Goal: Task Accomplishment & Management: Manage account settings

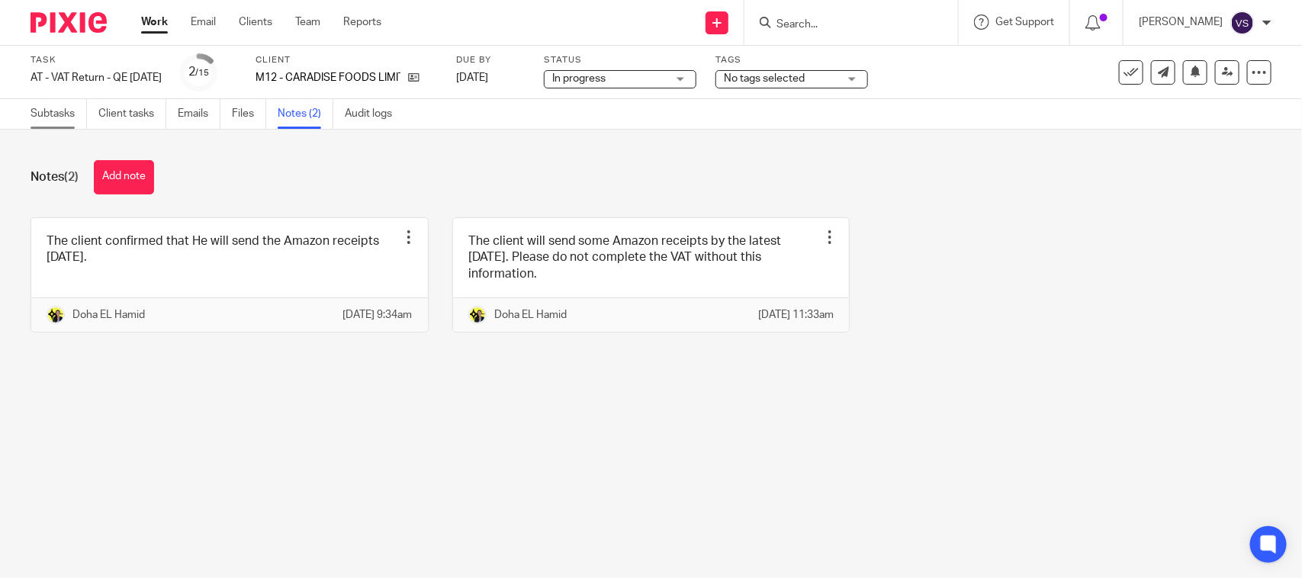
click at [47, 111] on link "Subtasks" at bounding box center [59, 114] width 56 height 30
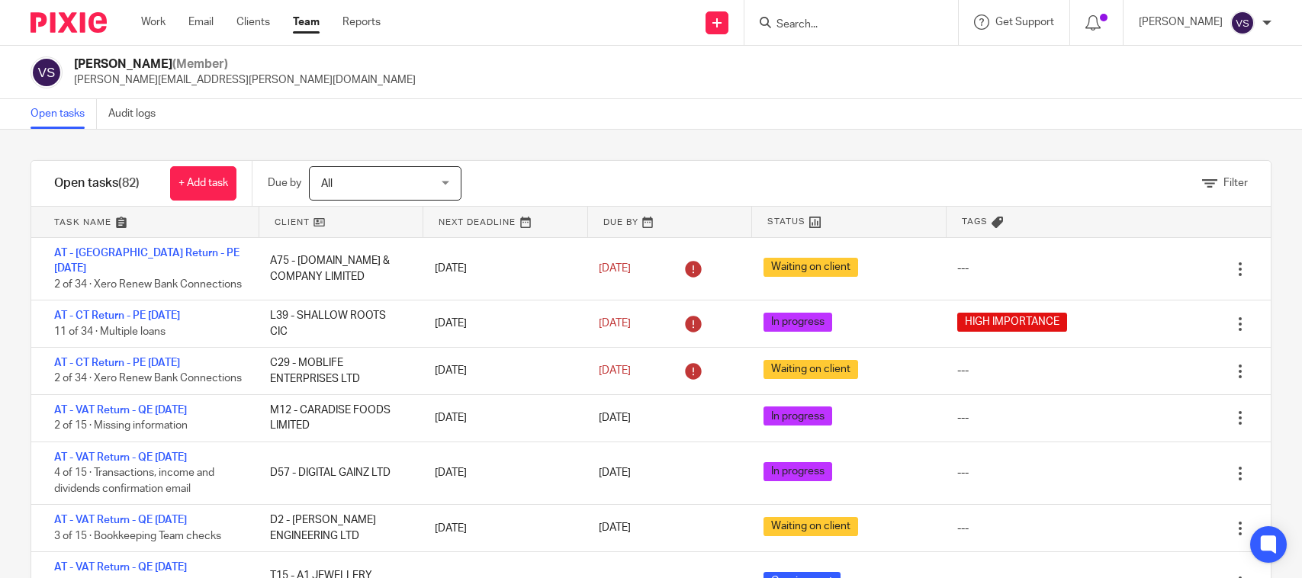
click at [797, 29] on input "Search" at bounding box center [843, 25] width 137 height 14
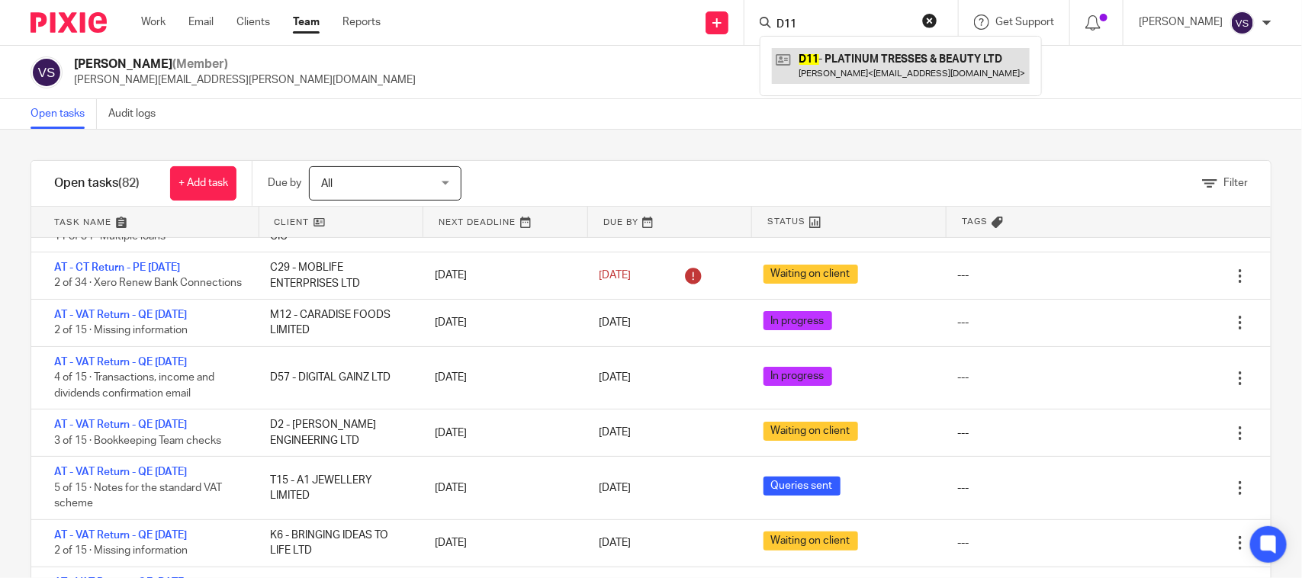
type input "D11"
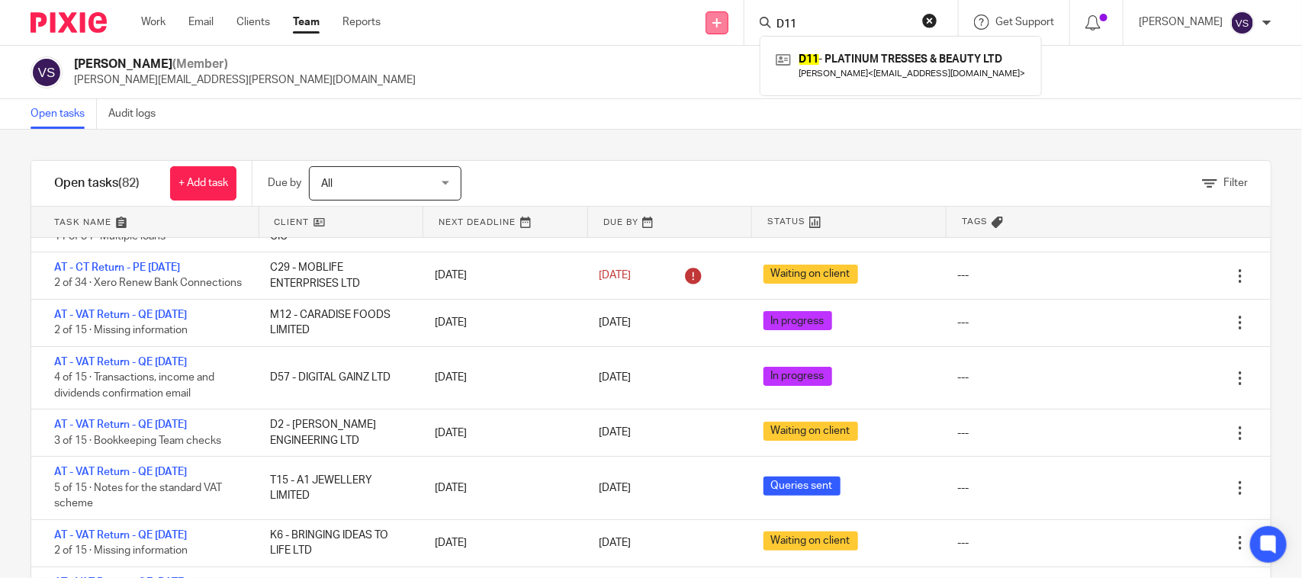
drag, startPoint x: 787, startPoint y: 21, endPoint x: 730, endPoint y: 31, distance: 57.9
click at [732, 31] on div "Send new email Create task Add client Request signature D11 D11 - PLATINUM TRES…" at bounding box center [852, 22] width 898 height 45
click at [704, 142] on div "Filter tasks Only show tasks matching all of these conditions 1 Client name Is …" at bounding box center [651, 354] width 1302 height 448
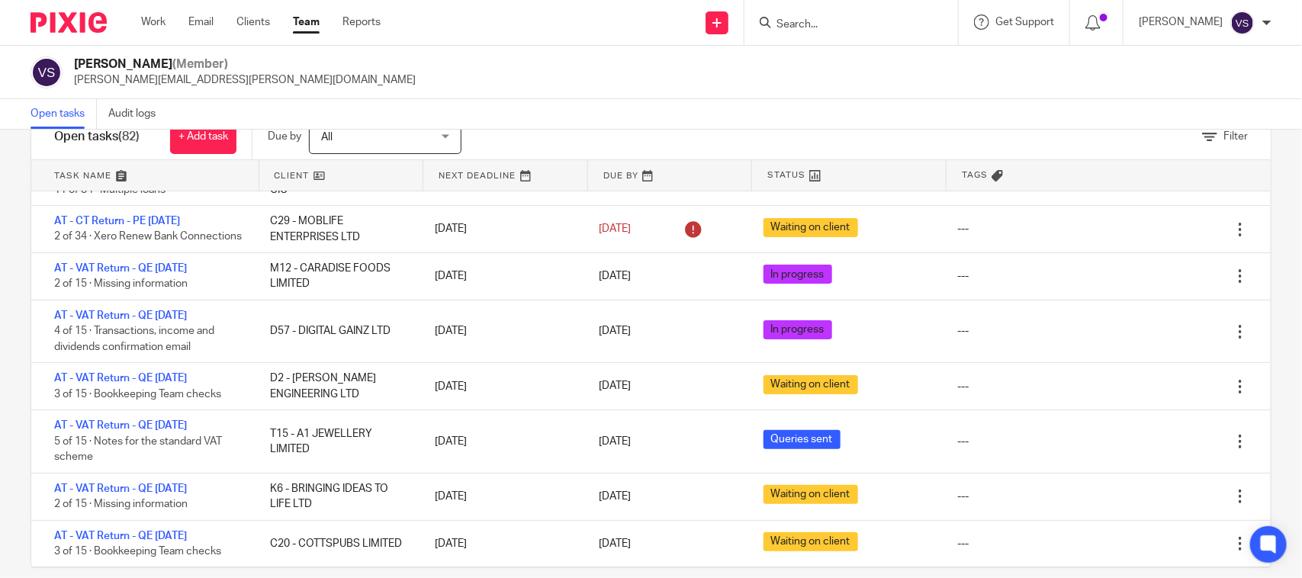
scroll to position [67, 0]
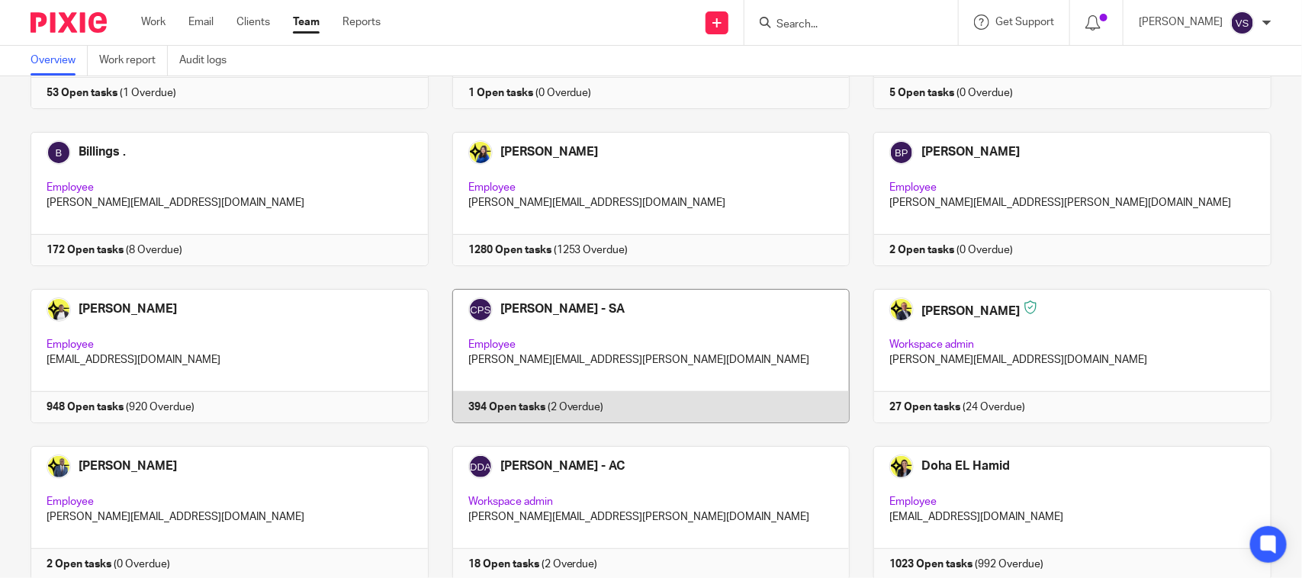
scroll to position [191, 0]
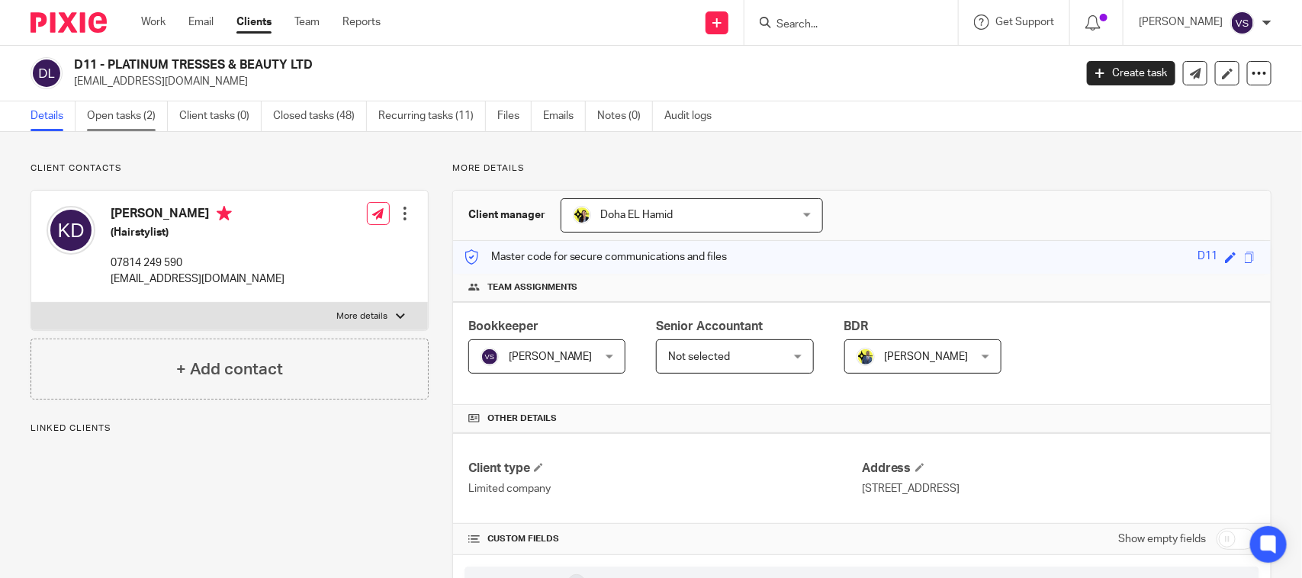
click at [138, 117] on link "Open tasks (2)" at bounding box center [127, 116] width 81 height 30
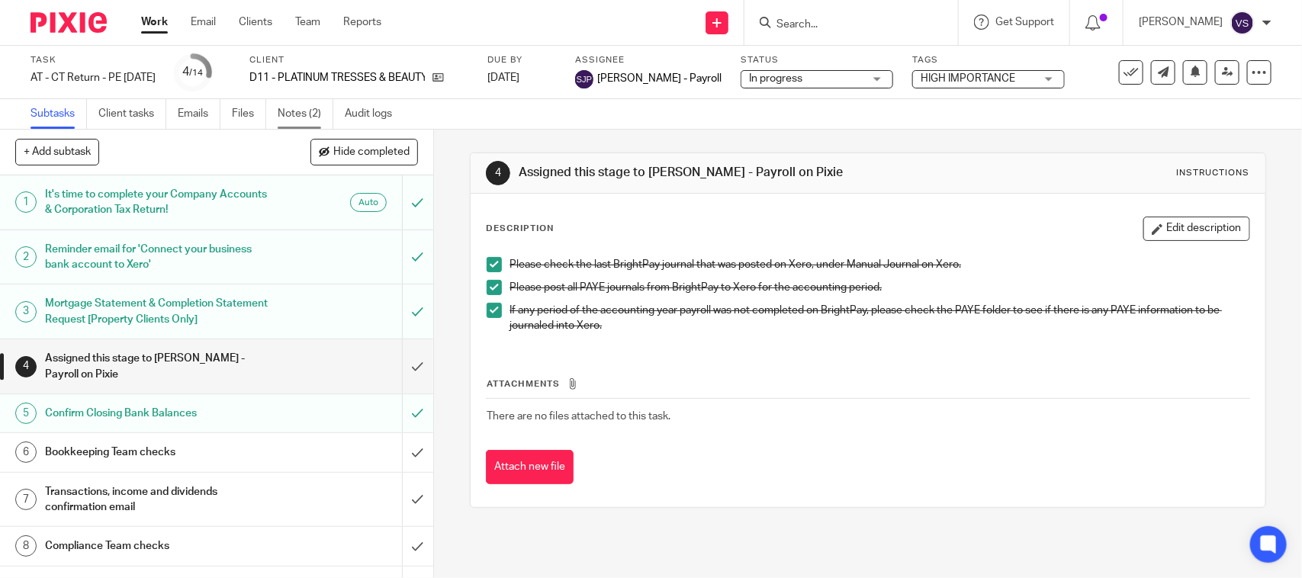
click at [301, 111] on link "Notes (2)" at bounding box center [306, 114] width 56 height 30
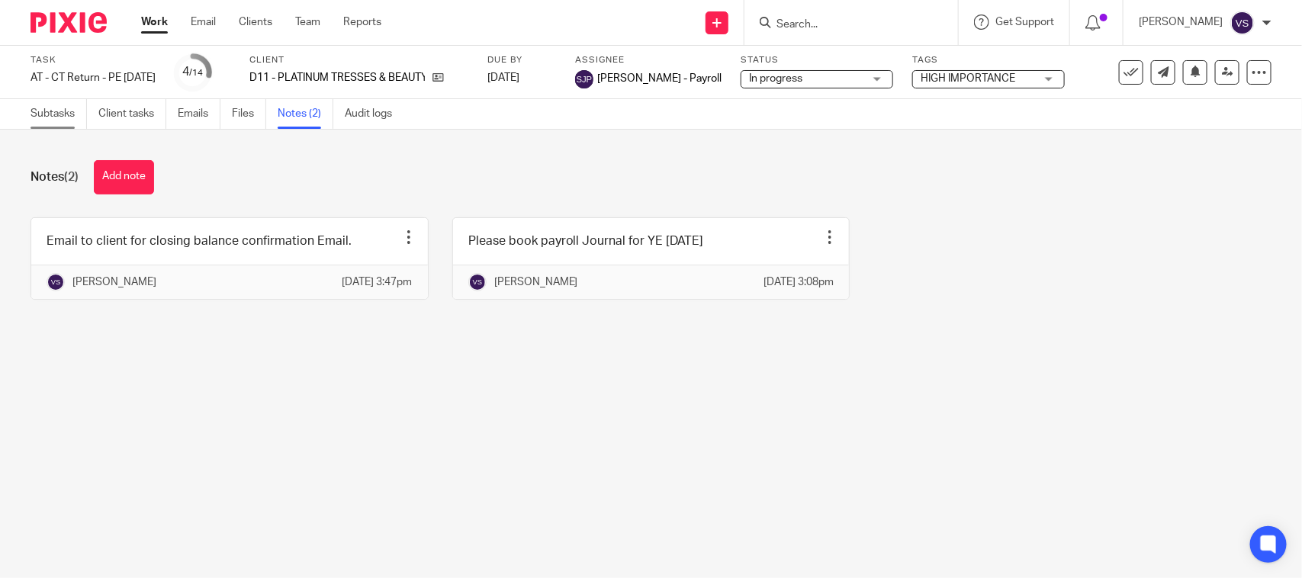
click at [63, 111] on link "Subtasks" at bounding box center [59, 114] width 56 height 30
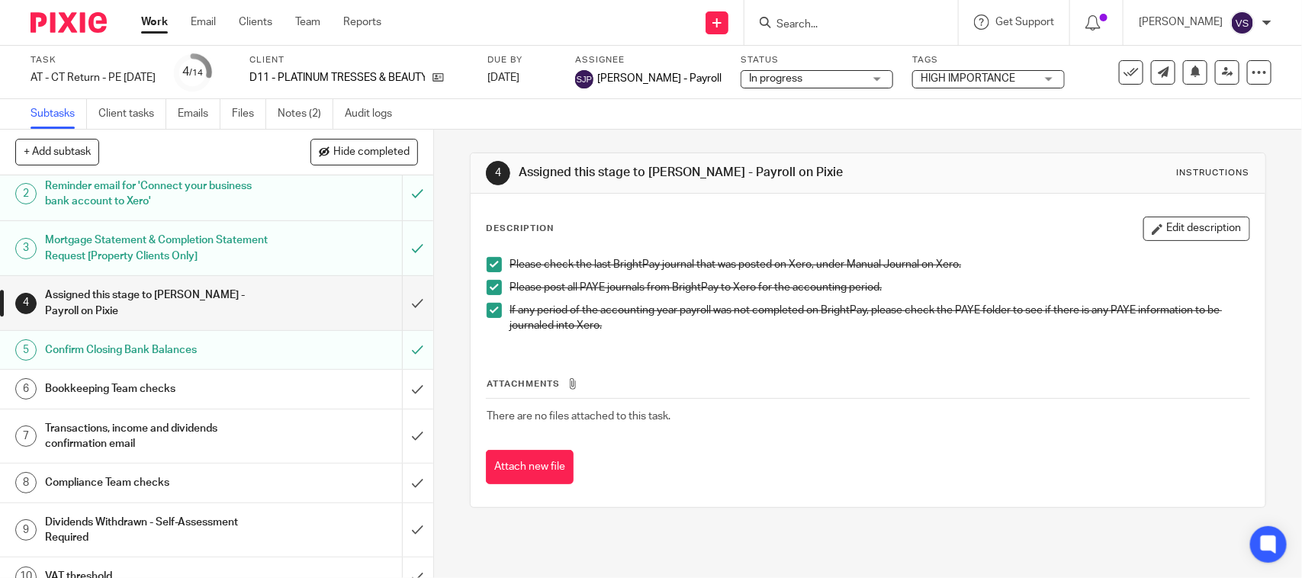
scroll to position [95, 0]
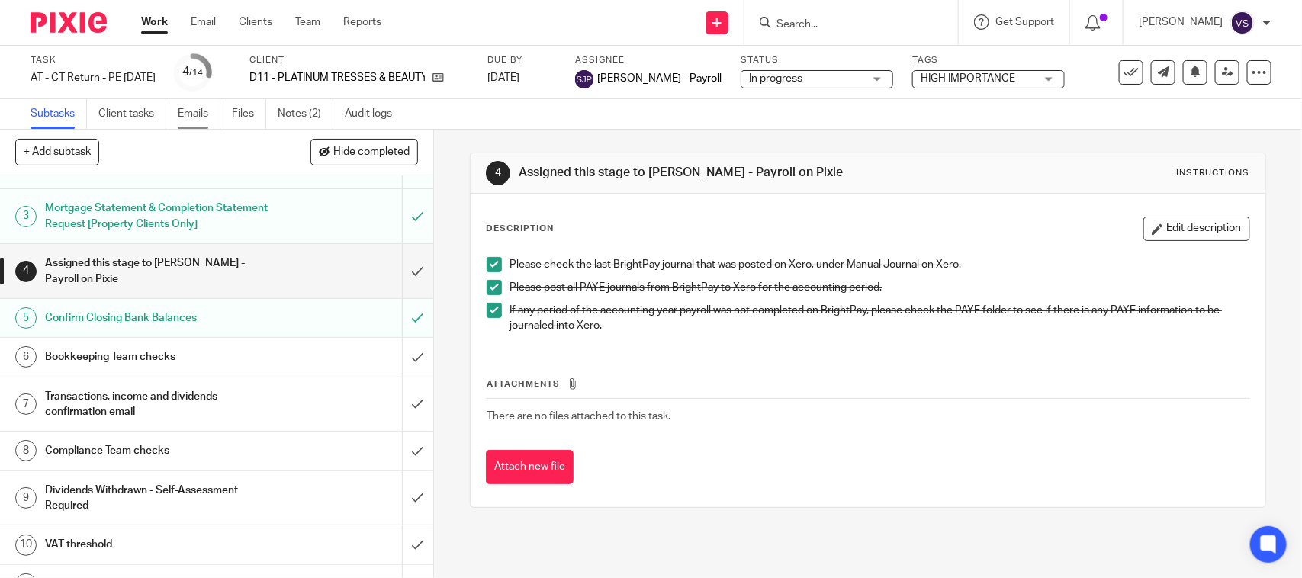
click at [201, 107] on link "Emails" at bounding box center [199, 114] width 43 height 30
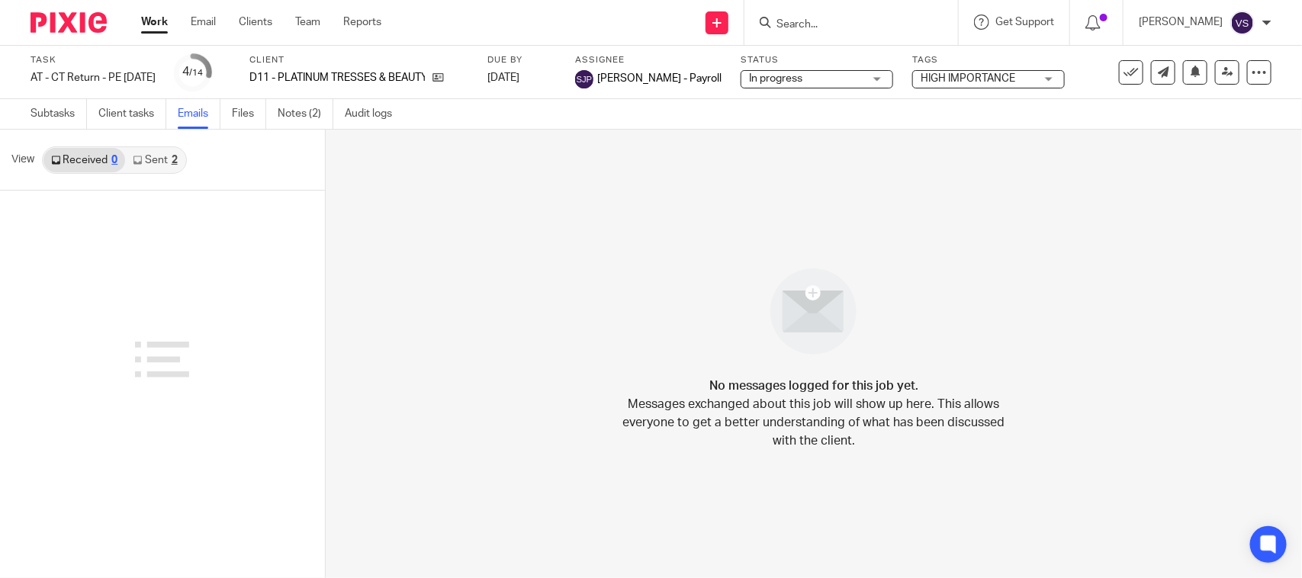
click at [153, 162] on link "Sent 2" at bounding box center [154, 160] width 59 height 24
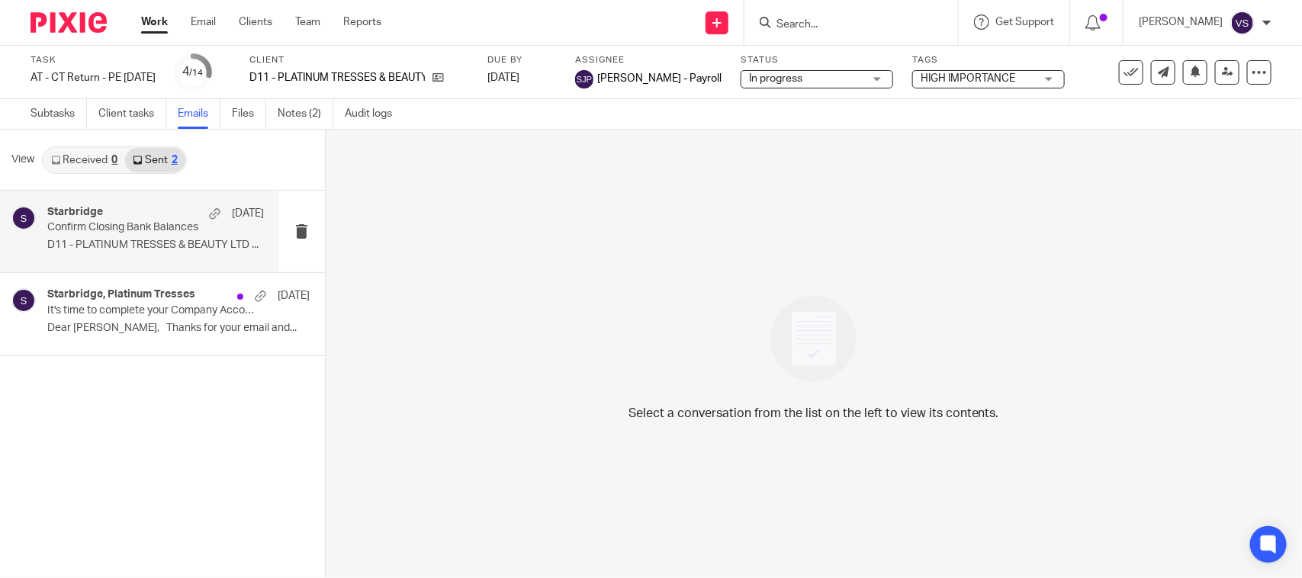
click at [119, 245] on p "D11 - PLATINUM TRESSES & BEAUTY LTD ..." at bounding box center [155, 245] width 217 height 13
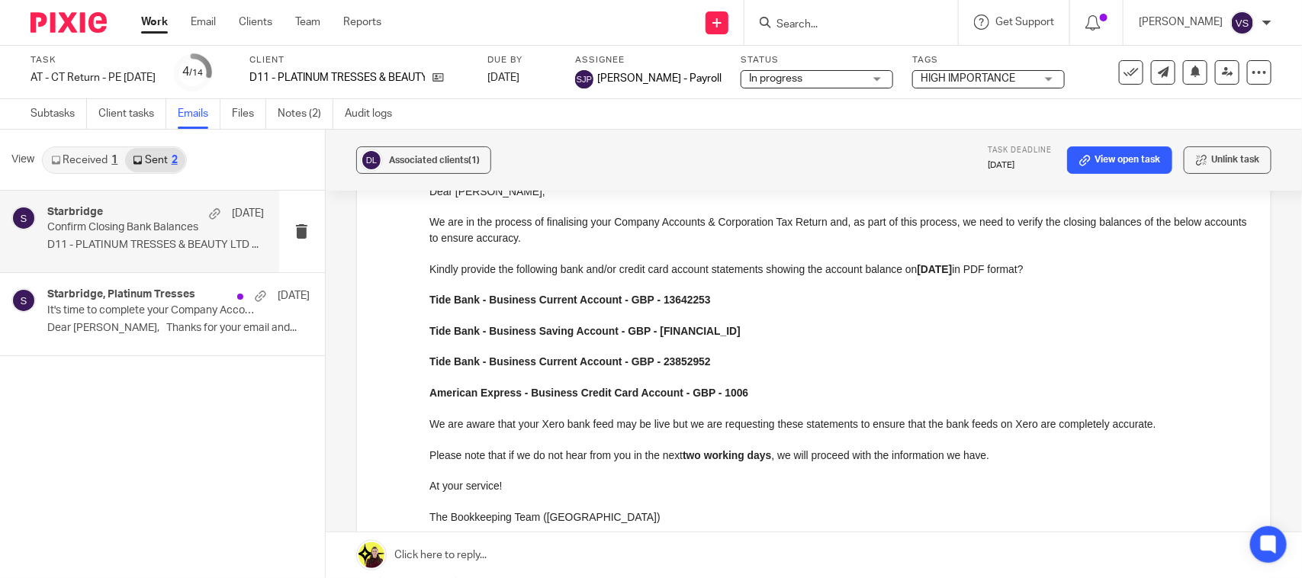
scroll to position [191, 0]
drag, startPoint x: 52, startPoint y: 114, endPoint x: 66, endPoint y: 121, distance: 15.7
click at [52, 114] on link "Subtasks" at bounding box center [59, 114] width 56 height 30
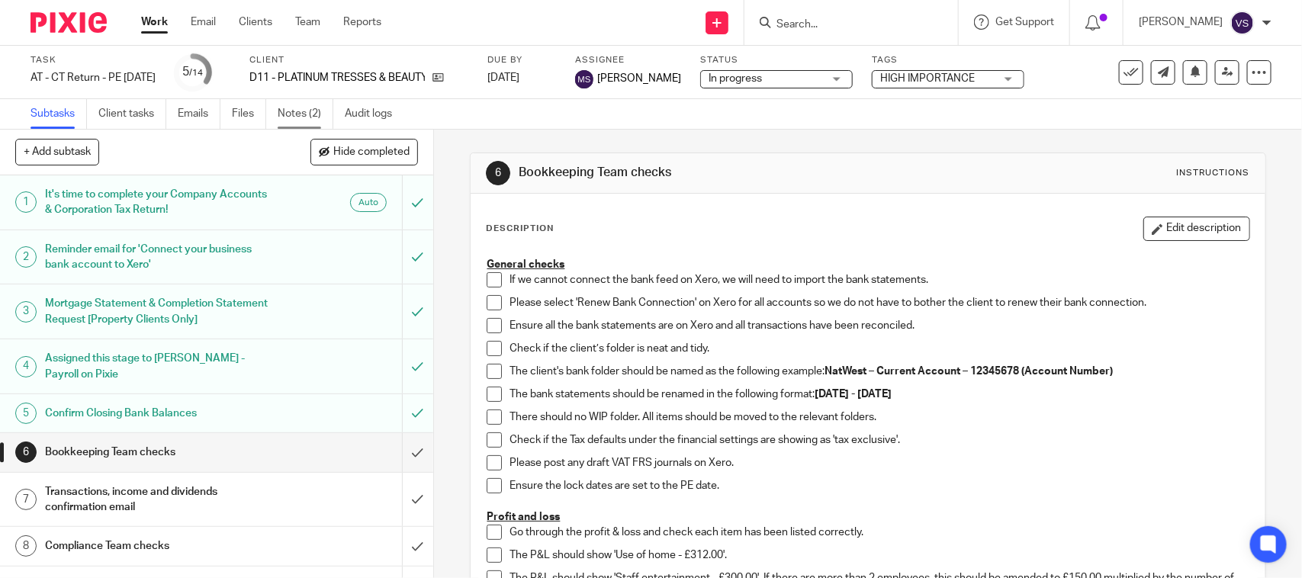
click at [290, 109] on link "Notes (2)" at bounding box center [306, 114] width 56 height 30
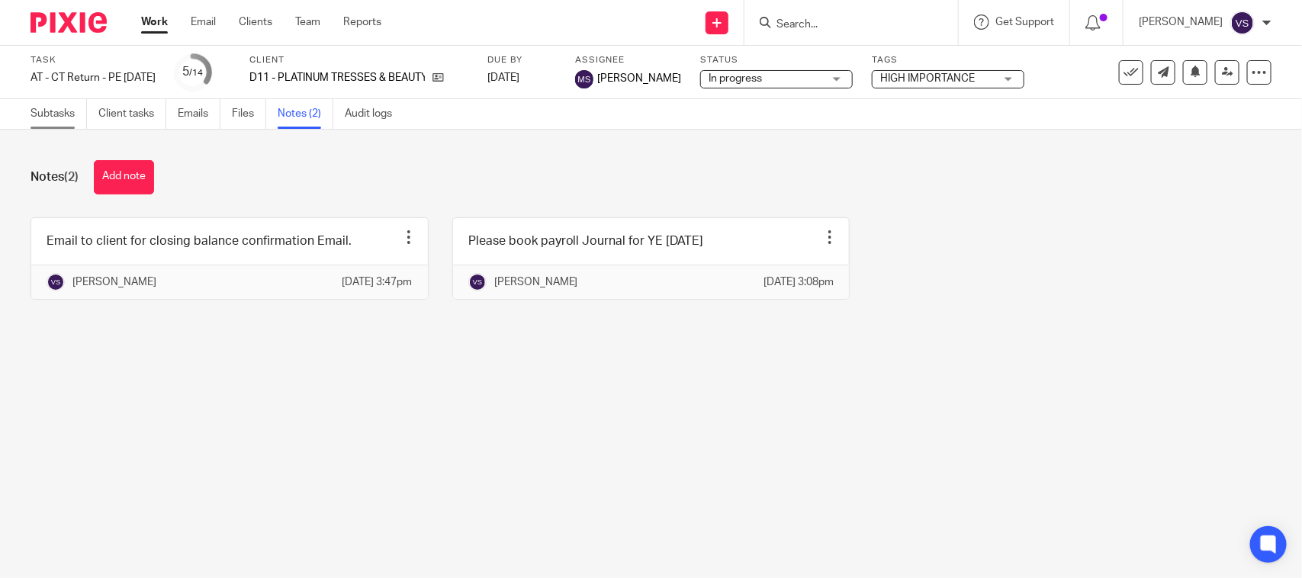
click at [51, 111] on link "Subtasks" at bounding box center [59, 114] width 56 height 30
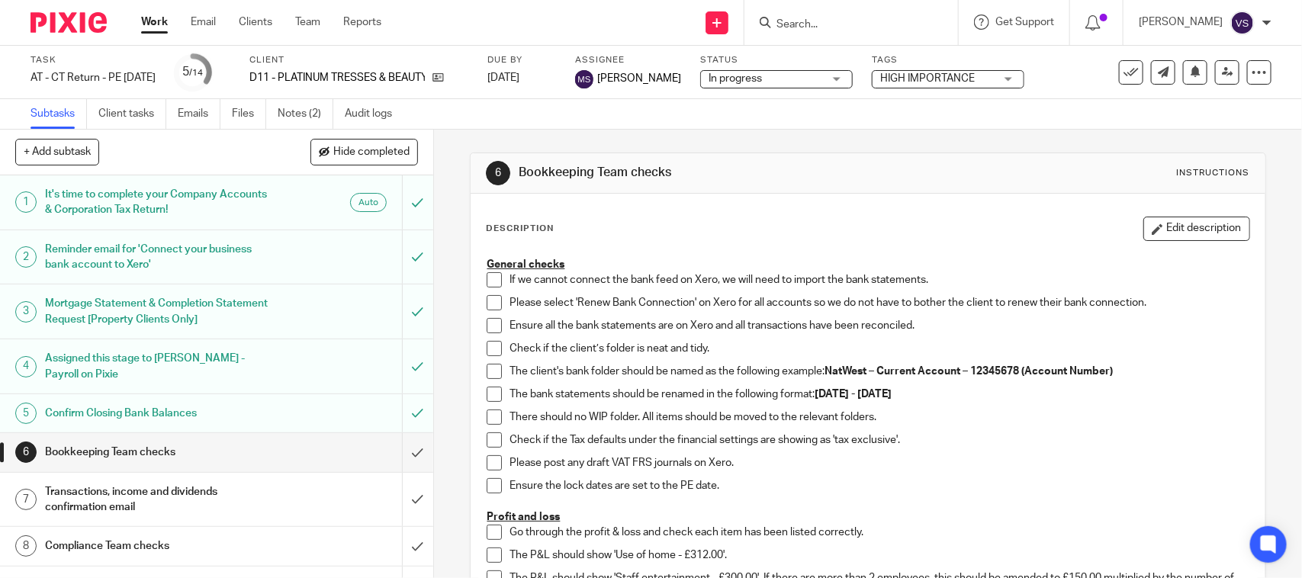
click at [101, 409] on h1 "Confirm Closing Bank Balances" at bounding box center [159, 413] width 228 height 23
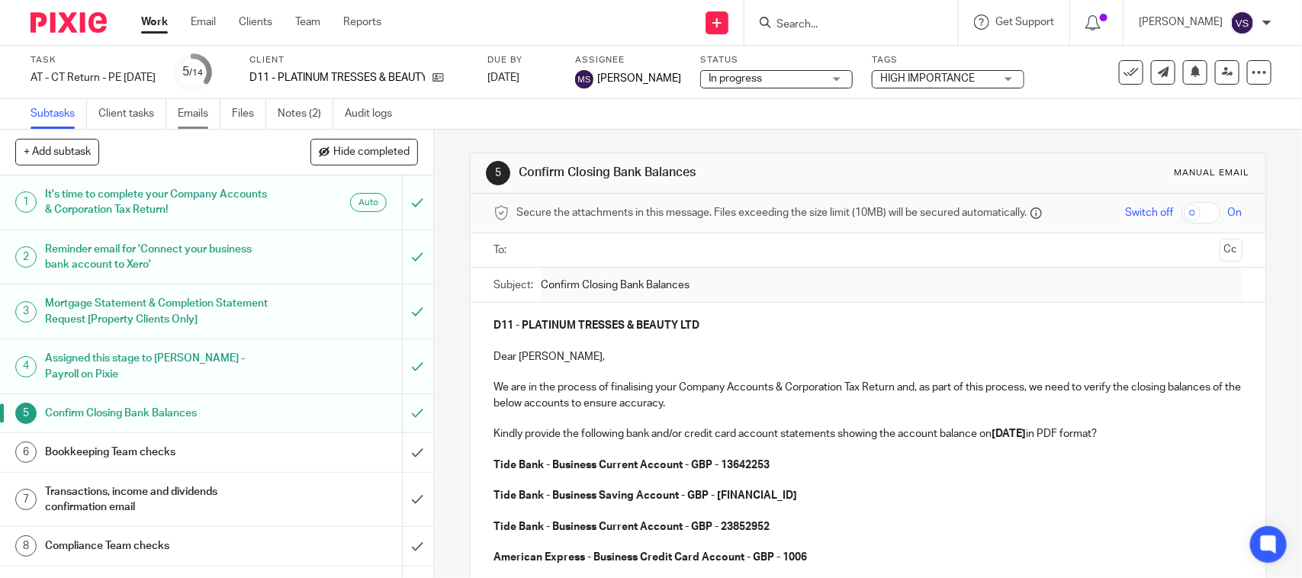
click at [188, 117] on link "Emails" at bounding box center [199, 114] width 43 height 30
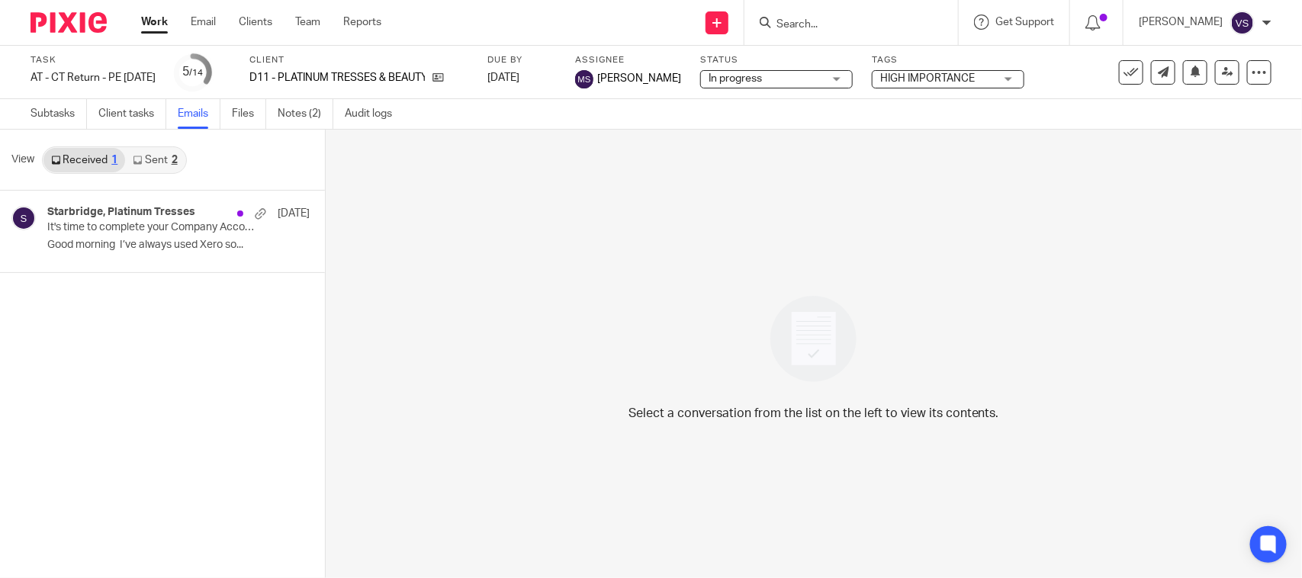
click at [82, 162] on link "Received 1" at bounding box center [84, 160] width 82 height 24
click at [98, 239] on p "Good morning I’ve always used Xero so..." at bounding box center [155, 245] width 217 height 13
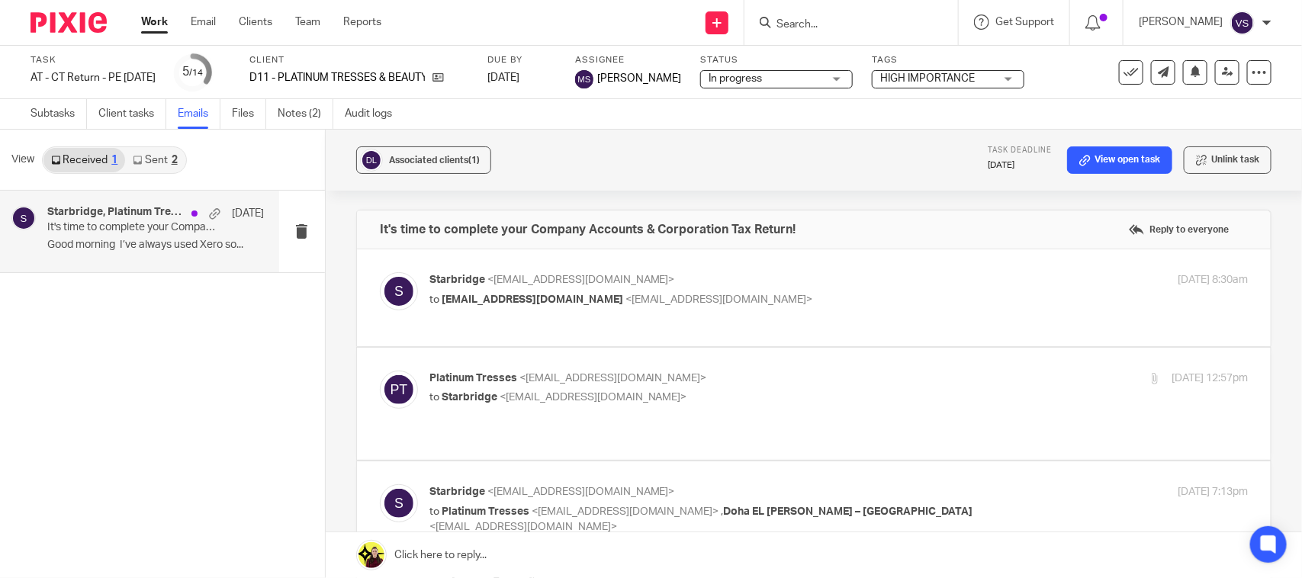
click at [591, 299] on span "platinumtresses@outlook.com" at bounding box center [533, 299] width 182 height 11
checkbox input "true"
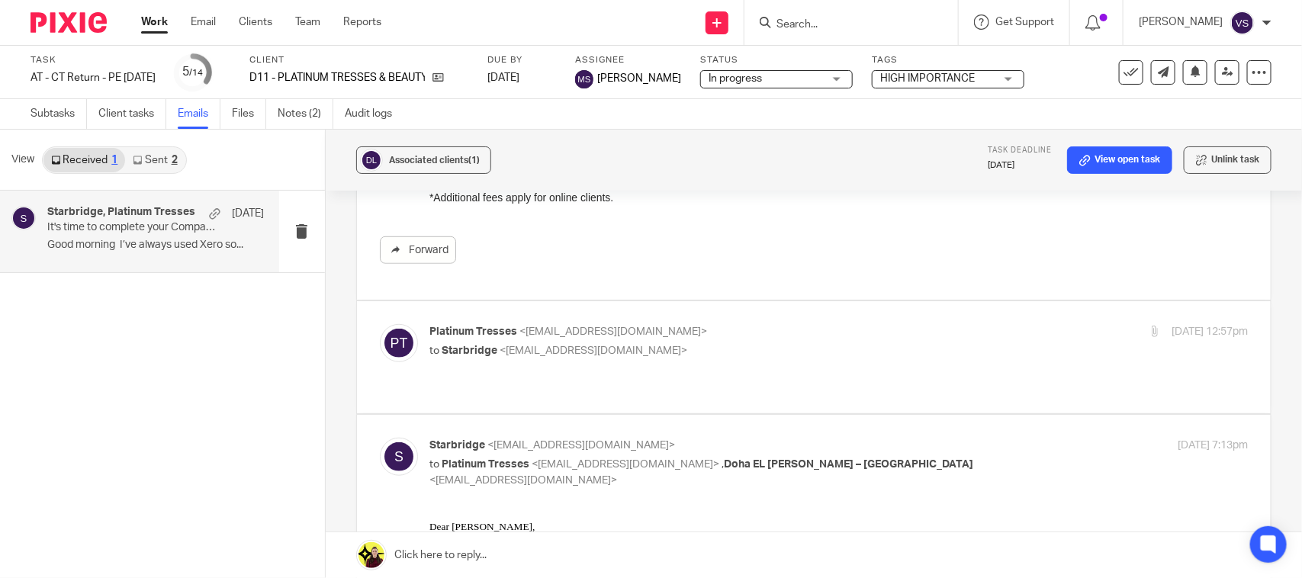
scroll to position [477, 0]
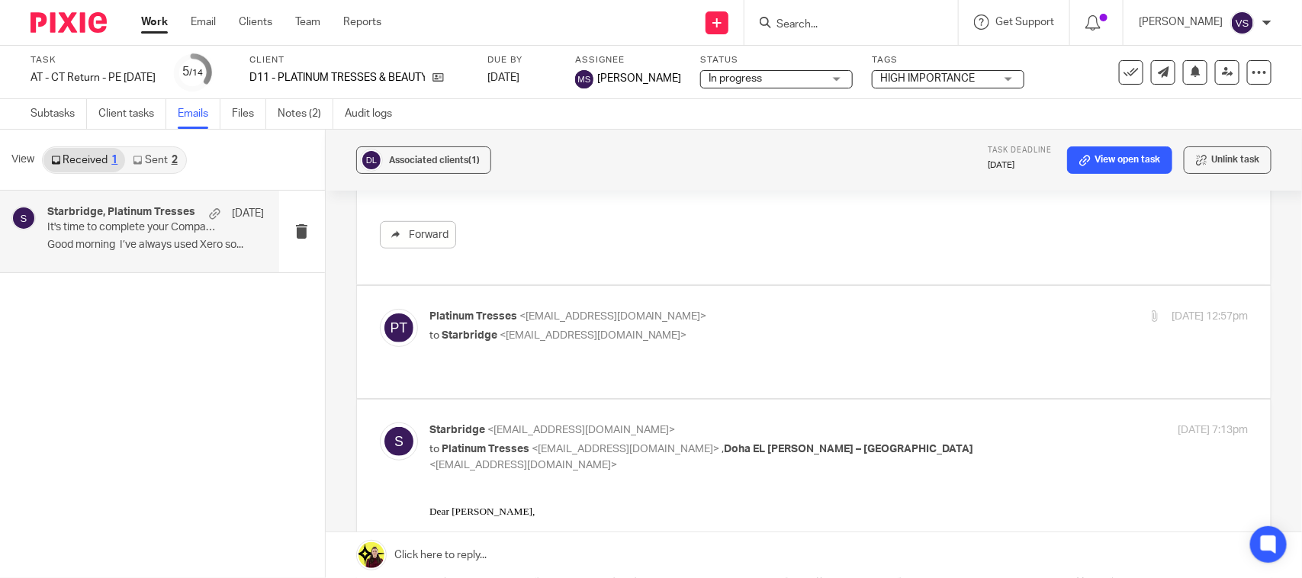
click at [510, 340] on p "to Starbridge <info@starbridge.uk>" at bounding box center [702, 336] width 546 height 16
checkbox input "true"
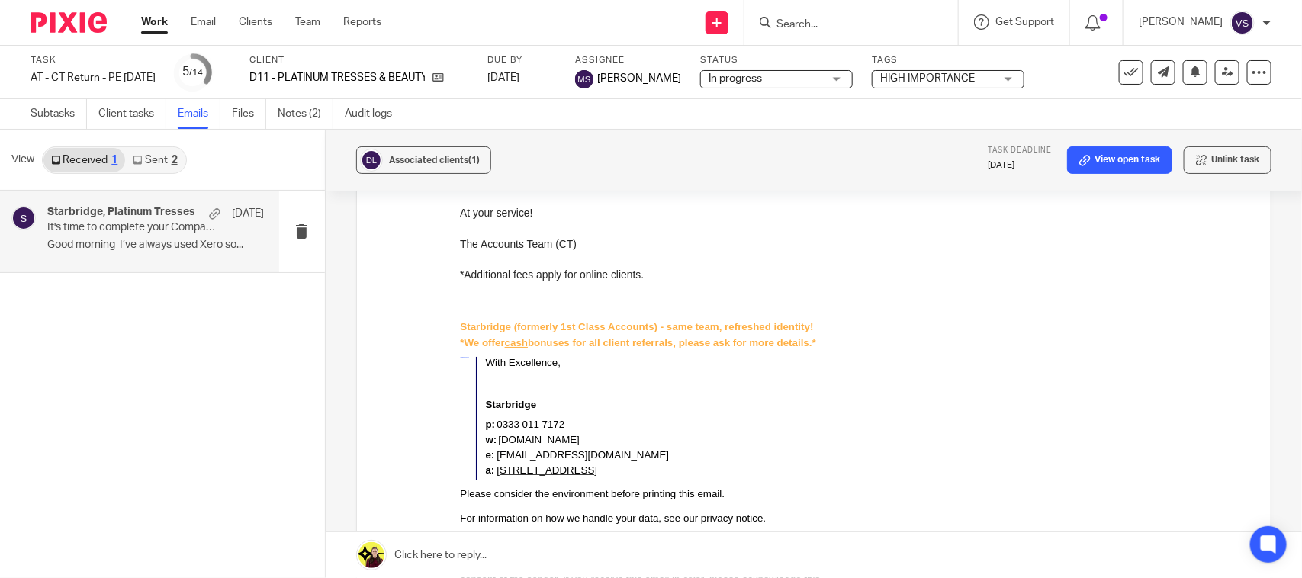
scroll to position [2985, 0]
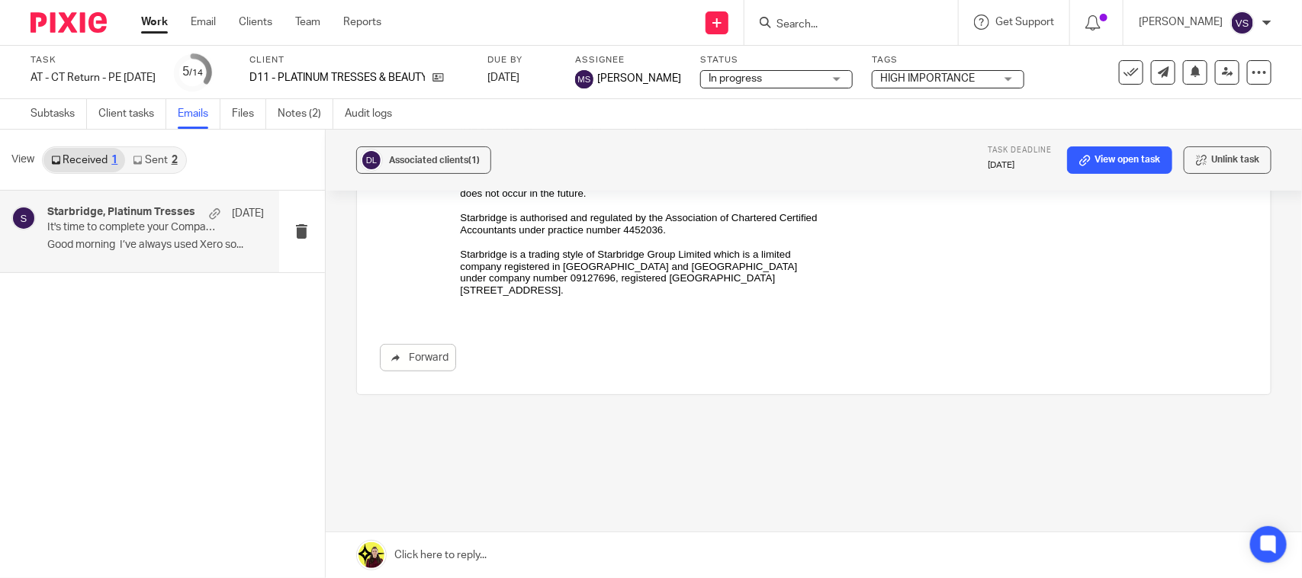
click at [157, 156] on link "Sent 2" at bounding box center [154, 160] width 59 height 24
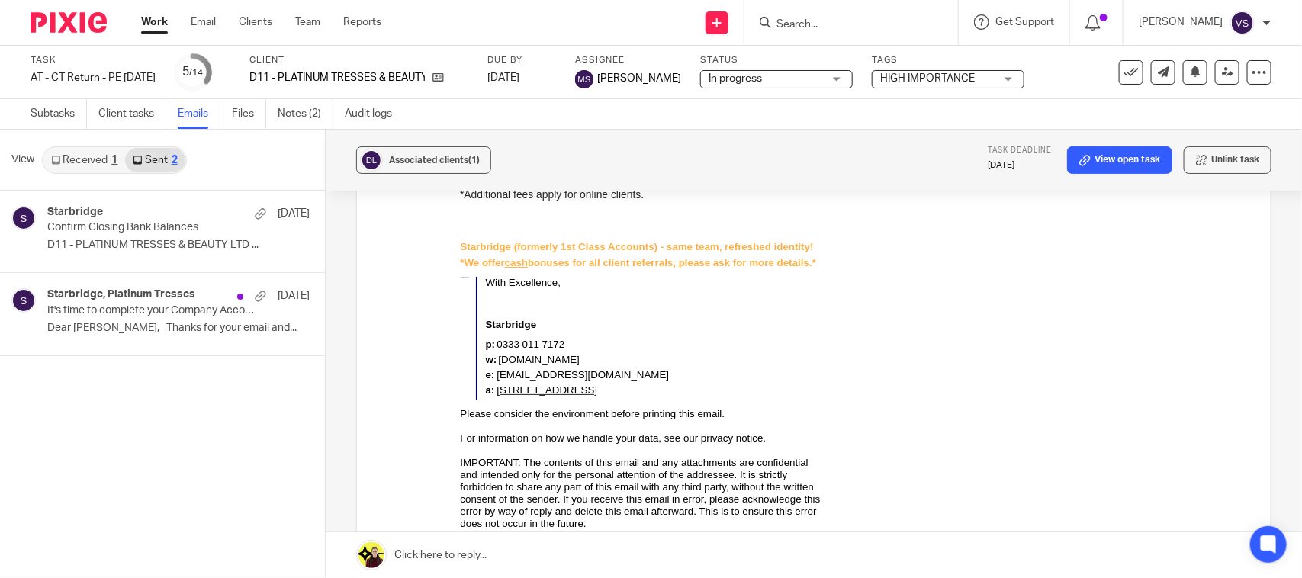
scroll to position [2603, 0]
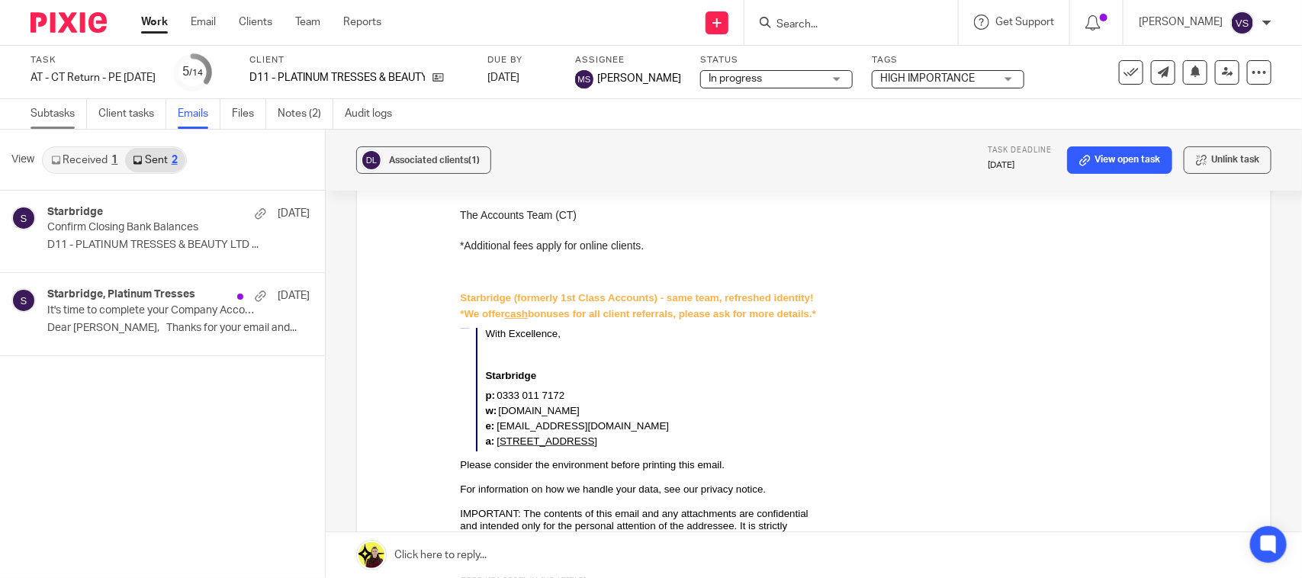
click at [42, 118] on link "Subtasks" at bounding box center [59, 114] width 56 height 30
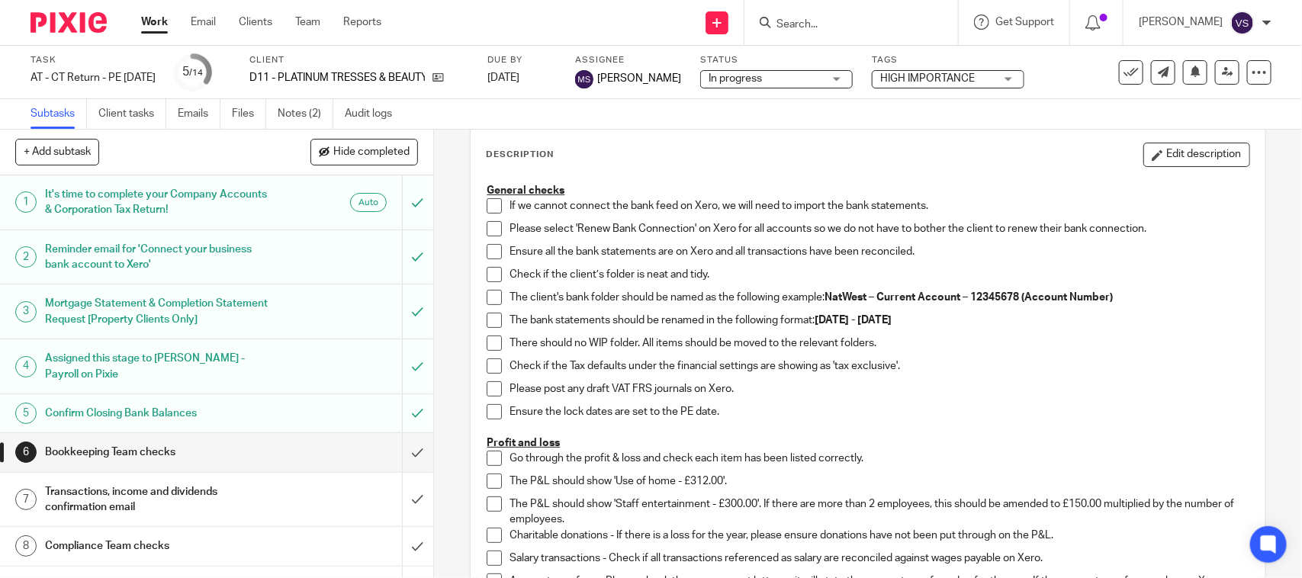
scroll to position [95, 0]
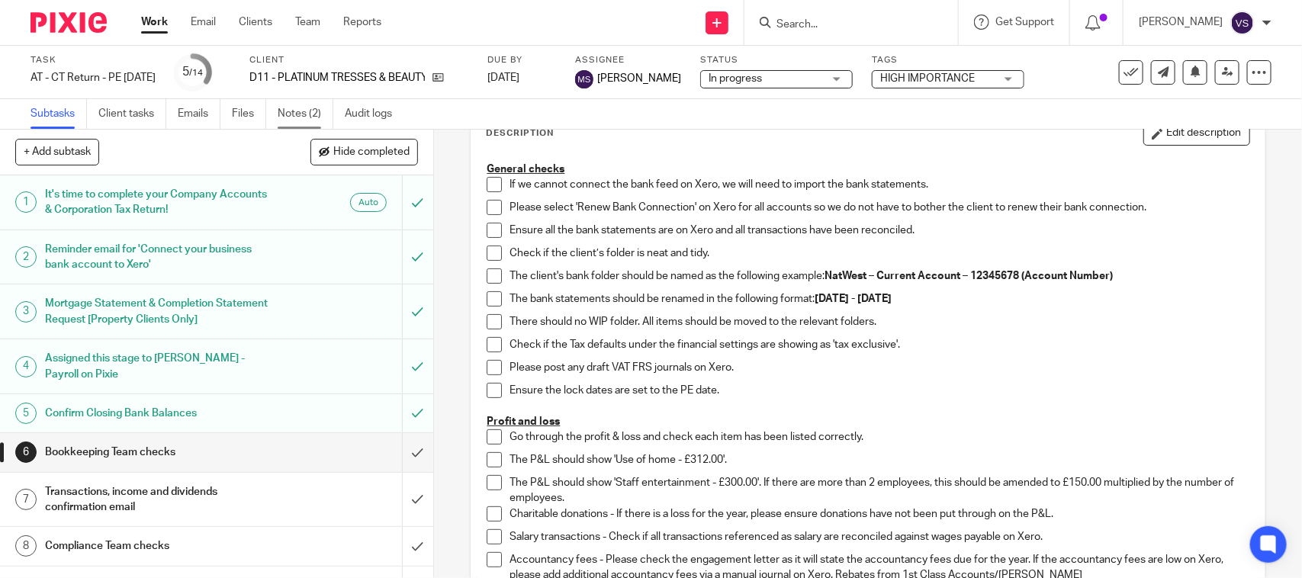
click at [304, 104] on link "Notes (2)" at bounding box center [306, 114] width 56 height 30
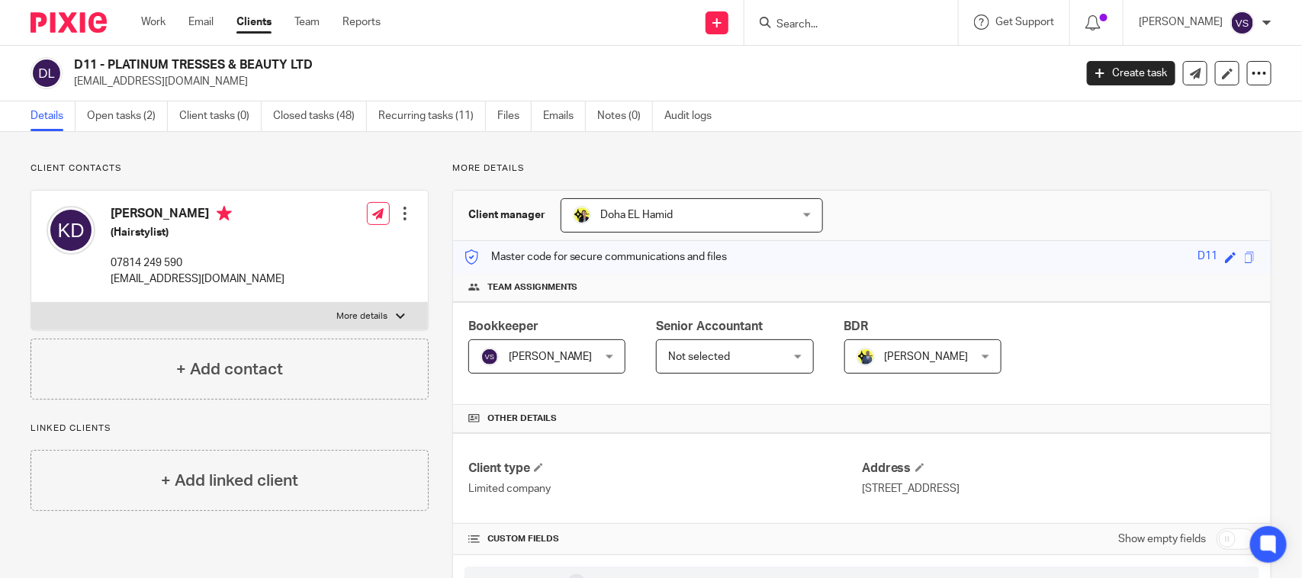
drag, startPoint x: 873, startPoint y: 158, endPoint x: 874, endPoint y: 170, distance: 12.2
click at [643, 43] on div "Send new email Create task Add client Request signature Get Support Contact Sup…" at bounding box center [852, 22] width 898 height 45
click at [142, 114] on link "Open tasks (2)" at bounding box center [127, 116] width 81 height 30
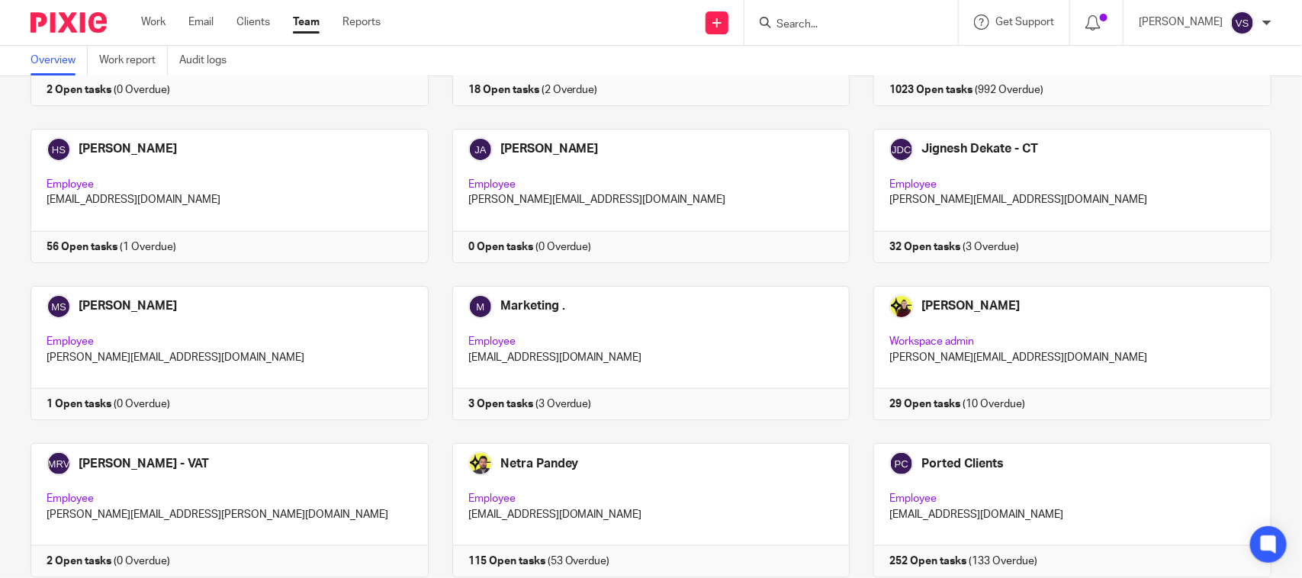
scroll to position [667, 0]
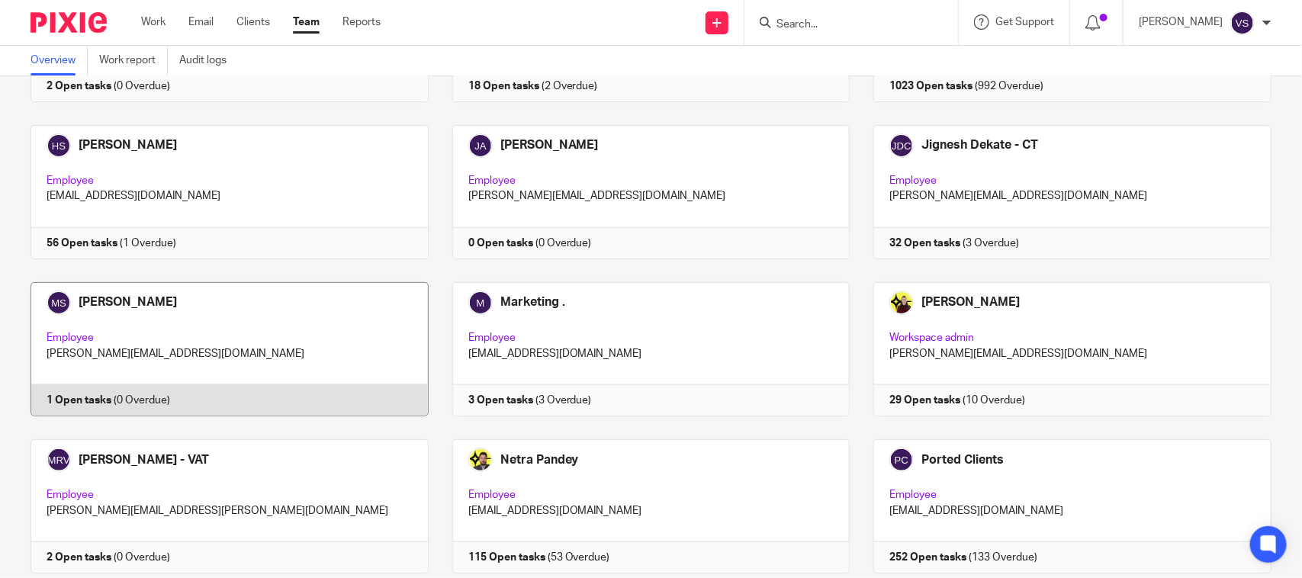
click at [103, 398] on link at bounding box center [218, 349] width 422 height 134
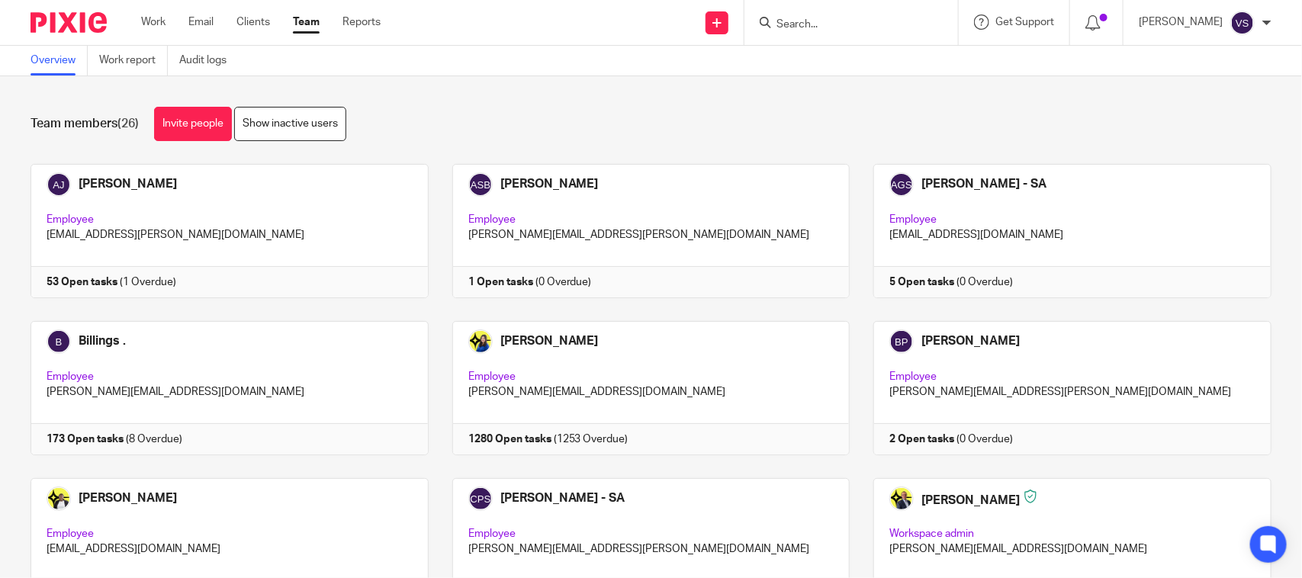
click at [584, 101] on div "Team members (26) Invite people Show inactive users Invite team members Add inv…" at bounding box center [651, 327] width 1302 height 502
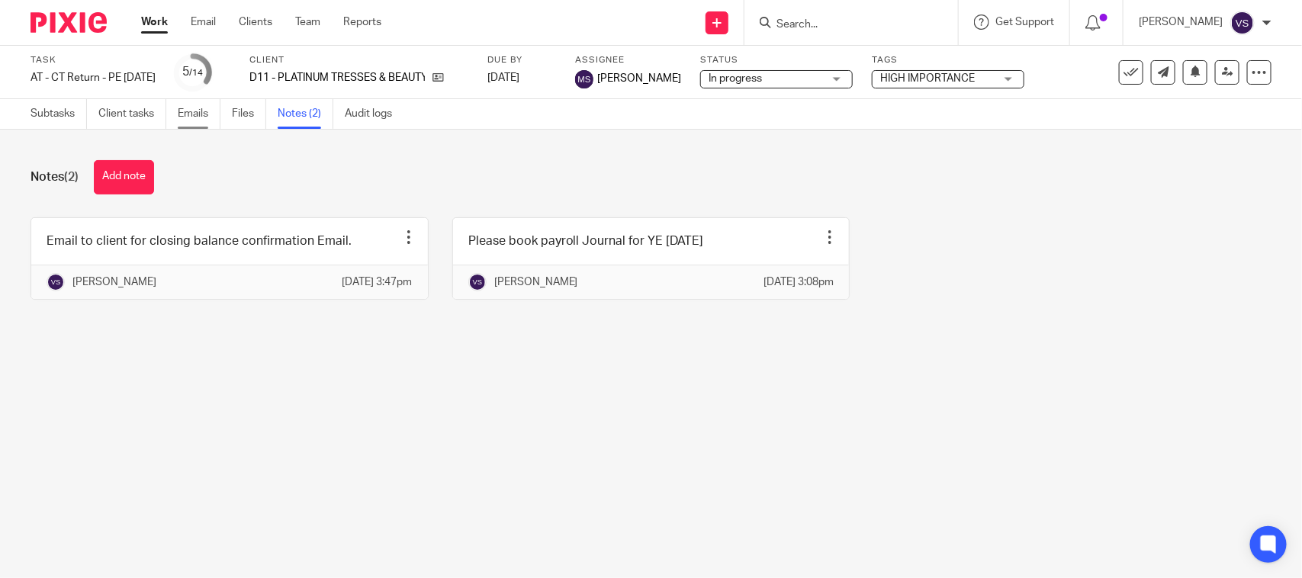
click at [180, 114] on link "Emails" at bounding box center [199, 114] width 43 height 30
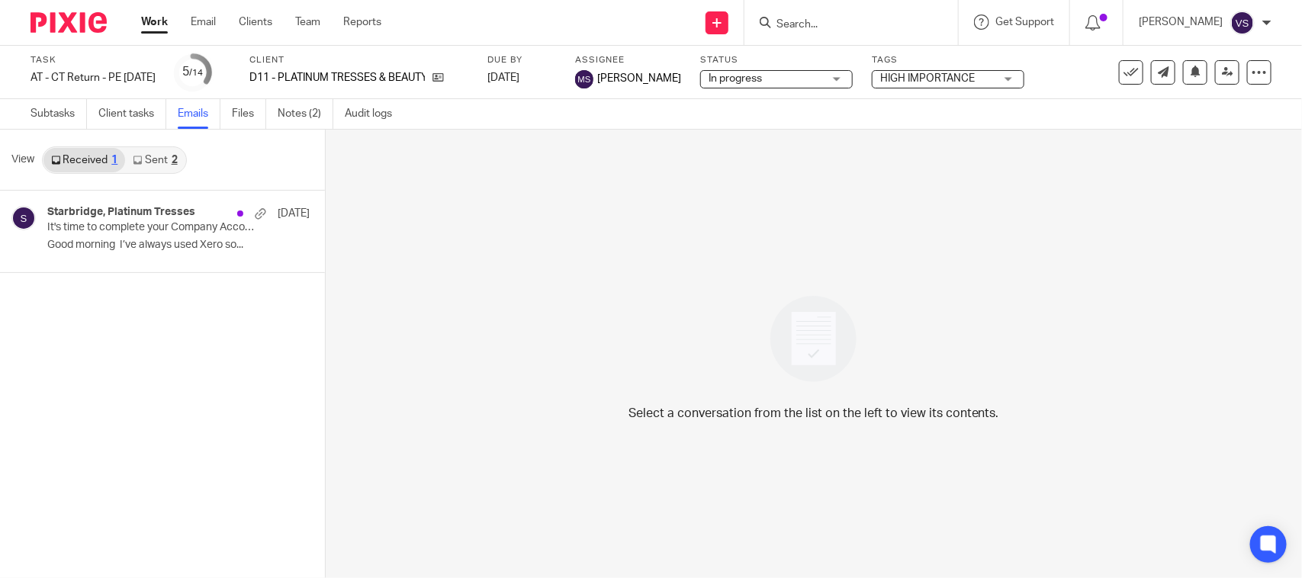
click at [97, 158] on link "Received 1" at bounding box center [84, 160] width 82 height 24
click at [130, 246] on p "Good morning I’ve always used Xero so..." at bounding box center [155, 245] width 217 height 13
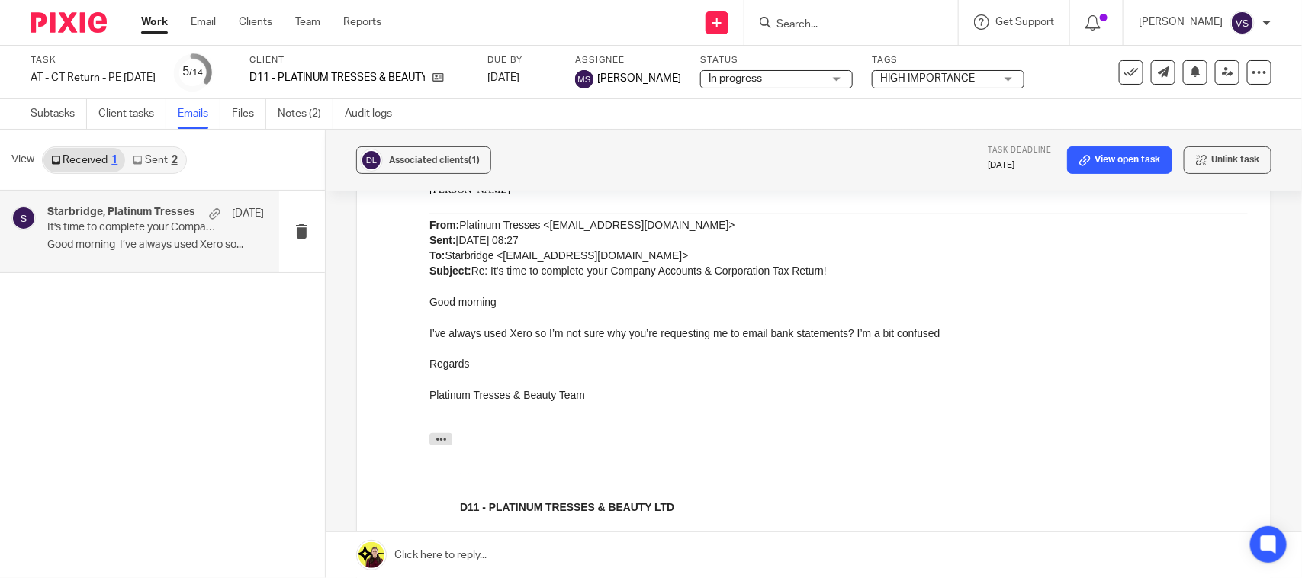
scroll to position [506, 0]
click at [61, 114] on link "Subtasks" at bounding box center [59, 114] width 56 height 30
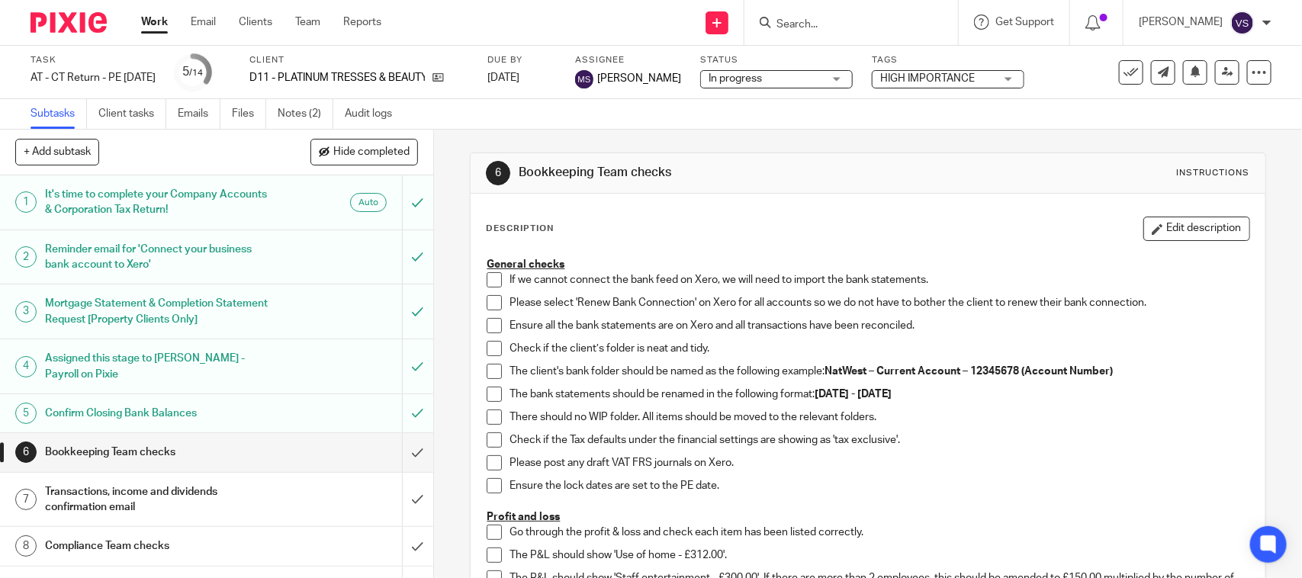
scroll to position [95, 0]
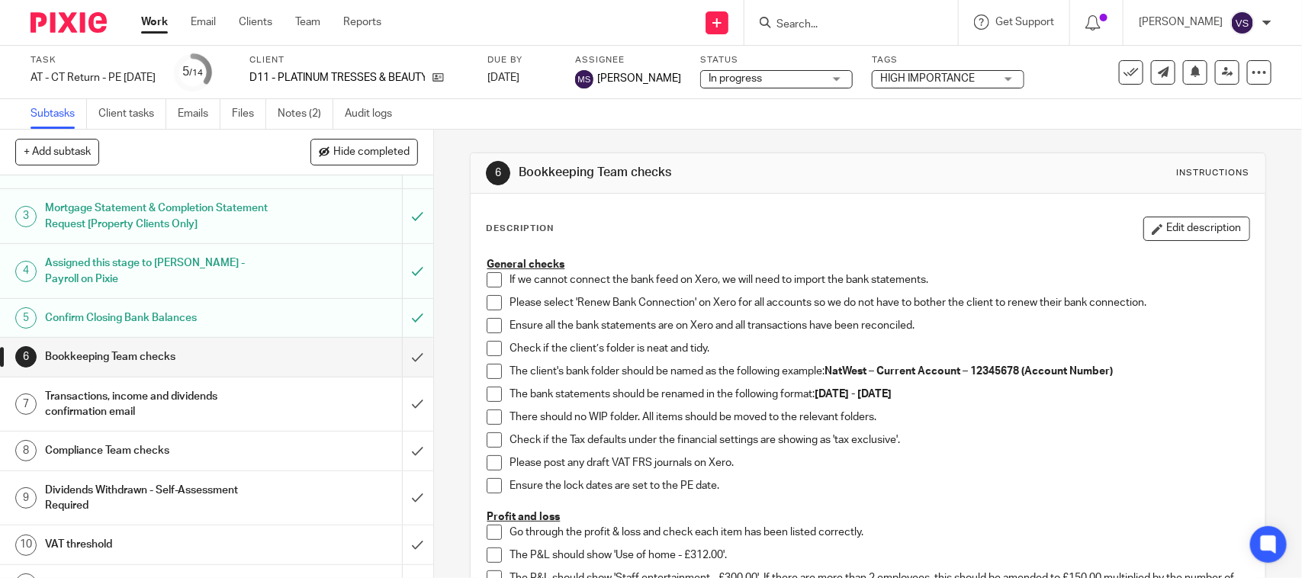
click at [853, 75] on div "In progress In progress" at bounding box center [776, 79] width 153 height 18
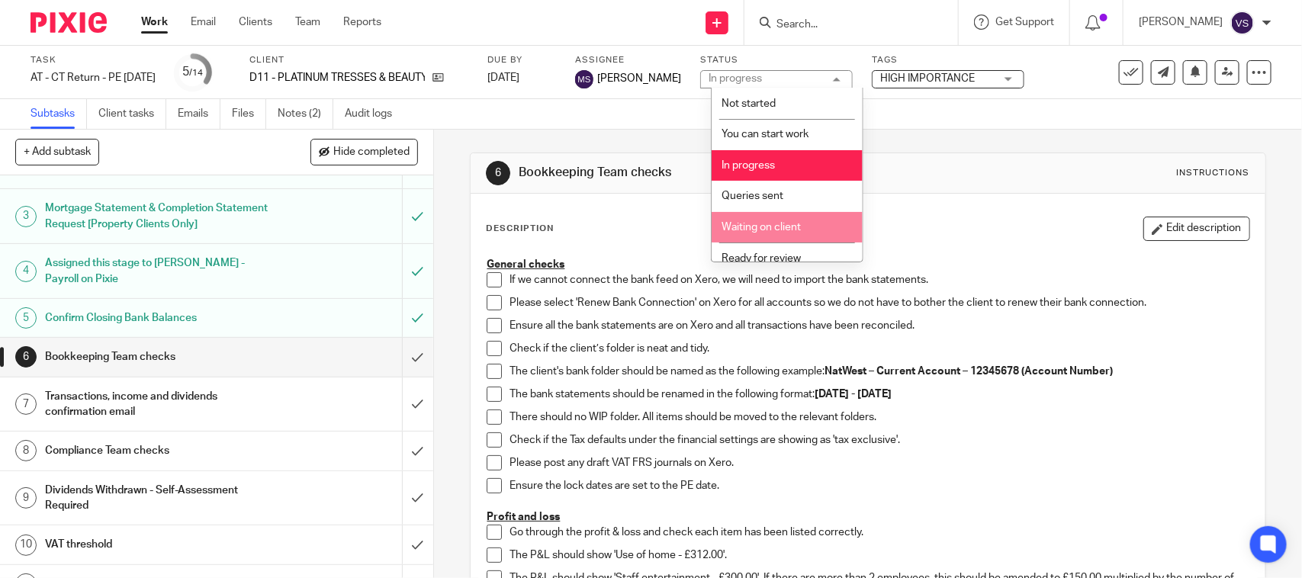
click at [782, 230] on span "Waiting on client" at bounding box center [761, 227] width 79 height 11
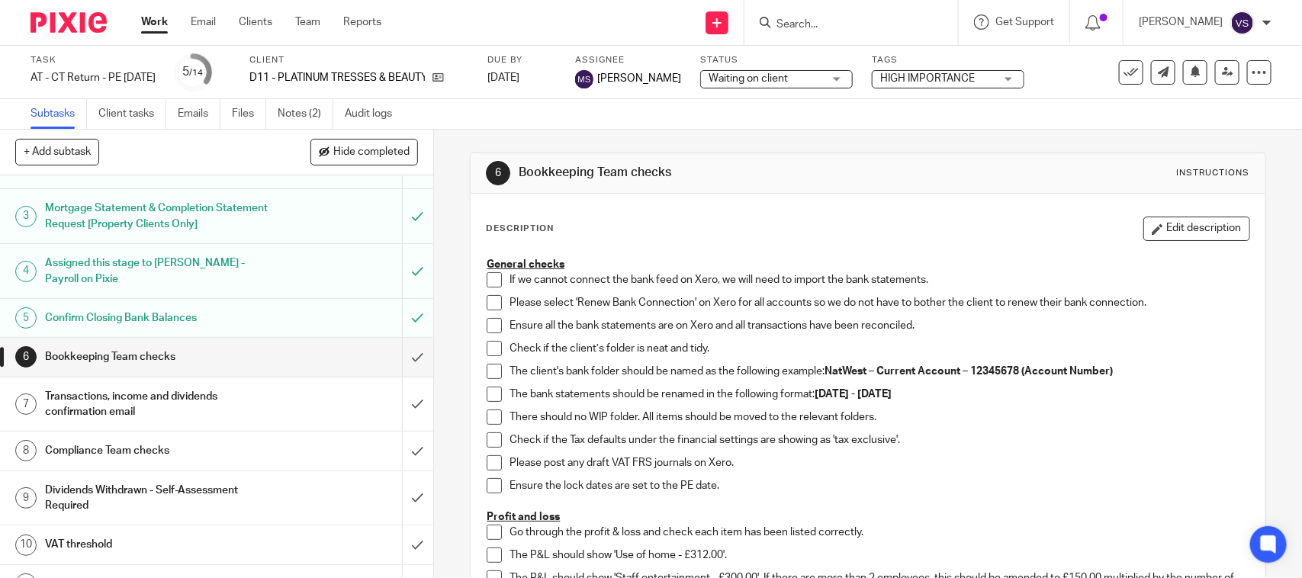
click at [853, 72] on div "Waiting on client Waiting on client" at bounding box center [776, 79] width 153 height 18
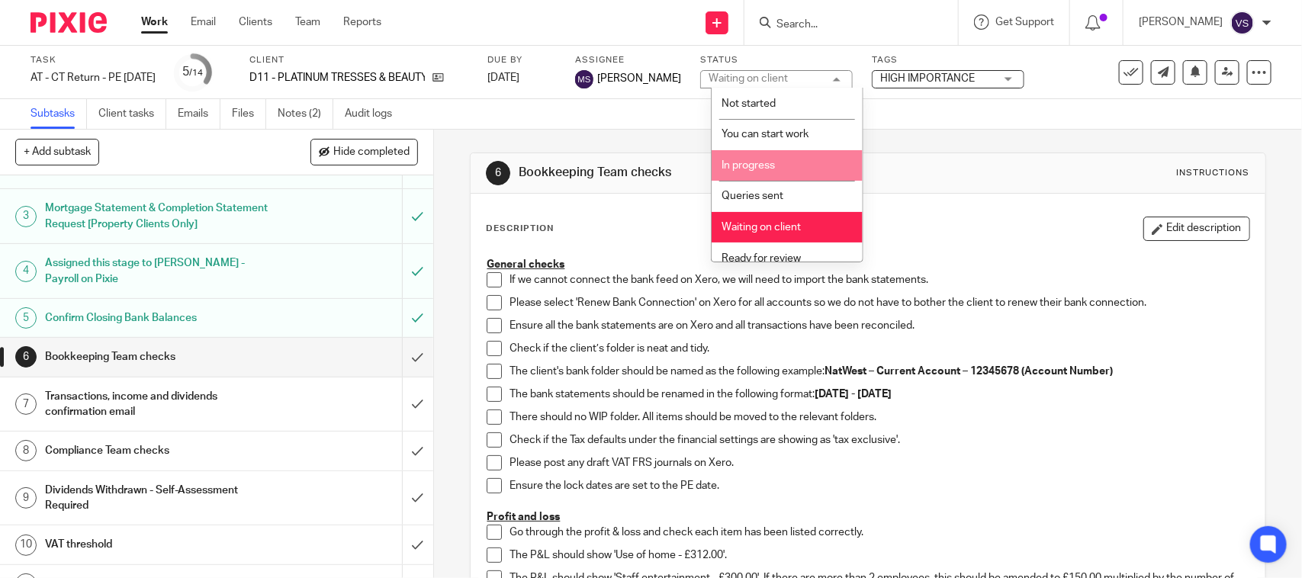
click at [796, 166] on li "In progress" at bounding box center [787, 165] width 151 height 31
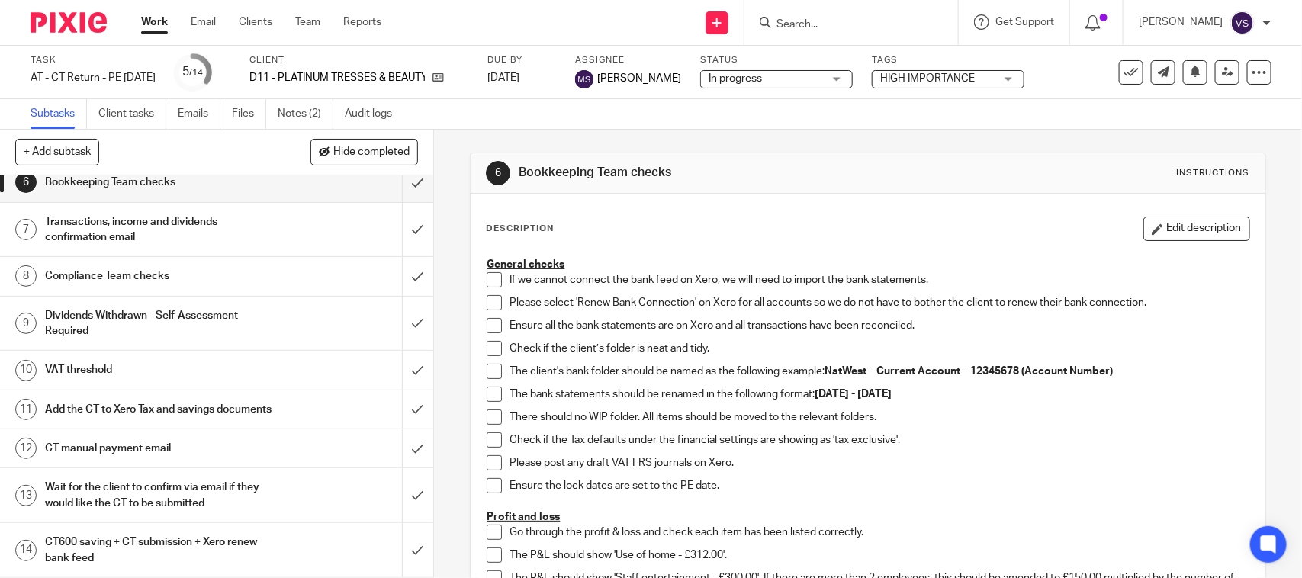
scroll to position [288, 0]
click at [591, 124] on div "Subtasks Client tasks Emails Files Notes (2) Audit logs" at bounding box center [651, 114] width 1302 height 31
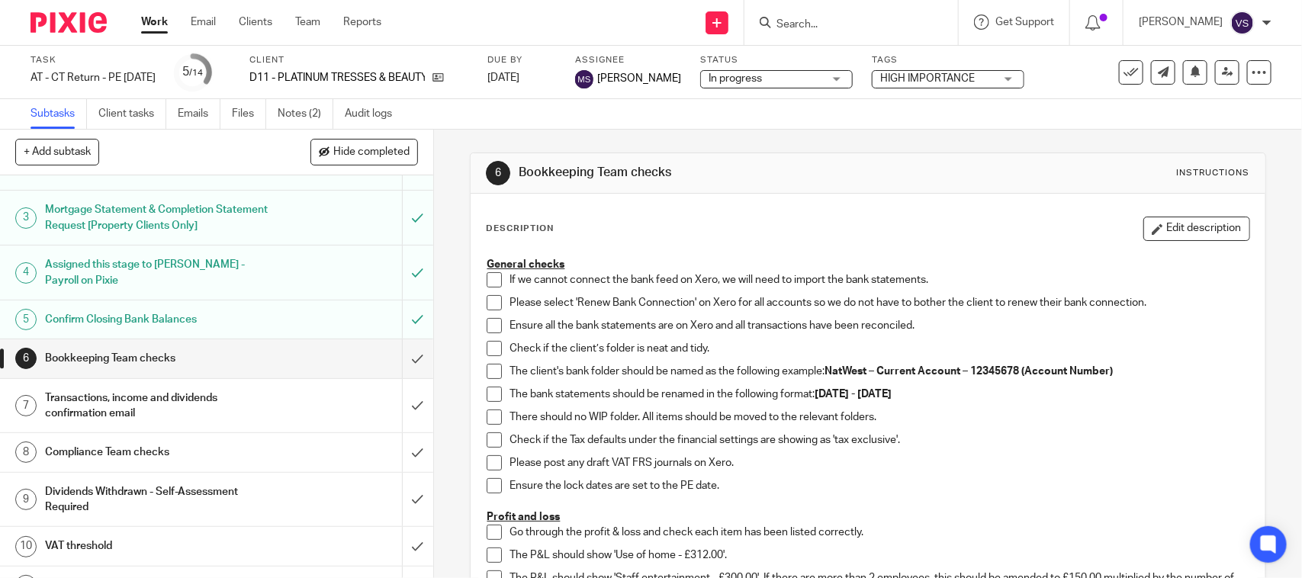
scroll to position [95, 0]
click at [195, 111] on link "Emails" at bounding box center [199, 114] width 43 height 30
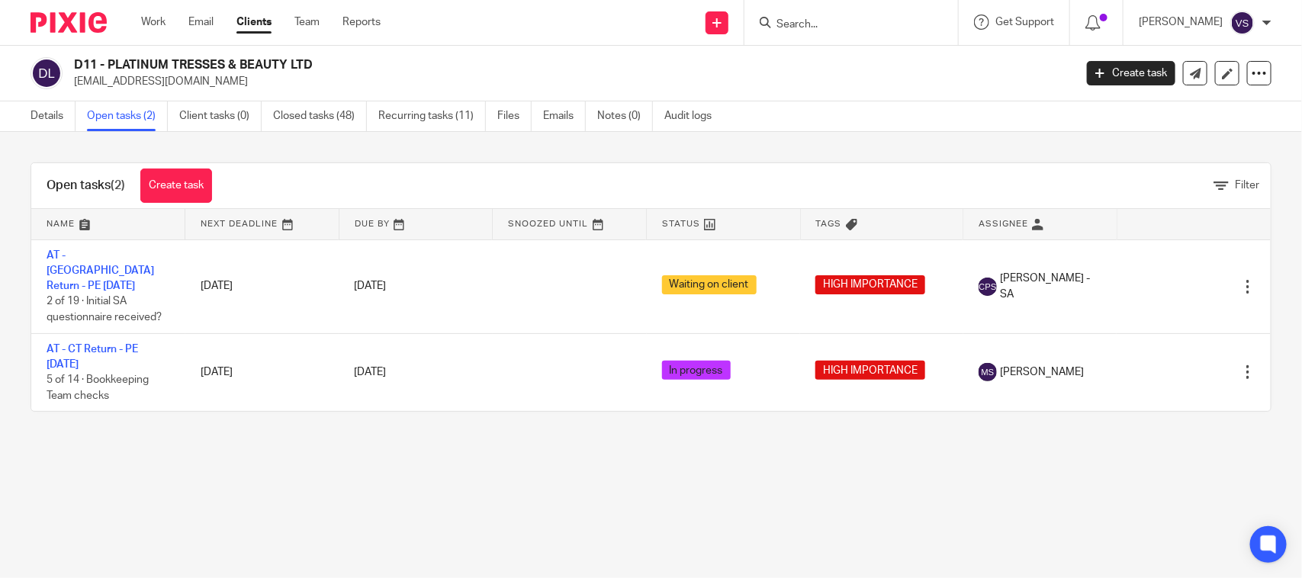
click at [43, 118] on link "Details" at bounding box center [53, 116] width 45 height 30
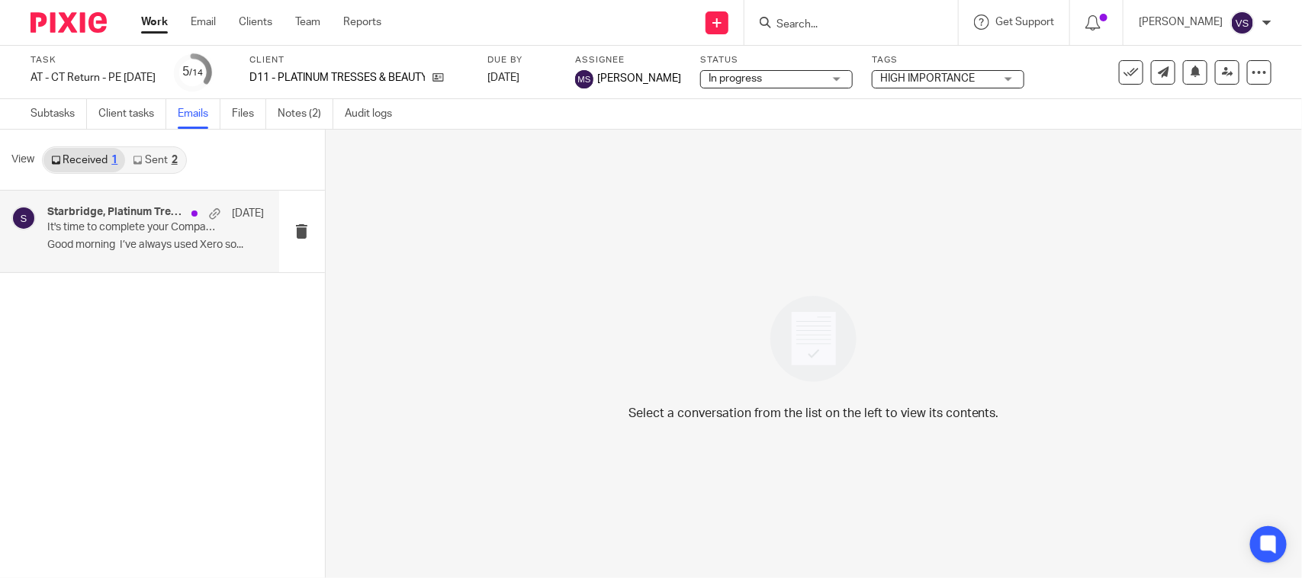
click at [92, 229] on p "It's time to complete your Company Accounts & Corporation Tax Return!" at bounding box center [133, 227] width 173 height 13
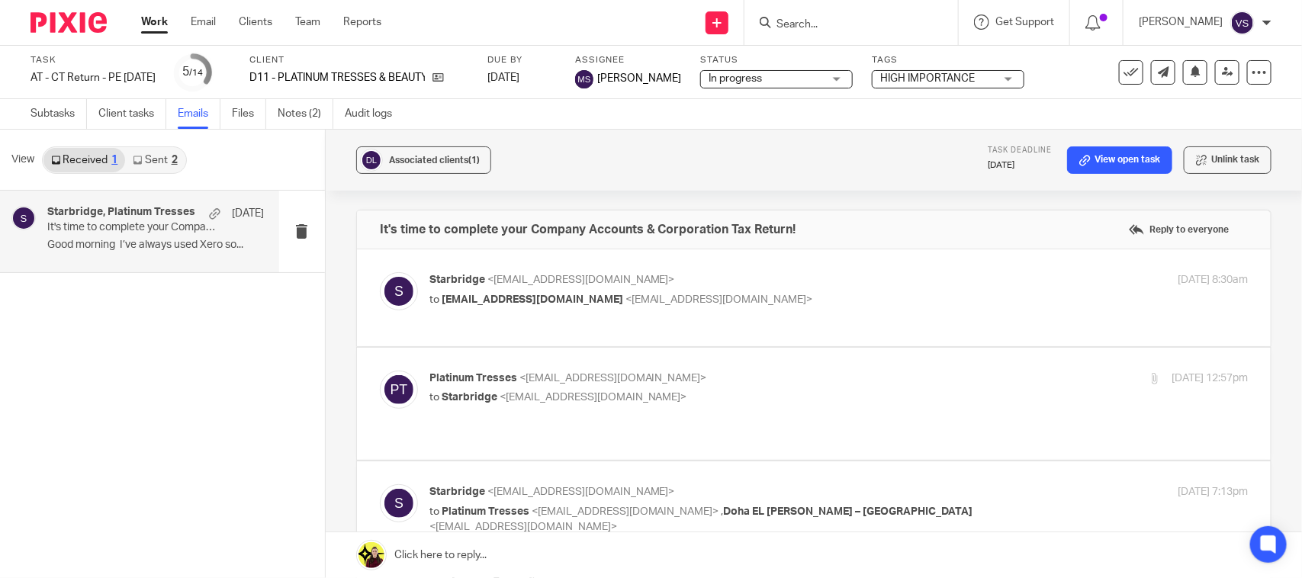
click at [504, 297] on span "[EMAIL_ADDRESS][DOMAIN_NAME]" at bounding box center [533, 299] width 182 height 11
checkbox input "true"
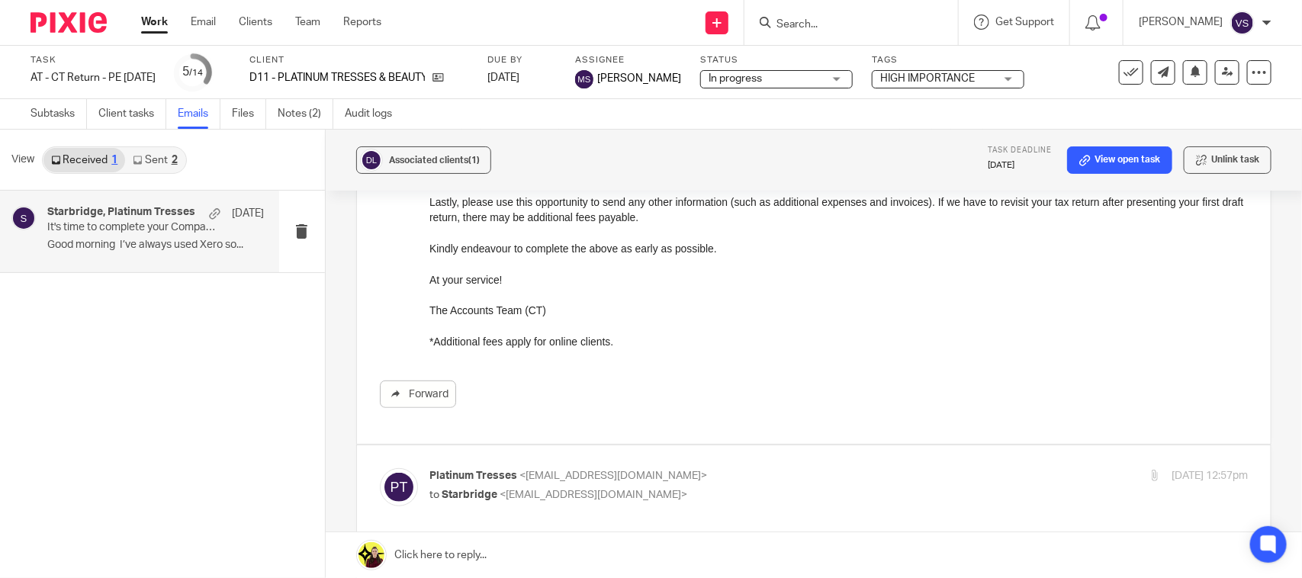
scroll to position [477, 0]
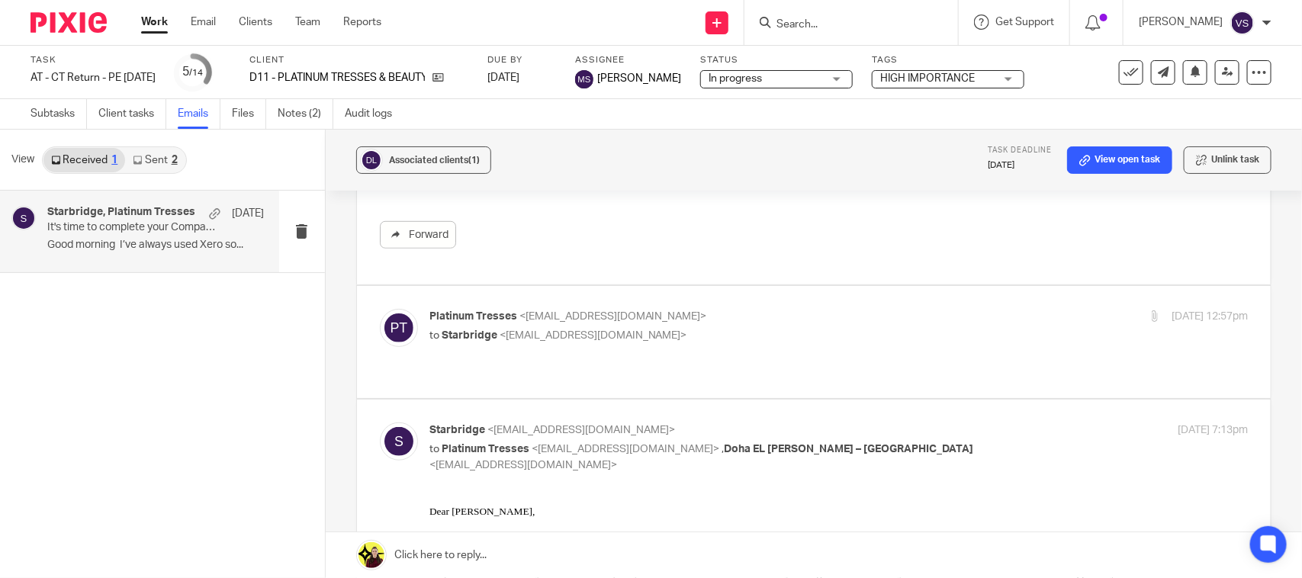
click at [512, 340] on span "<info@starbridge.uk>" at bounding box center [594, 335] width 188 height 11
checkbox input "true"
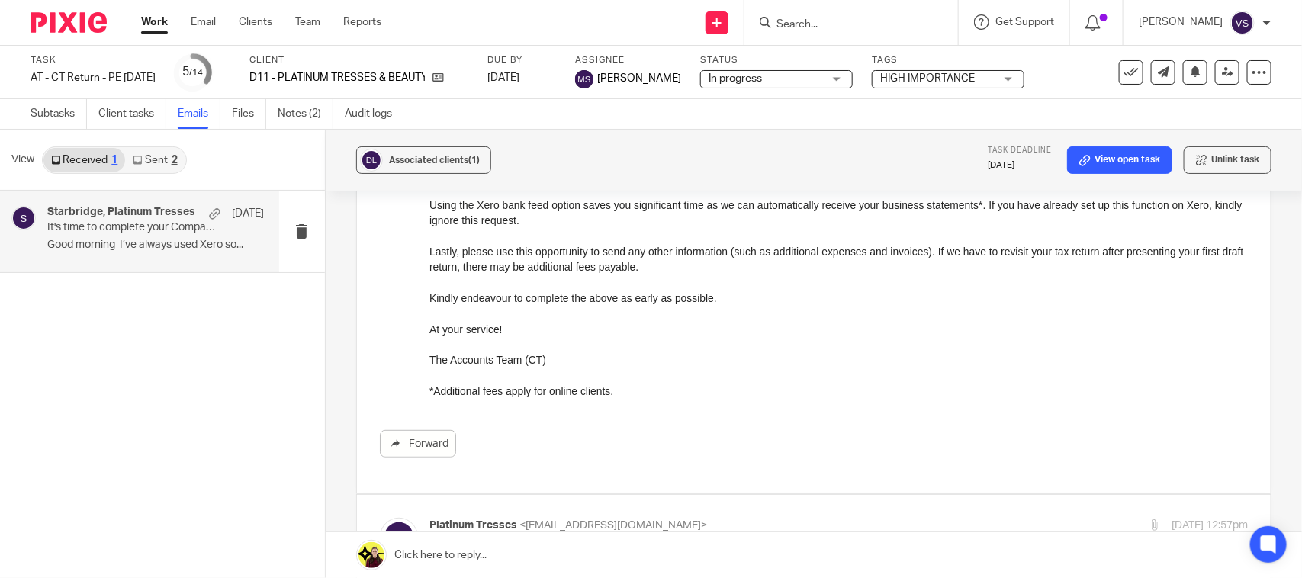
scroll to position [286, 0]
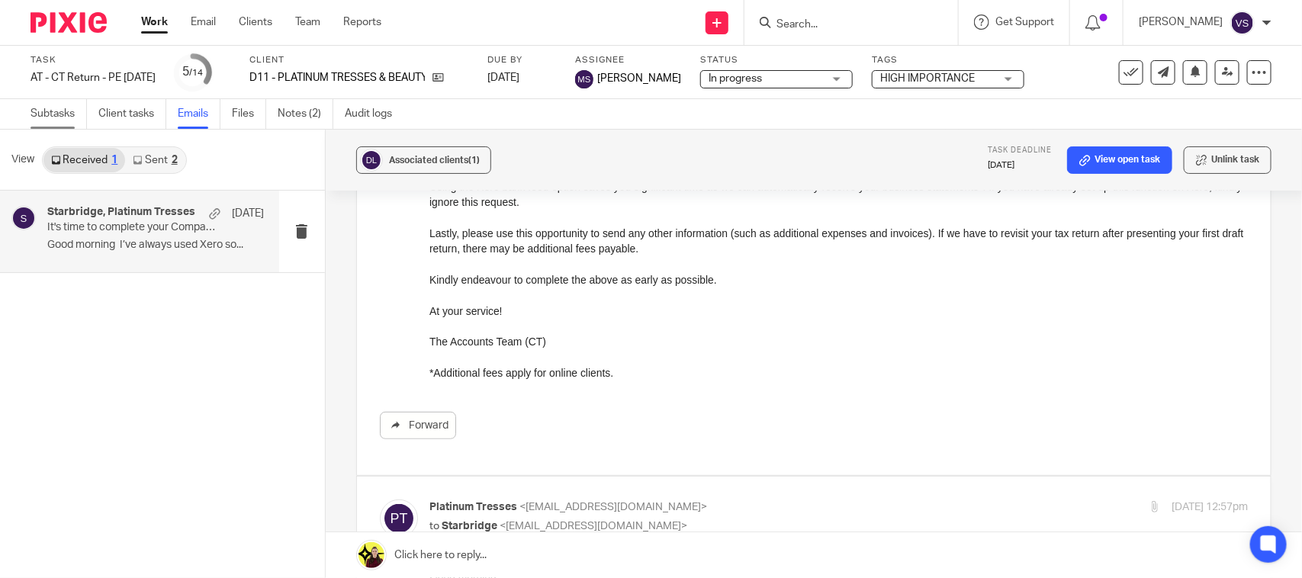
click at [52, 113] on link "Subtasks" at bounding box center [59, 114] width 56 height 30
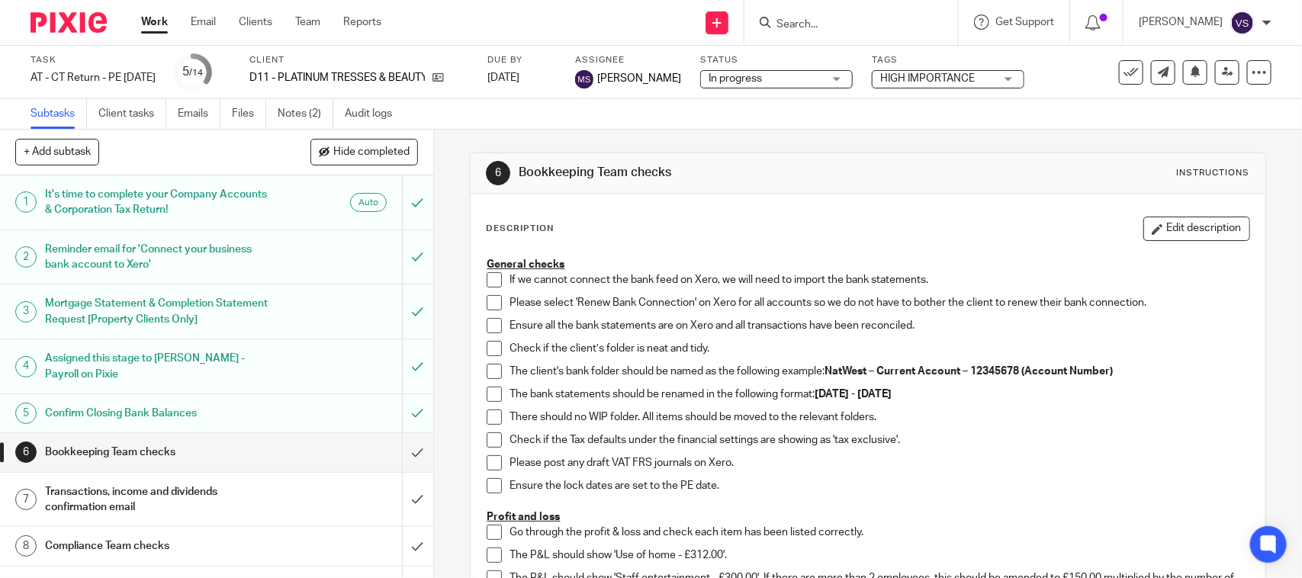
click at [117, 410] on h1 "Confirm Closing Bank Balances" at bounding box center [159, 413] width 228 height 23
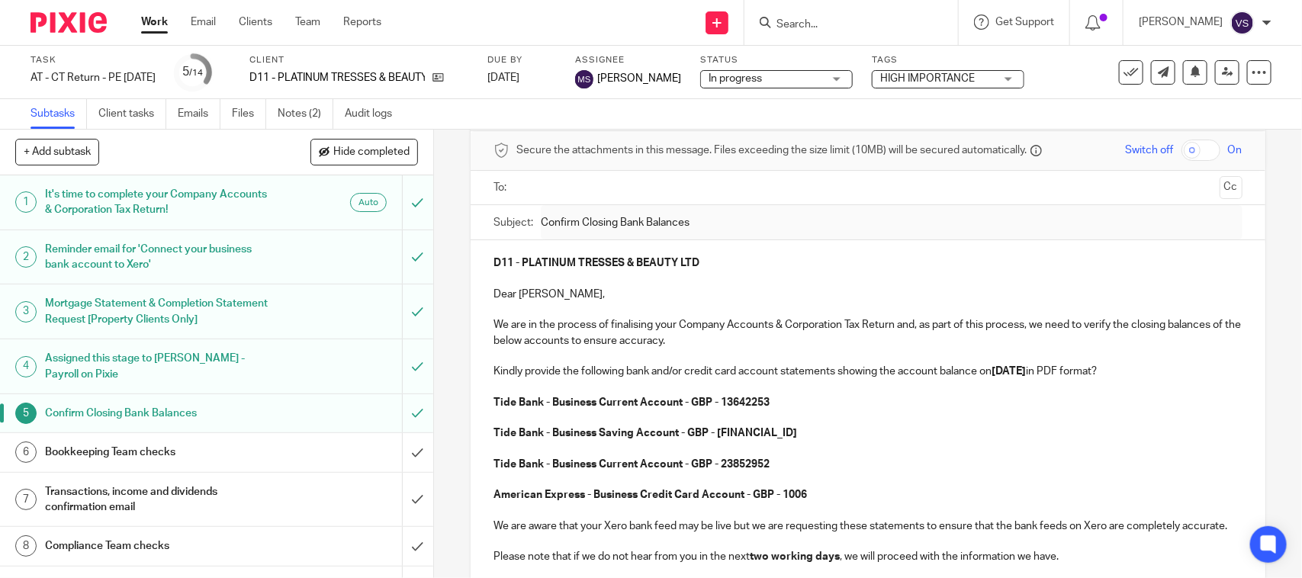
scroll to position [95, 0]
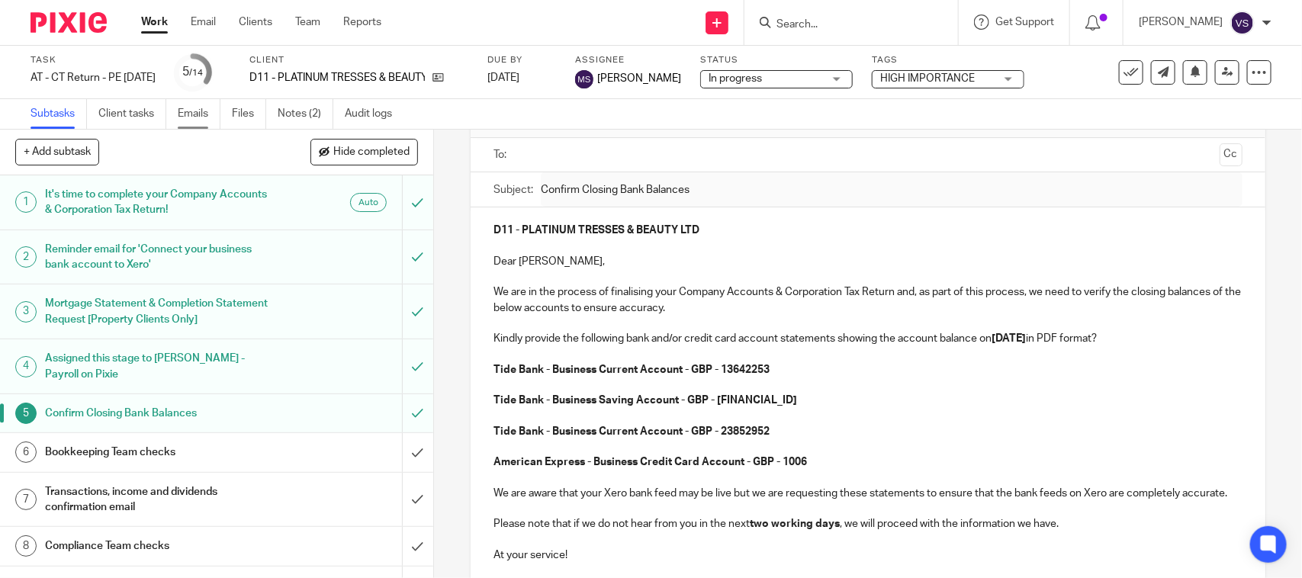
click at [202, 112] on link "Emails" at bounding box center [199, 114] width 43 height 30
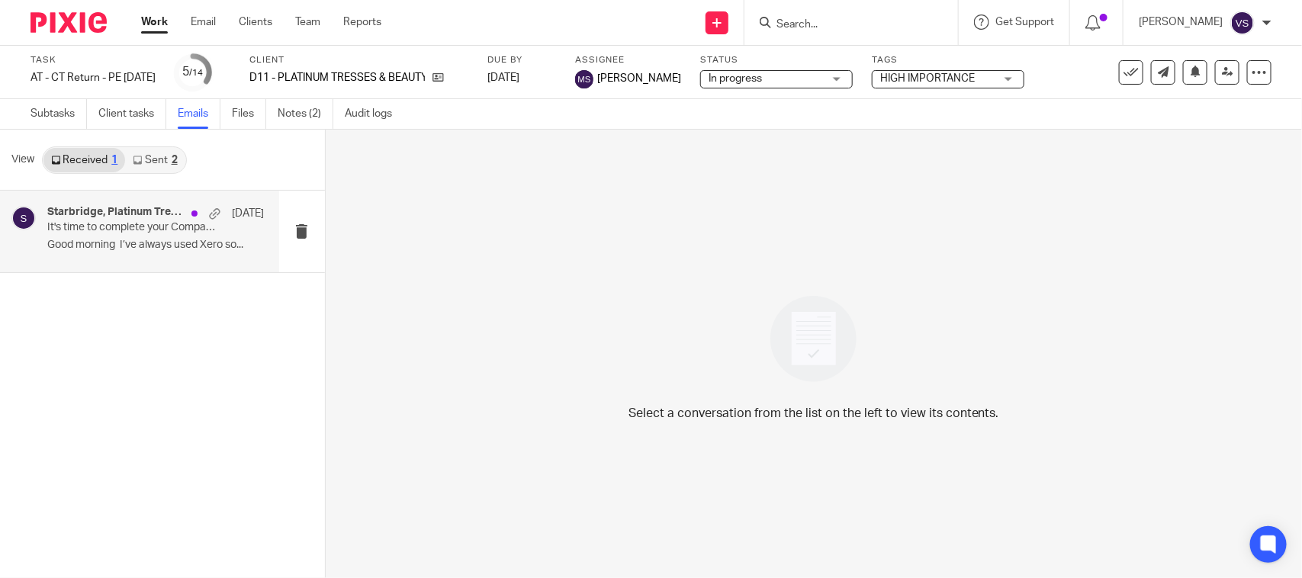
click at [132, 227] on p "It's time to complete your Company Accounts & Corporation Tax Return!" at bounding box center [133, 227] width 173 height 13
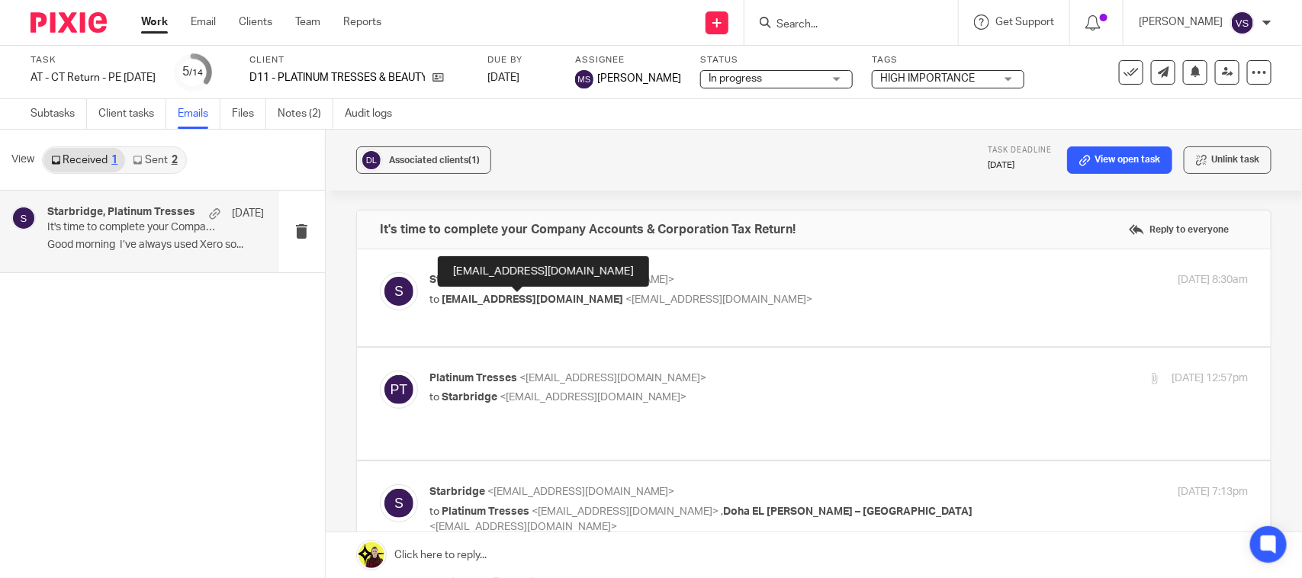
click at [527, 299] on span "[EMAIL_ADDRESS][DOMAIN_NAME]" at bounding box center [533, 299] width 182 height 11
checkbox input "true"
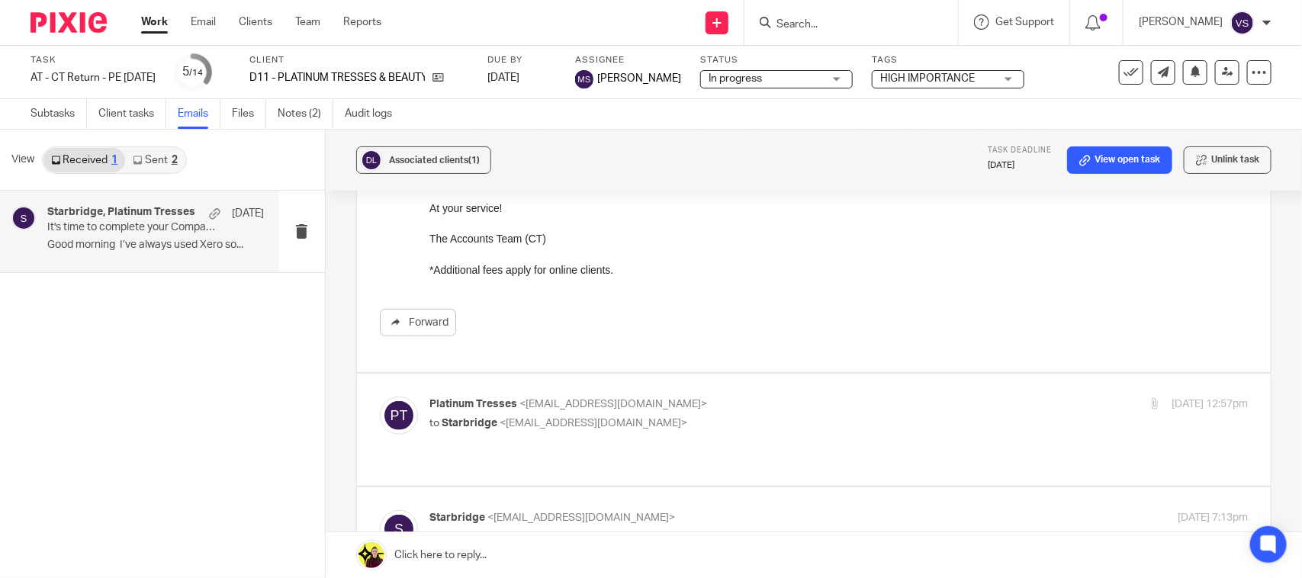
scroll to position [477, 0]
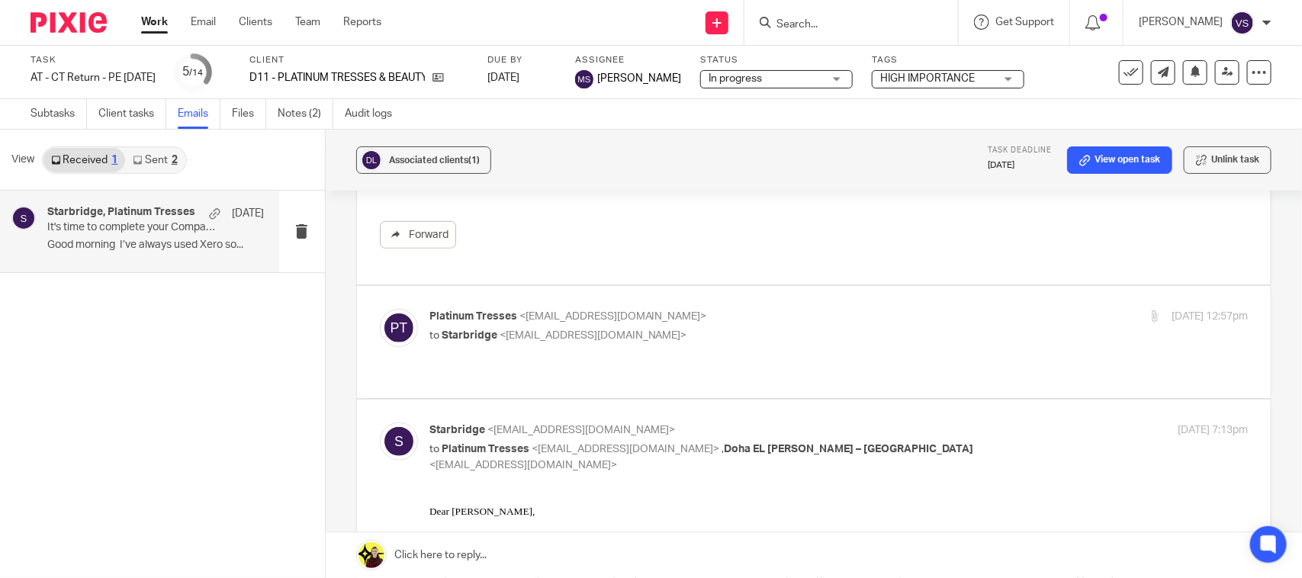
click at [477, 330] on span "Starbridge" at bounding box center [470, 335] width 56 height 11
checkbox input "true"
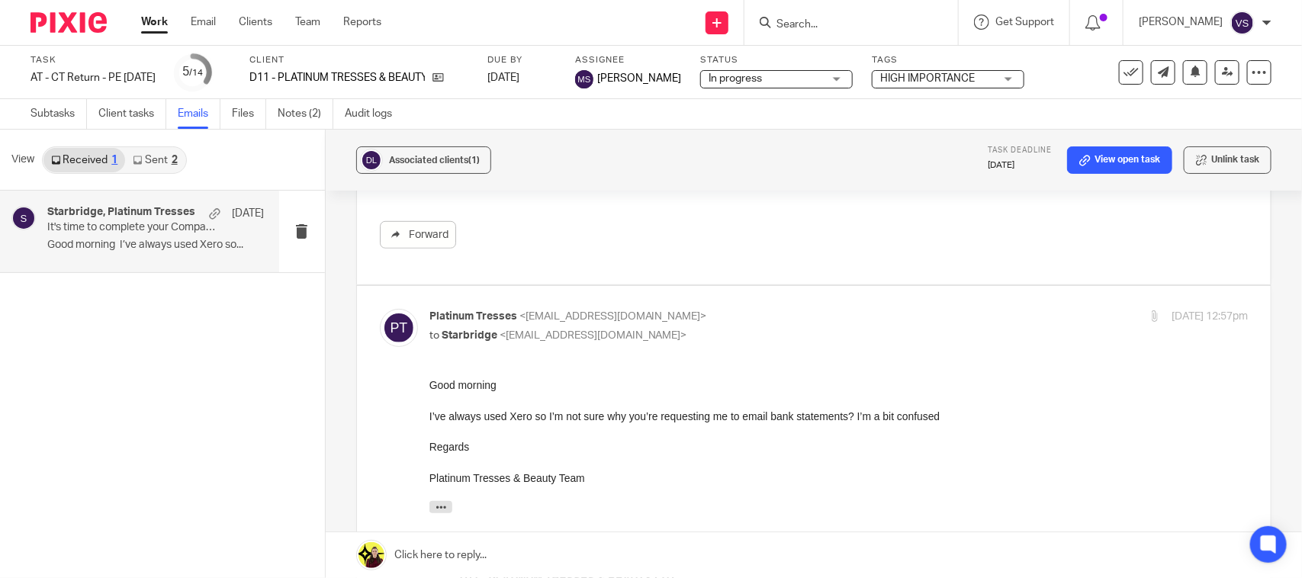
scroll to position [763, 0]
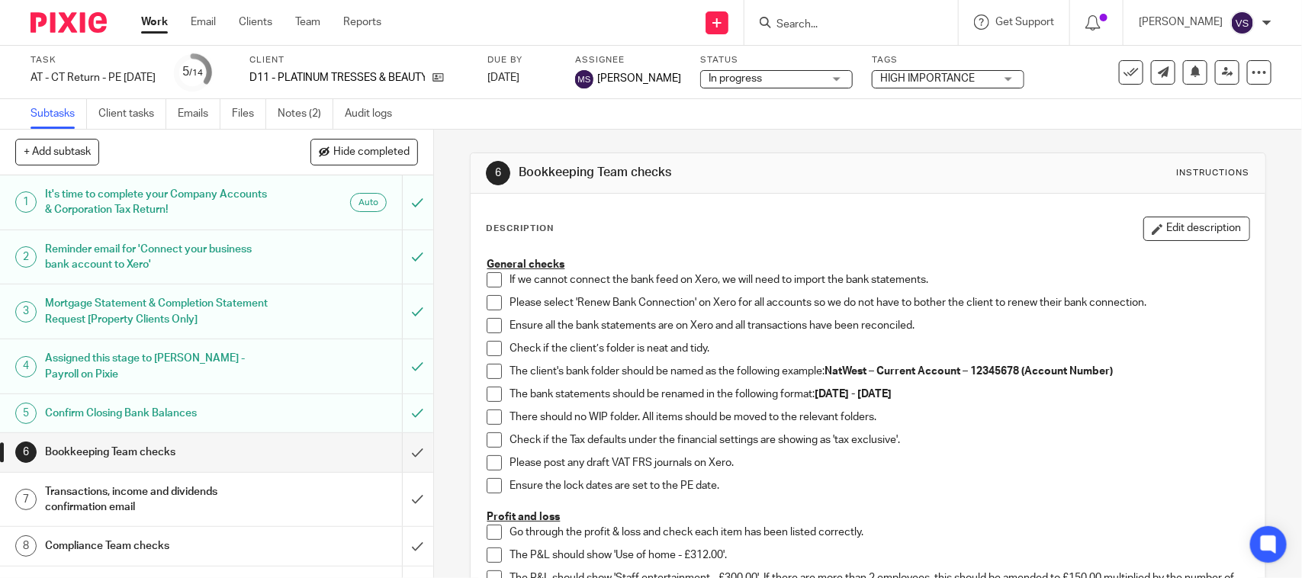
click at [113, 410] on h1 "Confirm Closing Bank Balances" at bounding box center [159, 413] width 228 height 23
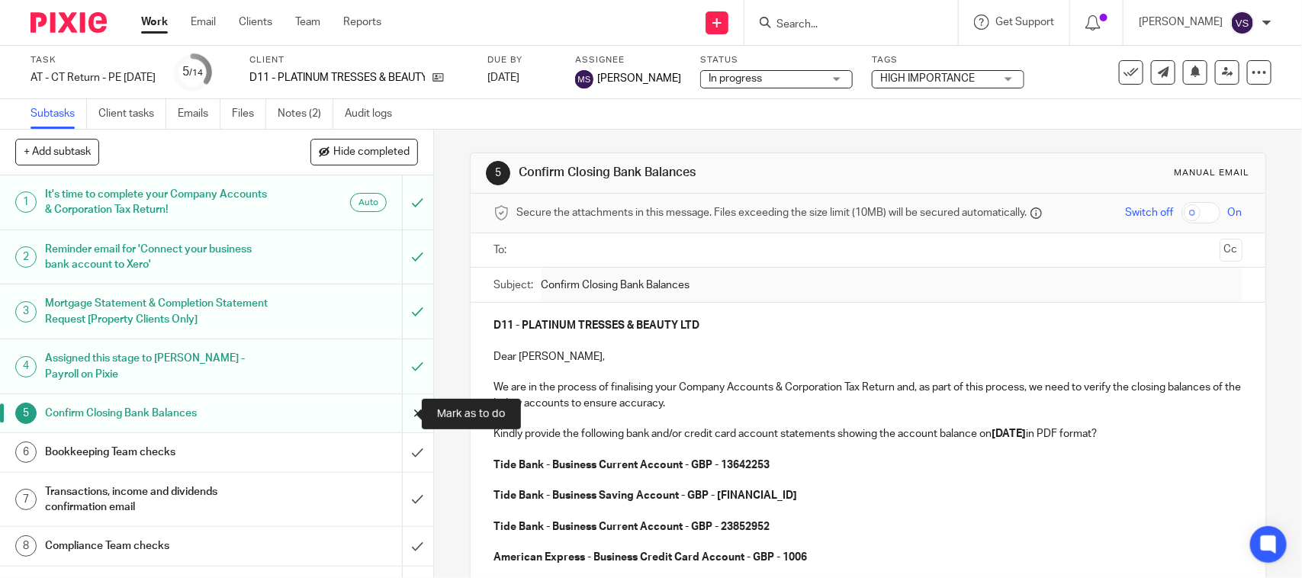
click at [390, 408] on input "submit" at bounding box center [216, 413] width 433 height 38
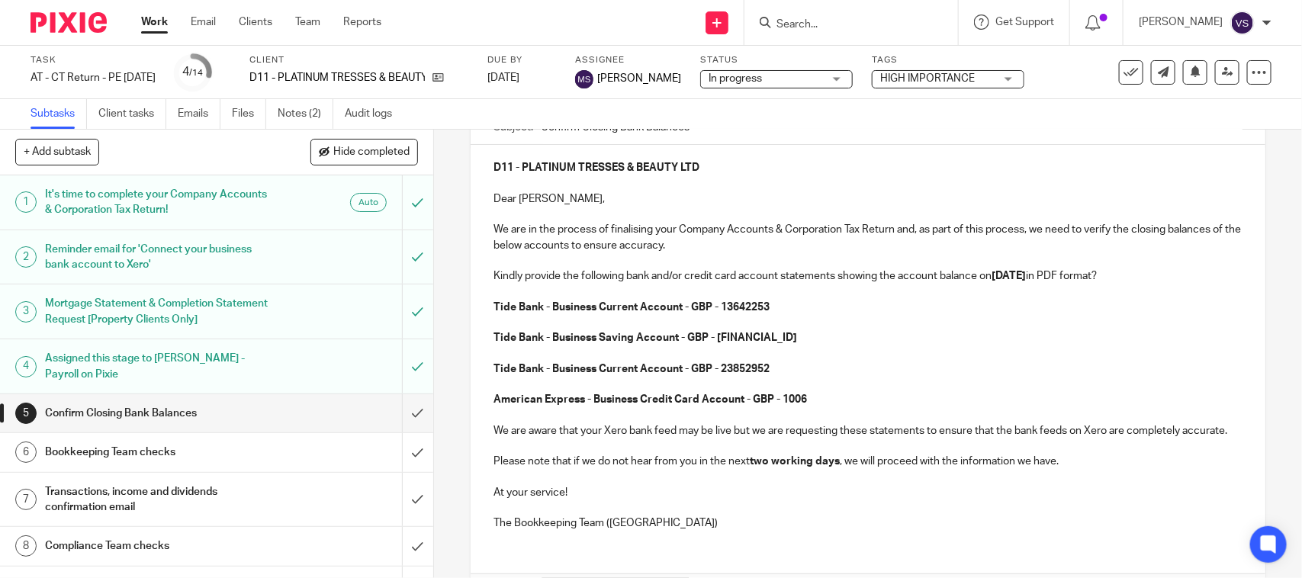
scroll to position [191, 0]
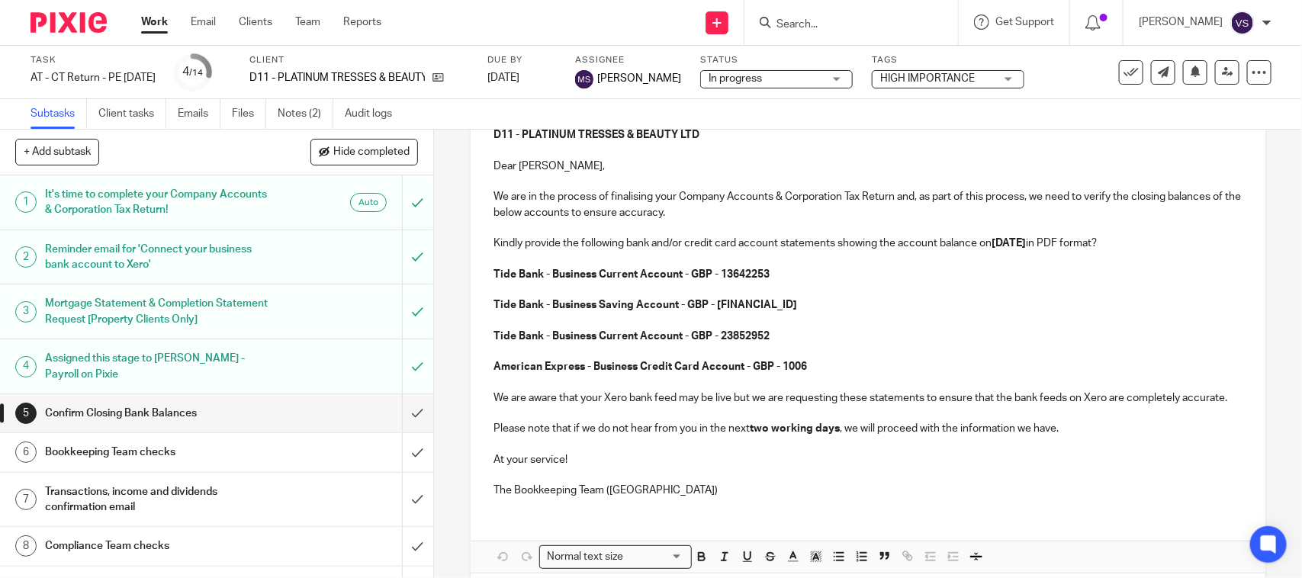
click at [574, 268] on p "Tide Bank - Business Current Account - GBP - 13642253" at bounding box center [867, 274] width 748 height 15
click at [563, 277] on strong "Tide Bank - Business Current Account - GBP - 13642253" at bounding box center [631, 274] width 276 height 11
click at [567, 307] on strong "Tide Bank - Business Saving Account - GBP - 17683430" at bounding box center [645, 305] width 304 height 11
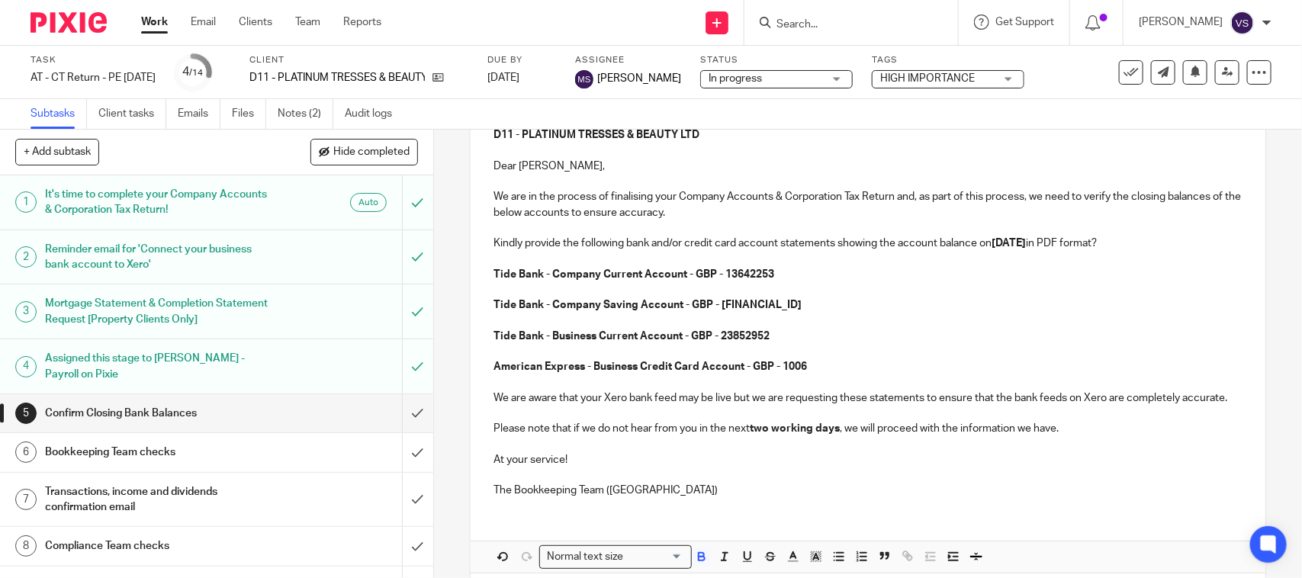
click at [574, 333] on strong "Tide Bank - Business Current Account - GBP - 23852952" at bounding box center [631, 336] width 276 height 11
click at [558, 333] on strong "Tide Bank - Business Current Account - GBP - 23852952" at bounding box center [631, 336] width 276 height 11
click at [608, 368] on strong "American Express - Business Credit Card Account - GBP - 1006" at bounding box center [649, 367] width 313 height 11
click at [616, 367] on strong "American Express - Business Credit Card Account - GBP - 1006" at bounding box center [649, 367] width 313 height 11
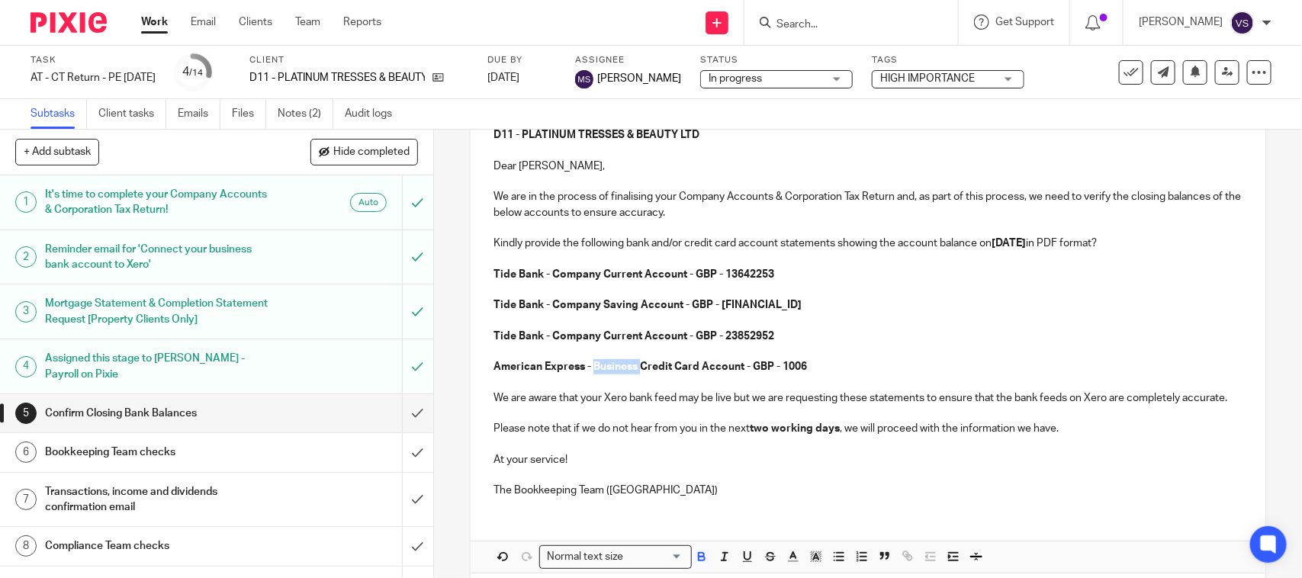
click at [616, 367] on strong "American Express - Business Credit Card Account - GBP - 1006" at bounding box center [649, 367] width 313 height 11
drag, startPoint x: 466, startPoint y: 80, endPoint x: 578, endPoint y: 65, distance: 113.2
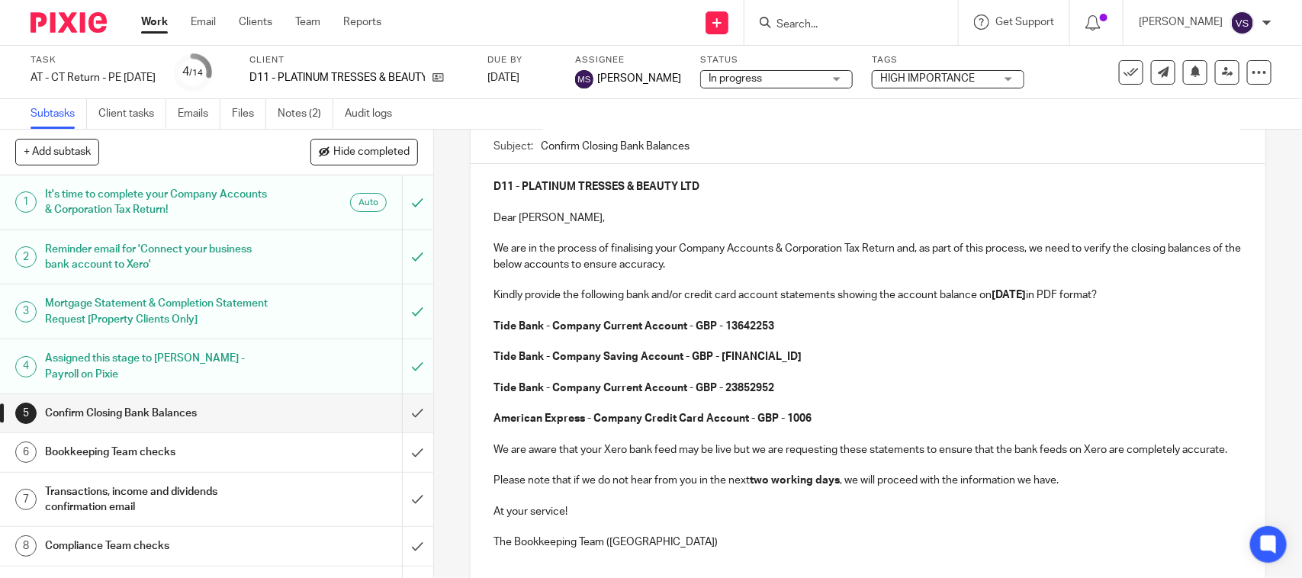
scroll to position [0, 0]
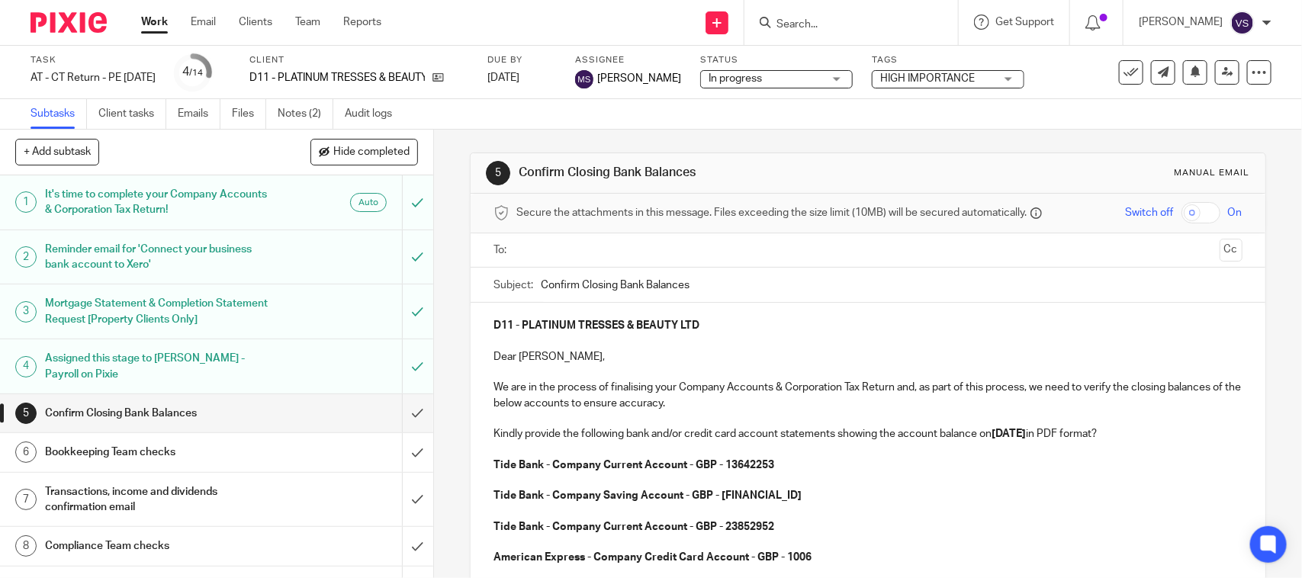
click at [576, 249] on input "text" at bounding box center [867, 251] width 691 height 18
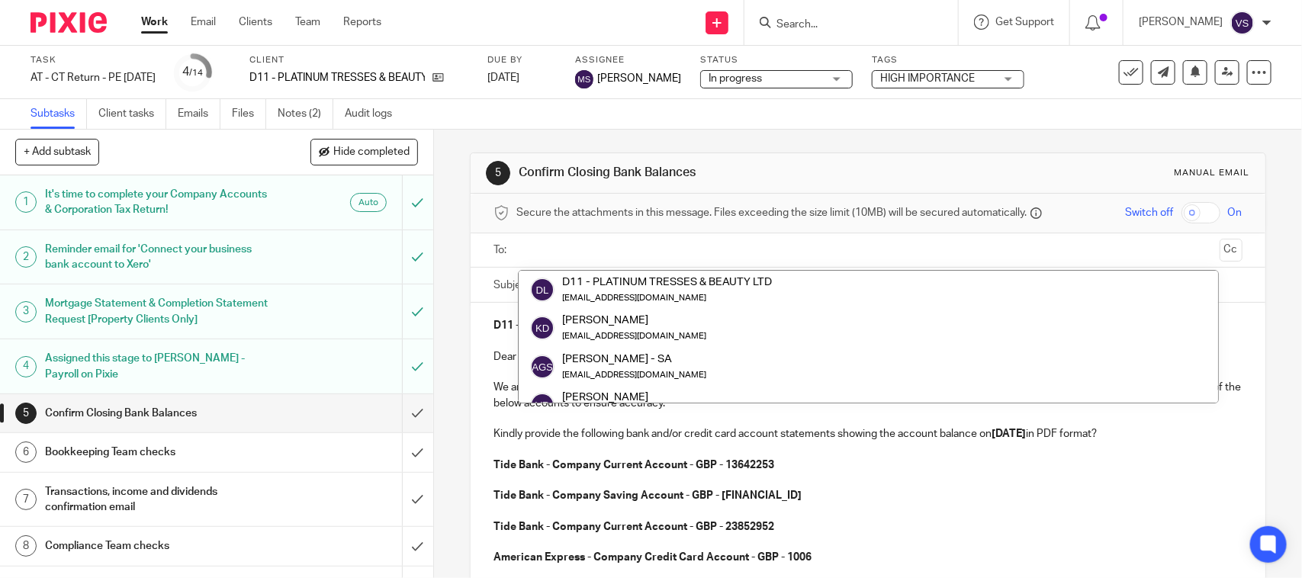
paste input "platinumtresses@outlook.com"
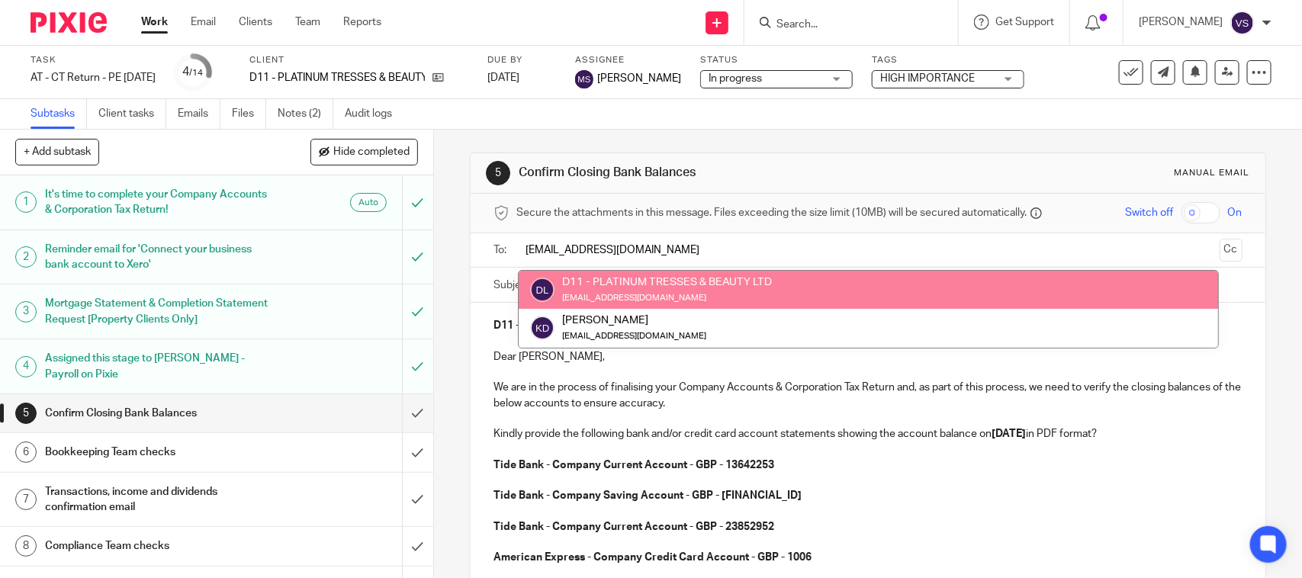
type input "platinumtresses@outlook.com"
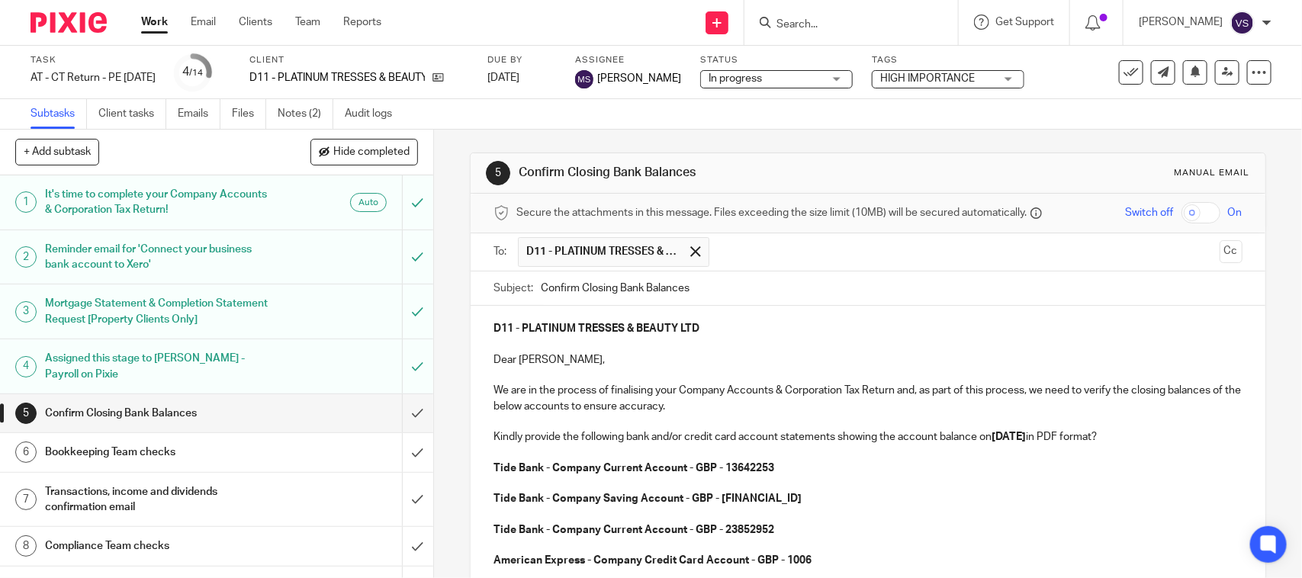
click at [775, 132] on div "5 Confirm Closing Bank Balances Manual email Secure the attachments in this mes…" at bounding box center [868, 485] width 796 height 711
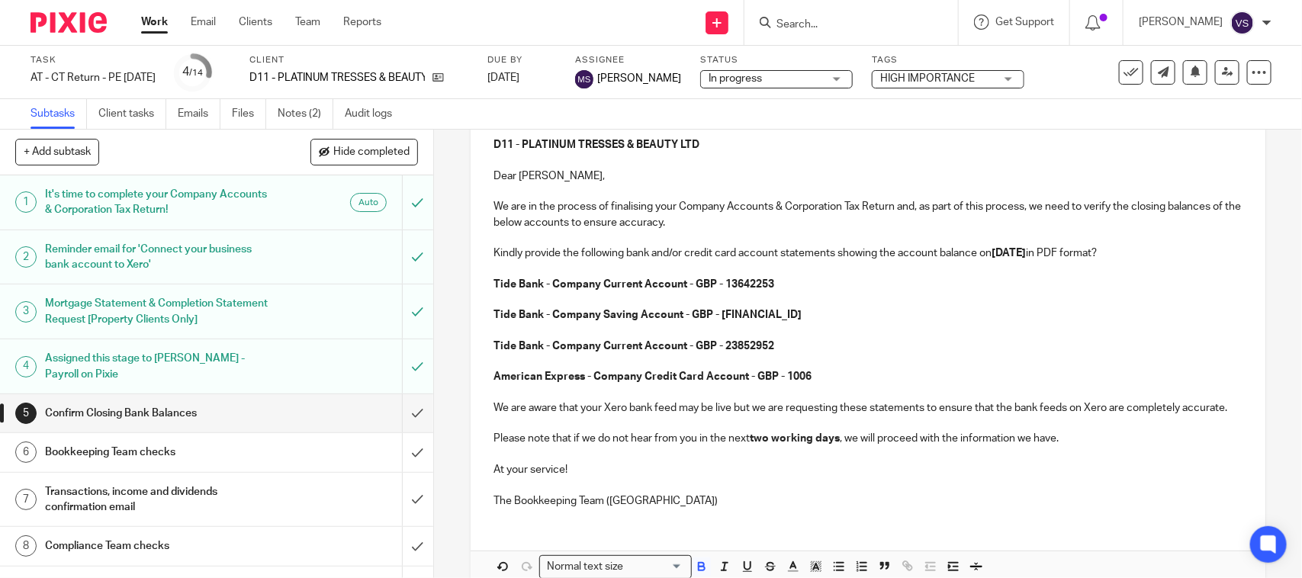
scroll to position [280, 0]
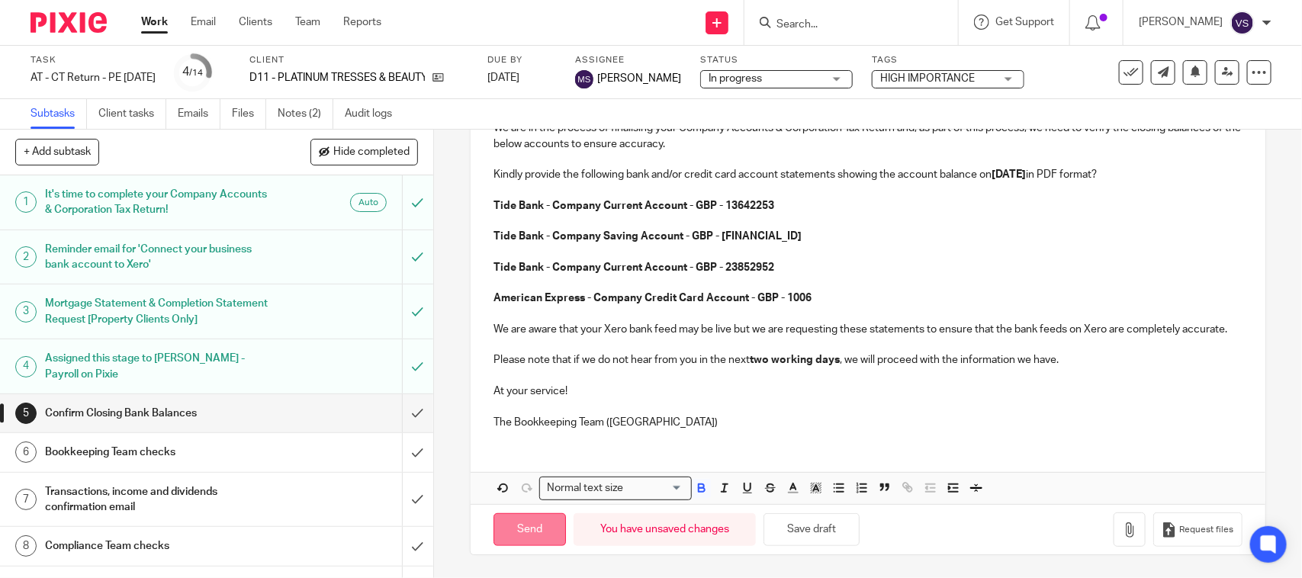
click at [517, 526] on input "Send" at bounding box center [529, 529] width 72 height 33
type input "Sent"
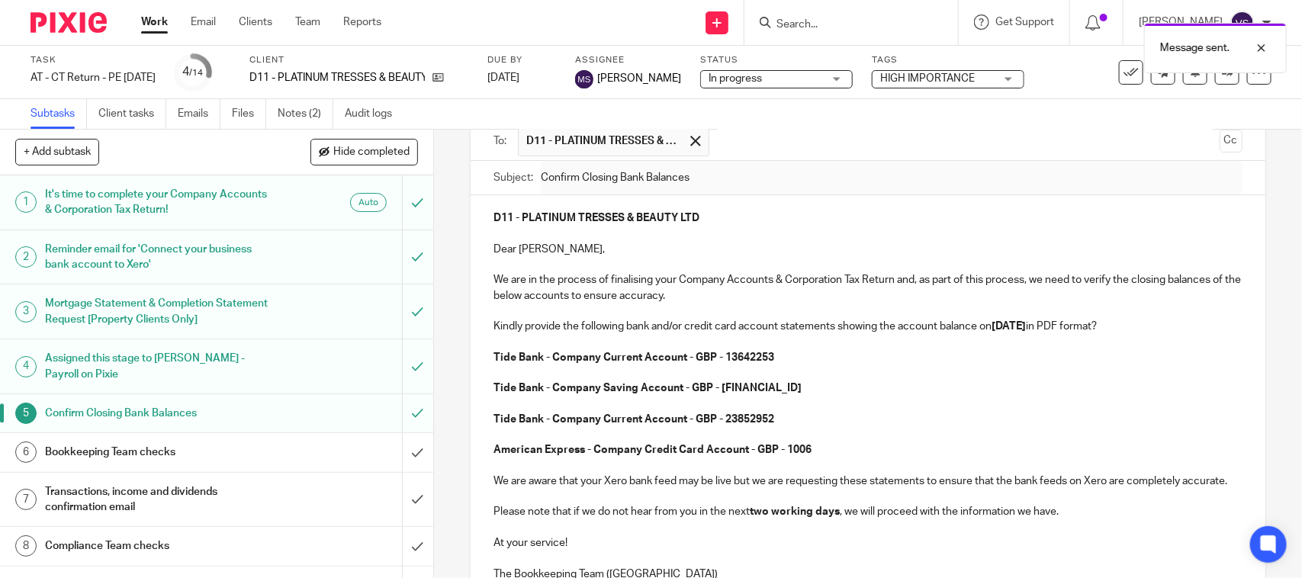
scroll to position [0, 0]
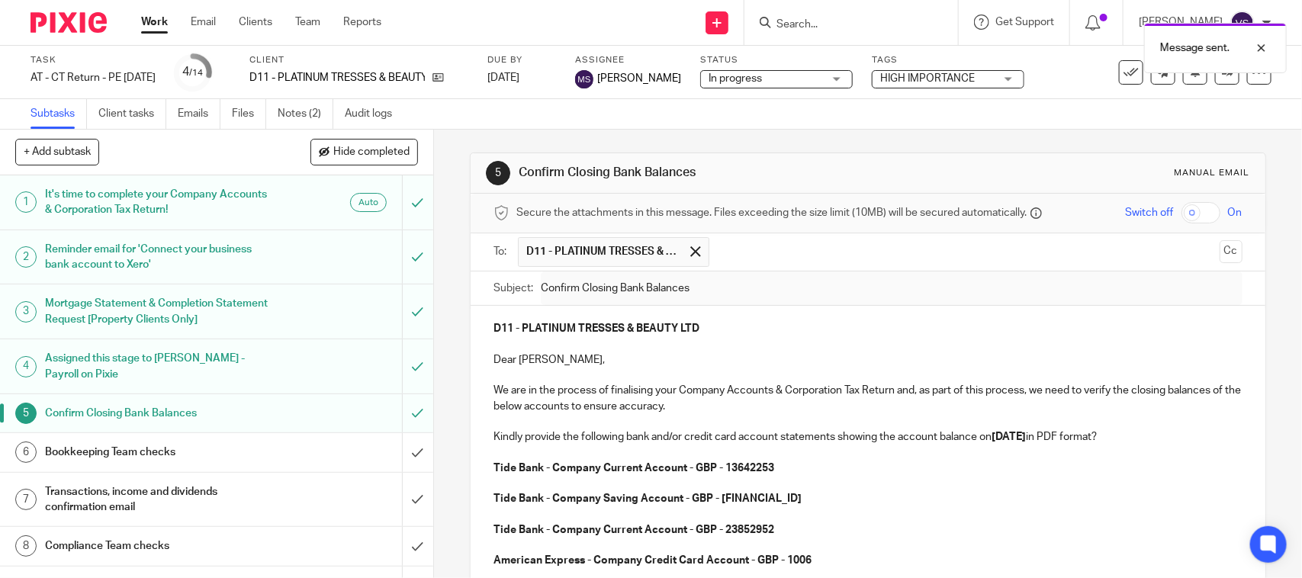
click at [839, 77] on div "In progress In progress" at bounding box center [776, 79] width 153 height 18
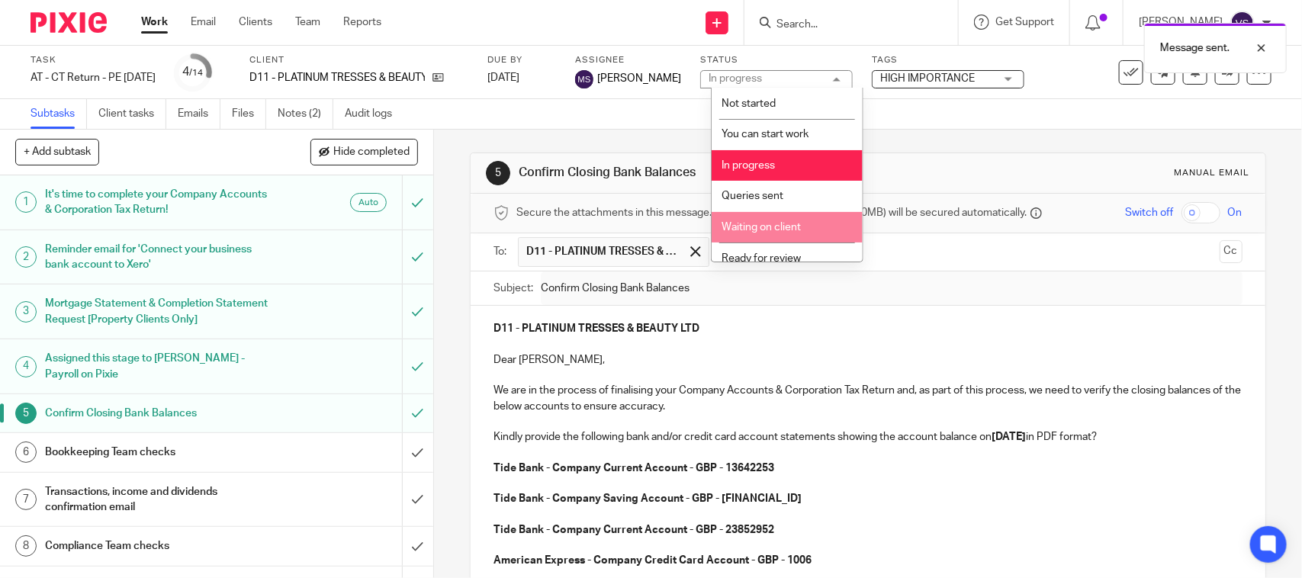
click at [778, 229] on span "Waiting on client" at bounding box center [761, 227] width 79 height 11
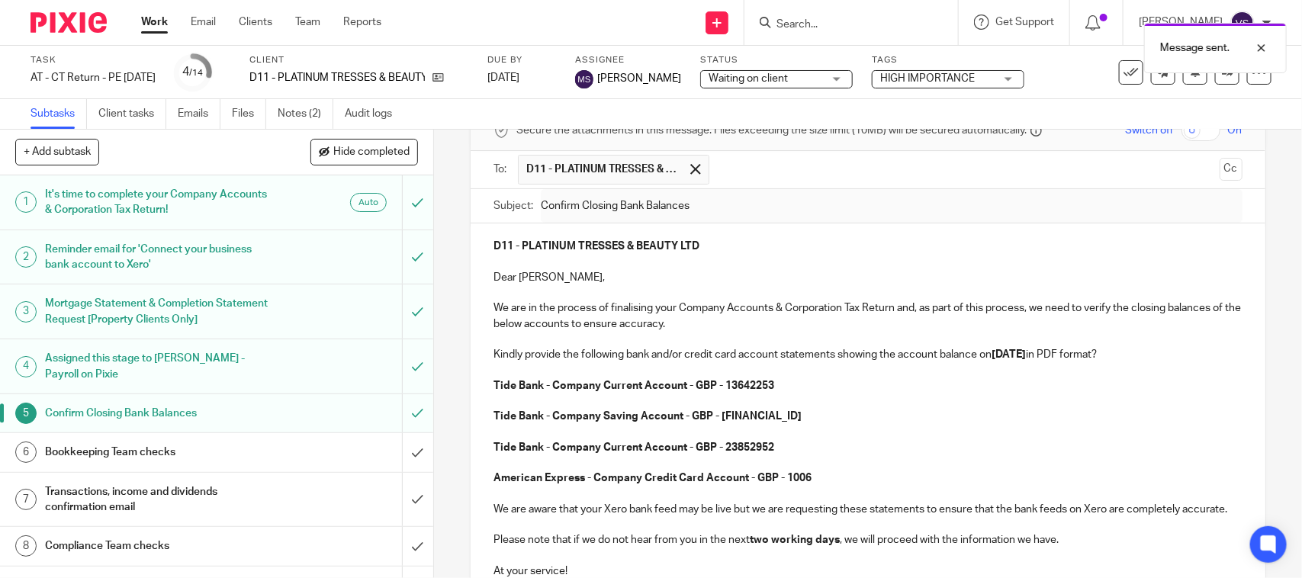
scroll to position [191, 0]
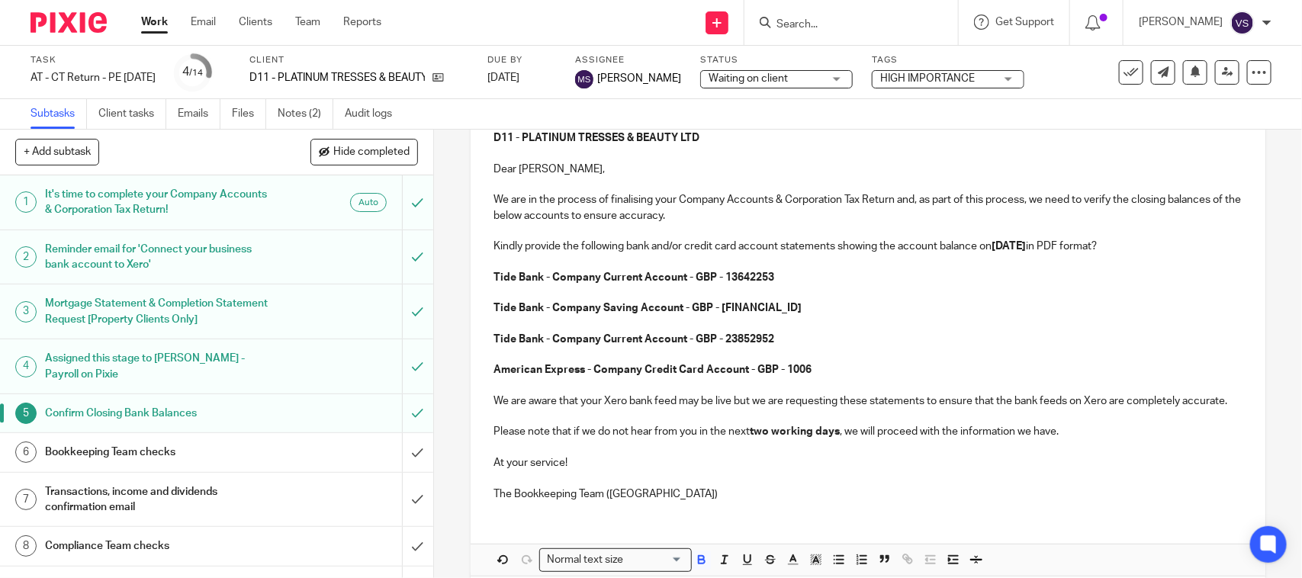
click at [141, 455] on h1 "Bookkeeping Team checks" at bounding box center [159, 452] width 228 height 23
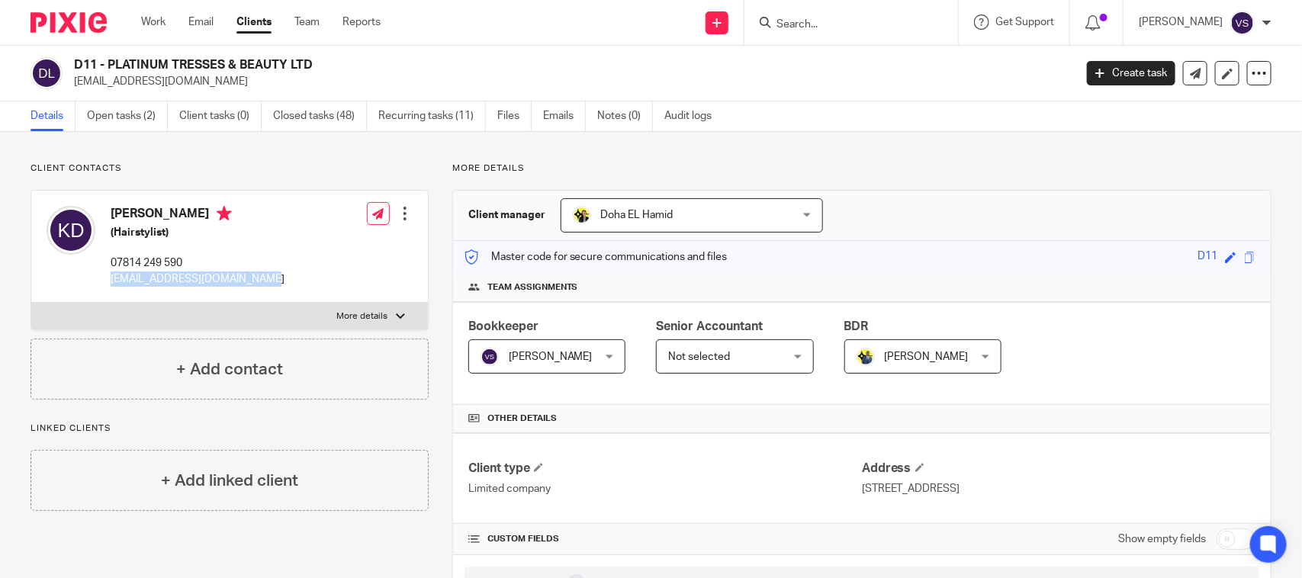
drag, startPoint x: 105, startPoint y: 277, endPoint x: 290, endPoint y: 279, distance: 184.6
click at [290, 279] on div "[PERSON_NAME] (Hairstylist) 07814 249 590 [EMAIL_ADDRESS][DOMAIN_NAME] Edit con…" at bounding box center [229, 247] width 397 height 112
copy p "[EMAIL_ADDRESS][DOMAIN_NAME]"
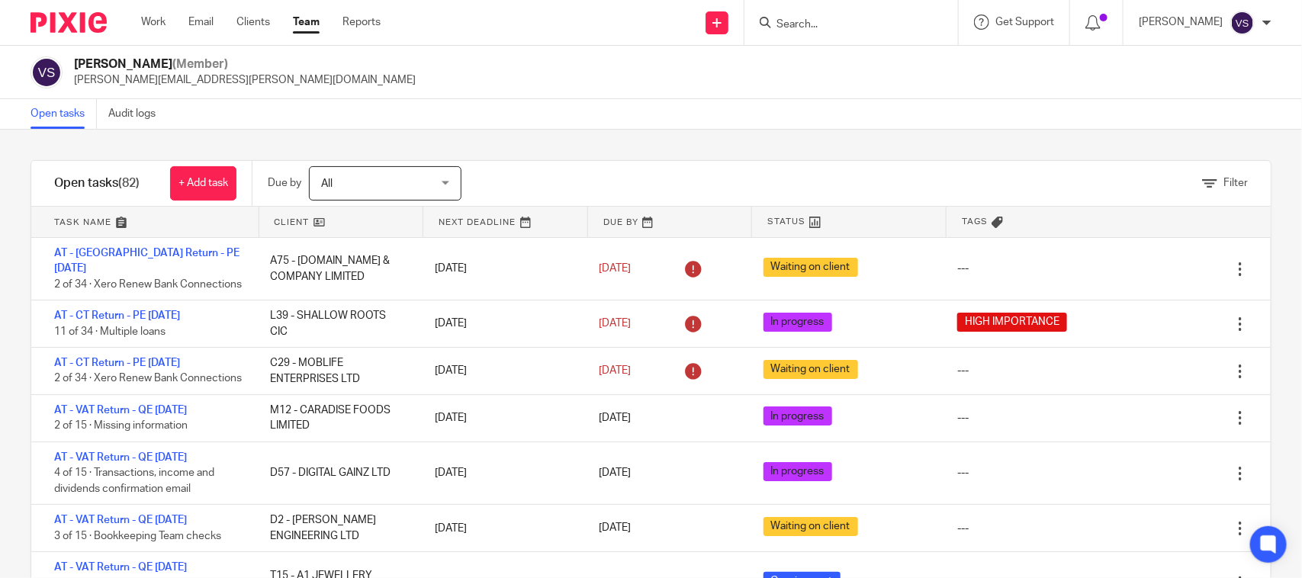
scroll to position [95, 0]
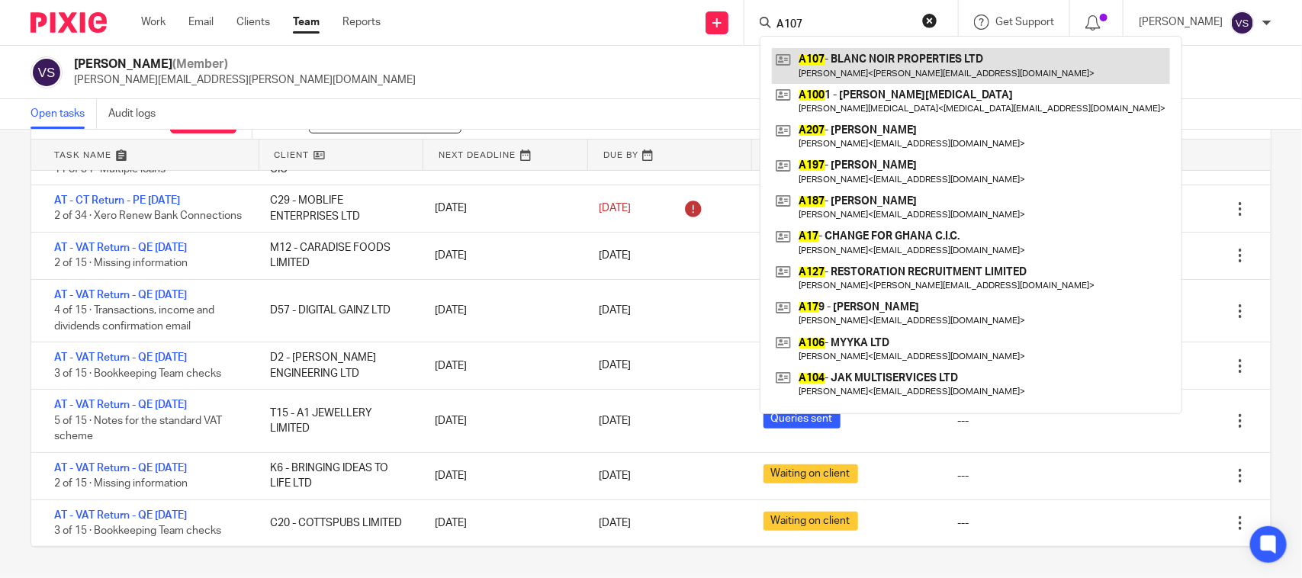
type input "A107"
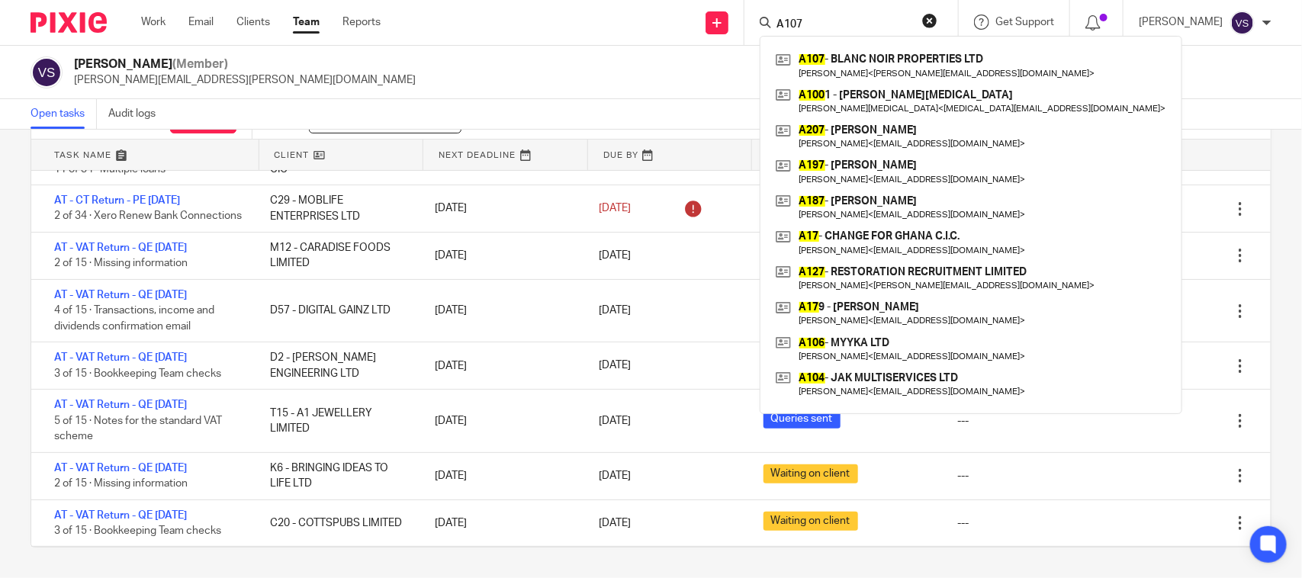
drag, startPoint x: 826, startPoint y: 21, endPoint x: 703, endPoint y: 16, distance: 122.9
click at [704, 16] on div "Send new email Create task Add client Request signature A107 A107 - BLANC NOIR …" at bounding box center [852, 22] width 898 height 45
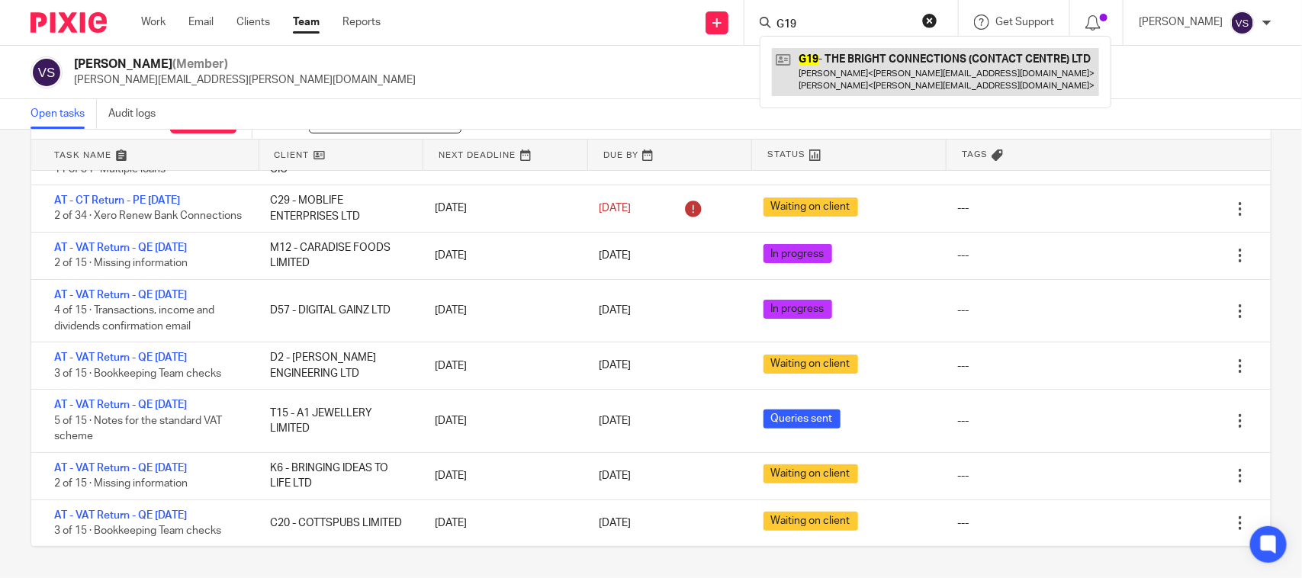
type input "G19"
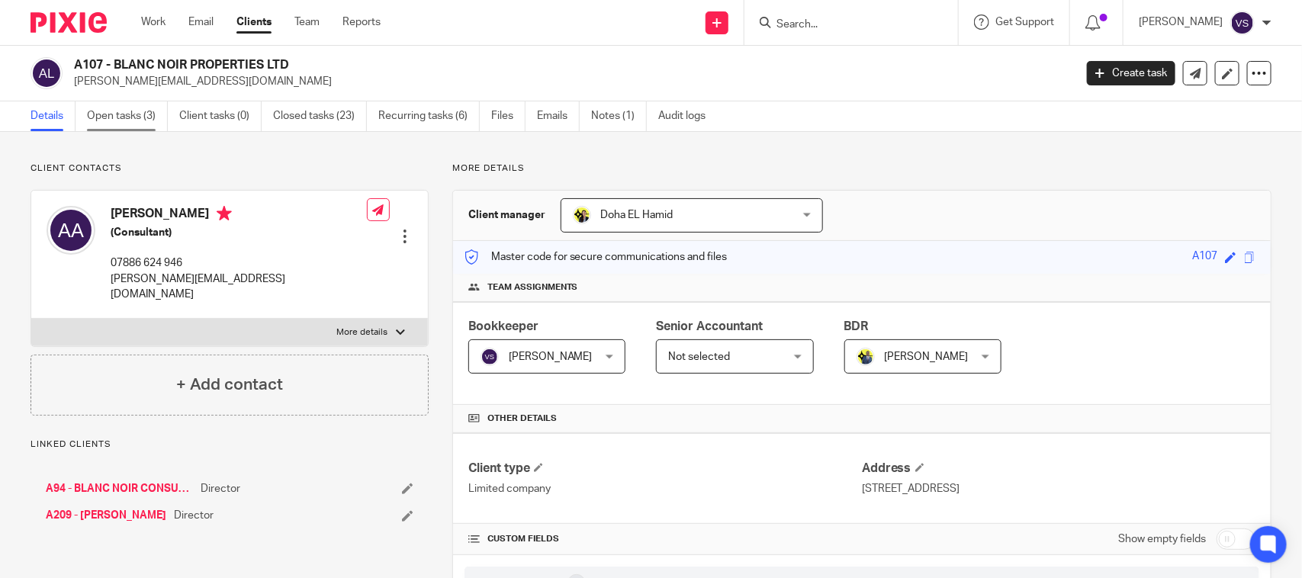
click at [138, 123] on link "Open tasks (3)" at bounding box center [127, 116] width 81 height 30
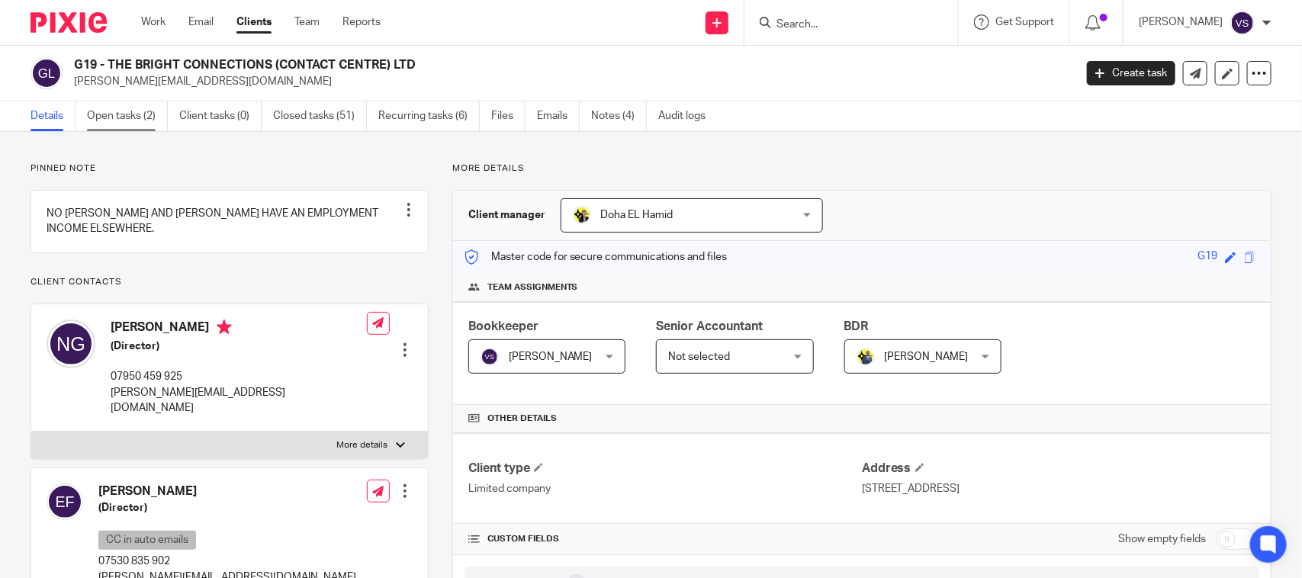
click at [124, 117] on link "Open tasks (2)" at bounding box center [127, 116] width 81 height 30
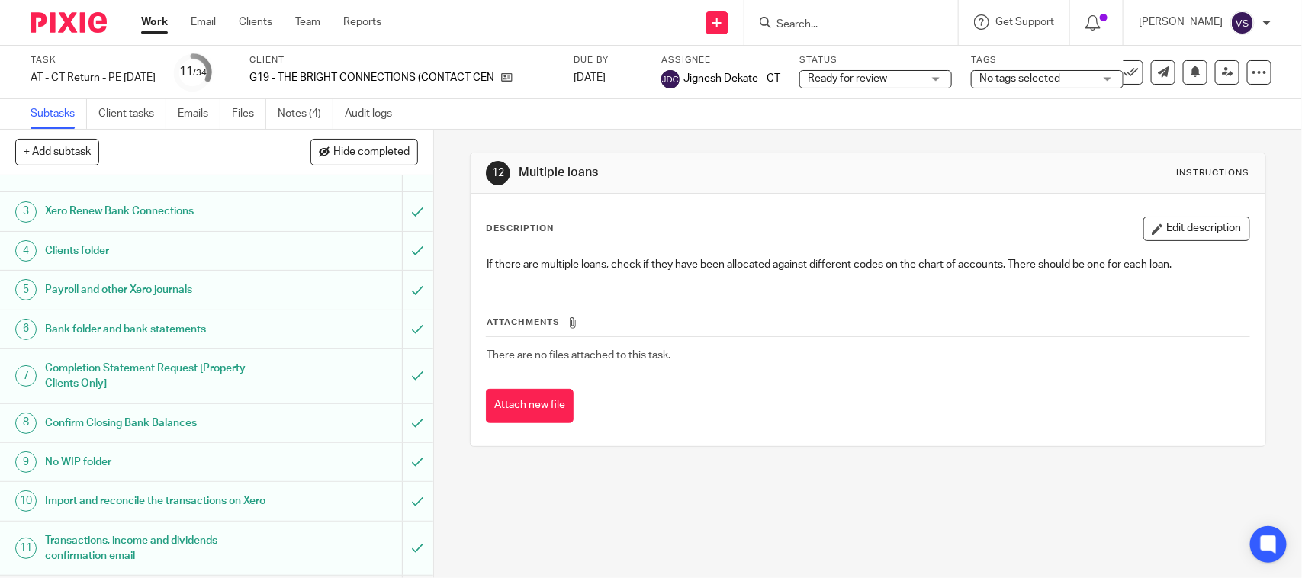
scroll to position [477, 0]
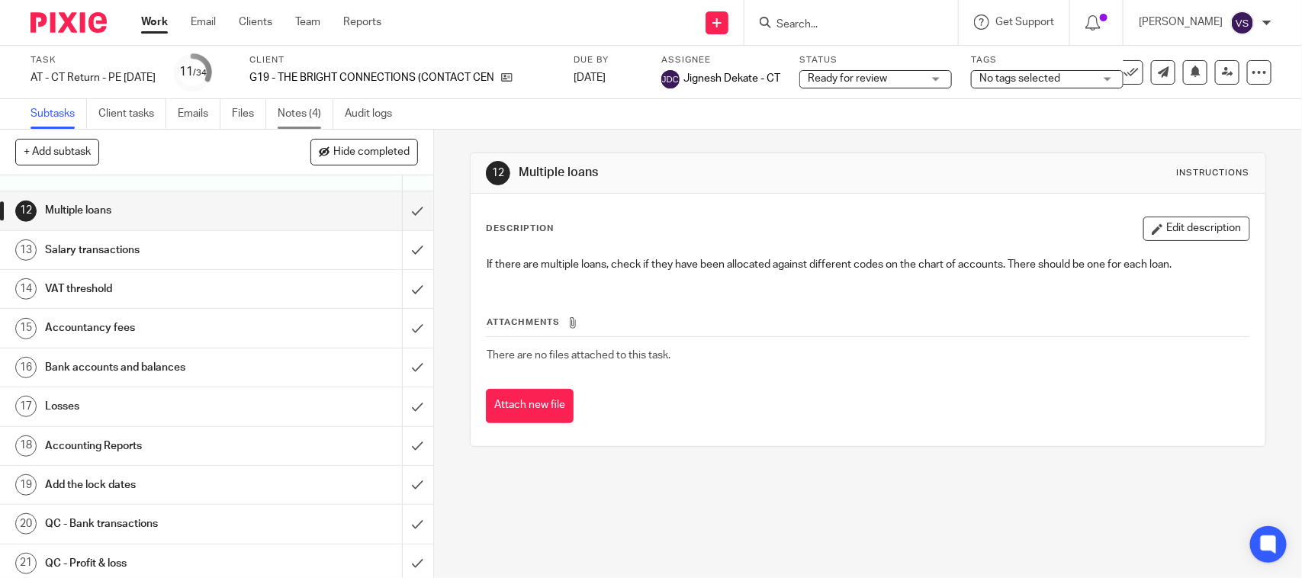
click at [297, 114] on link "Notes (4)" at bounding box center [306, 114] width 56 height 30
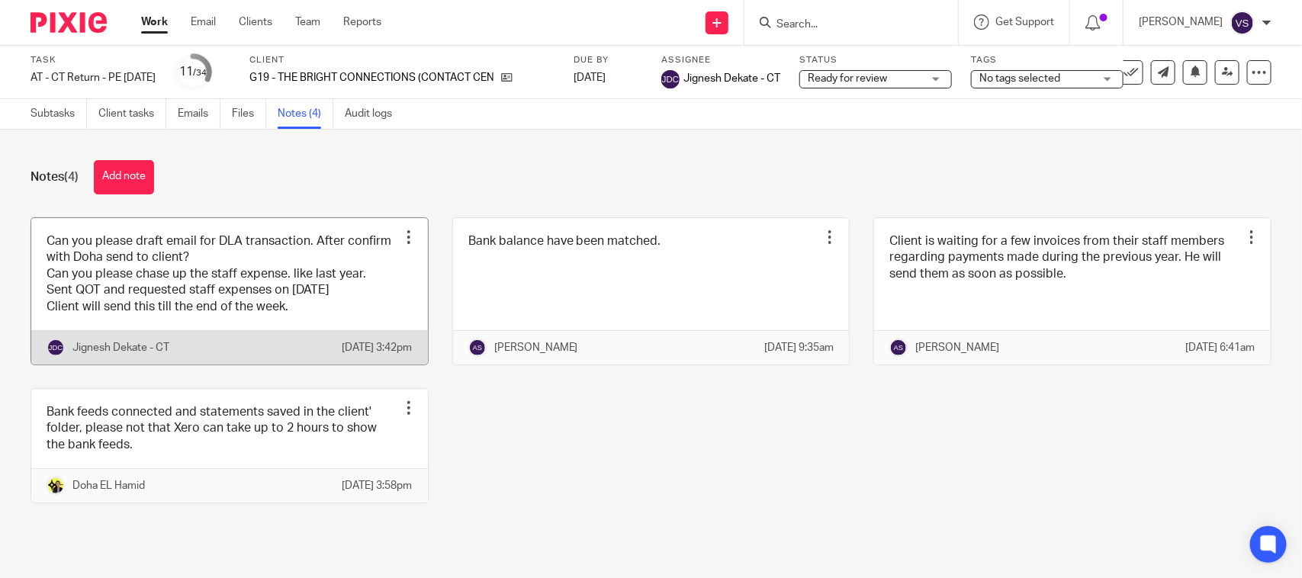
click at [103, 294] on link at bounding box center [229, 291] width 397 height 146
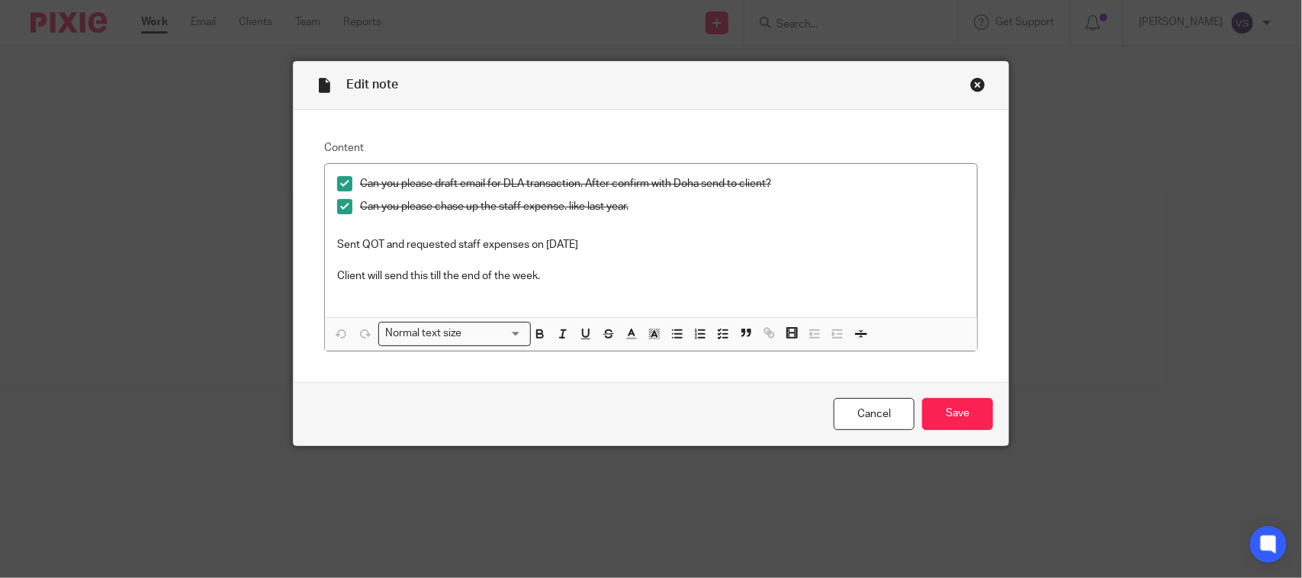
click at [970, 81] on div "Close this dialog window" at bounding box center [977, 84] width 15 height 15
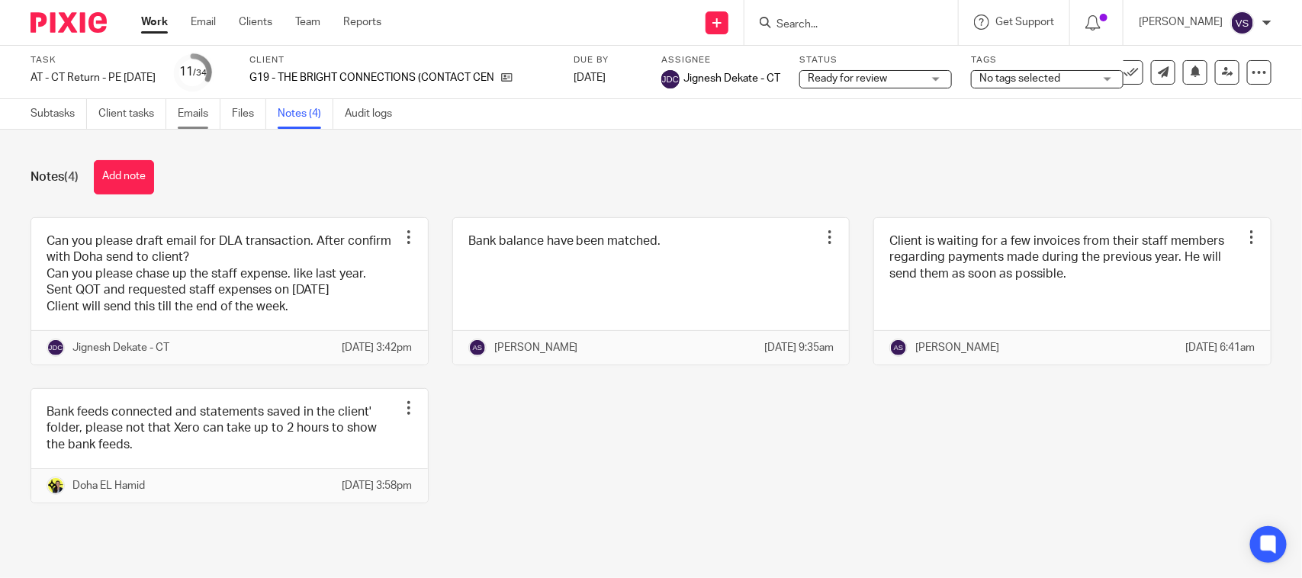
click at [182, 121] on link "Emails" at bounding box center [199, 114] width 43 height 30
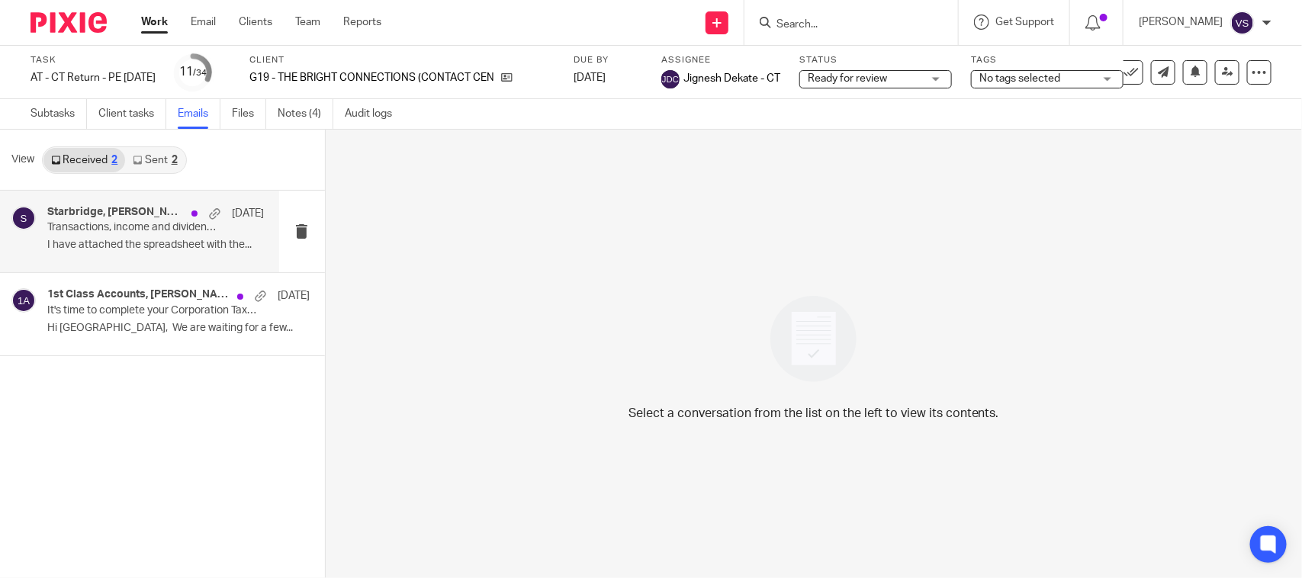
click at [101, 212] on h4 "Starbridge, Edson Flores" at bounding box center [115, 212] width 137 height 13
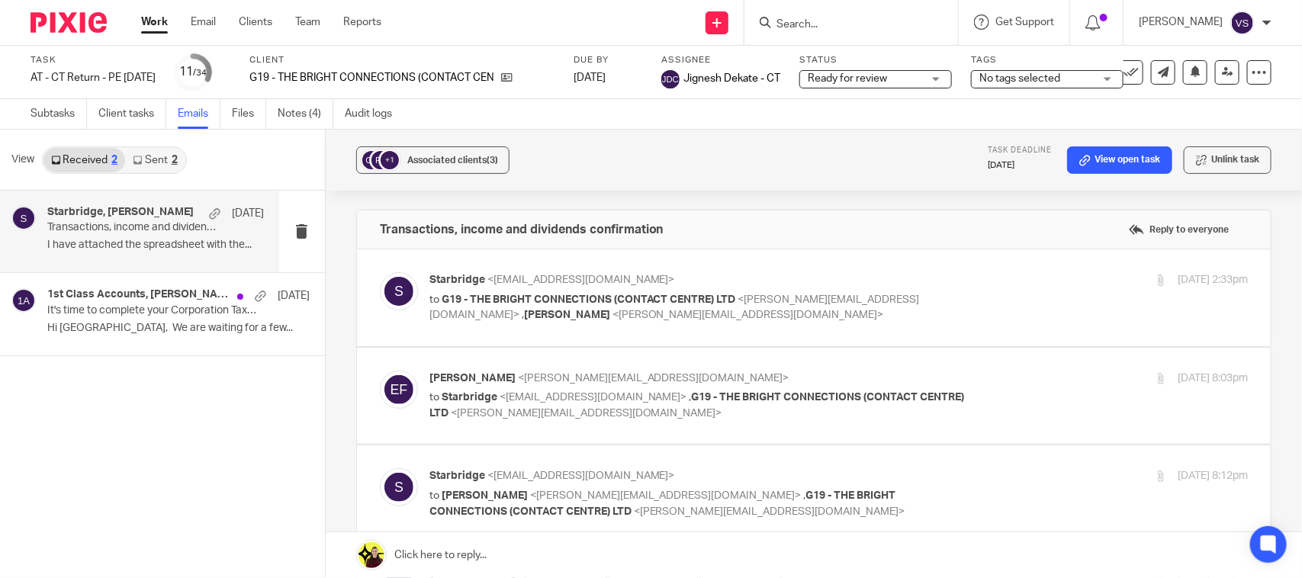
click at [612, 313] on span "<edson@thebrightconnections.co.uk>" at bounding box center [748, 315] width 272 height 11
checkbox input "true"
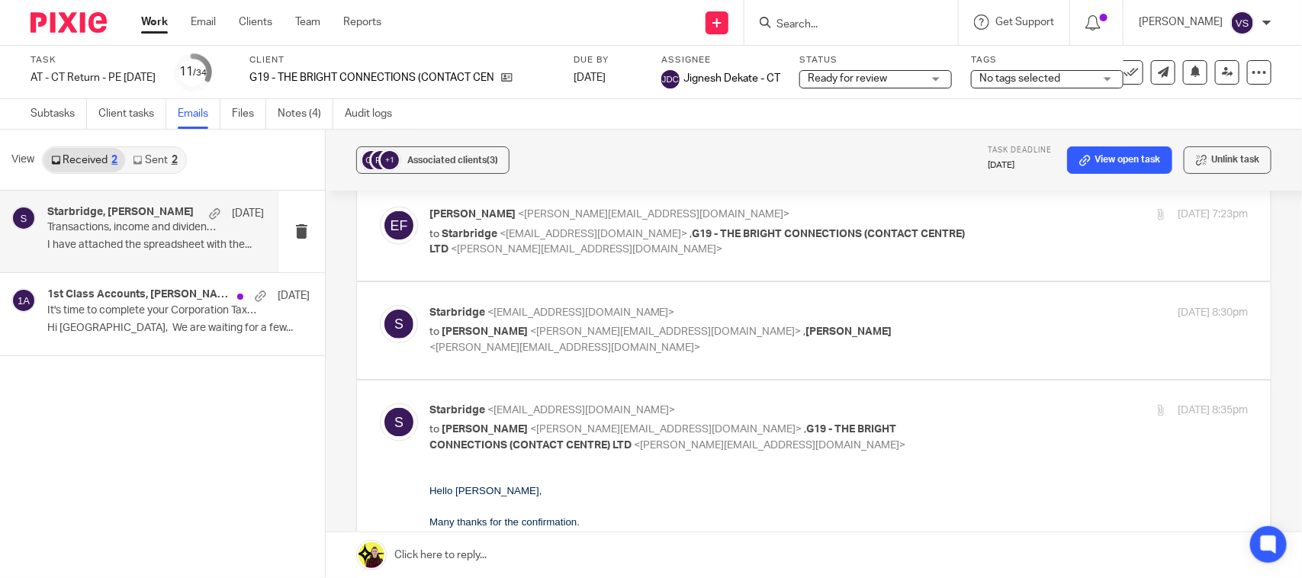
scroll to position [1085, 0]
click at [489, 352] on span "<natasha@thebrightconnections.co.uk>" at bounding box center [565, 348] width 272 height 11
checkbox input "true"
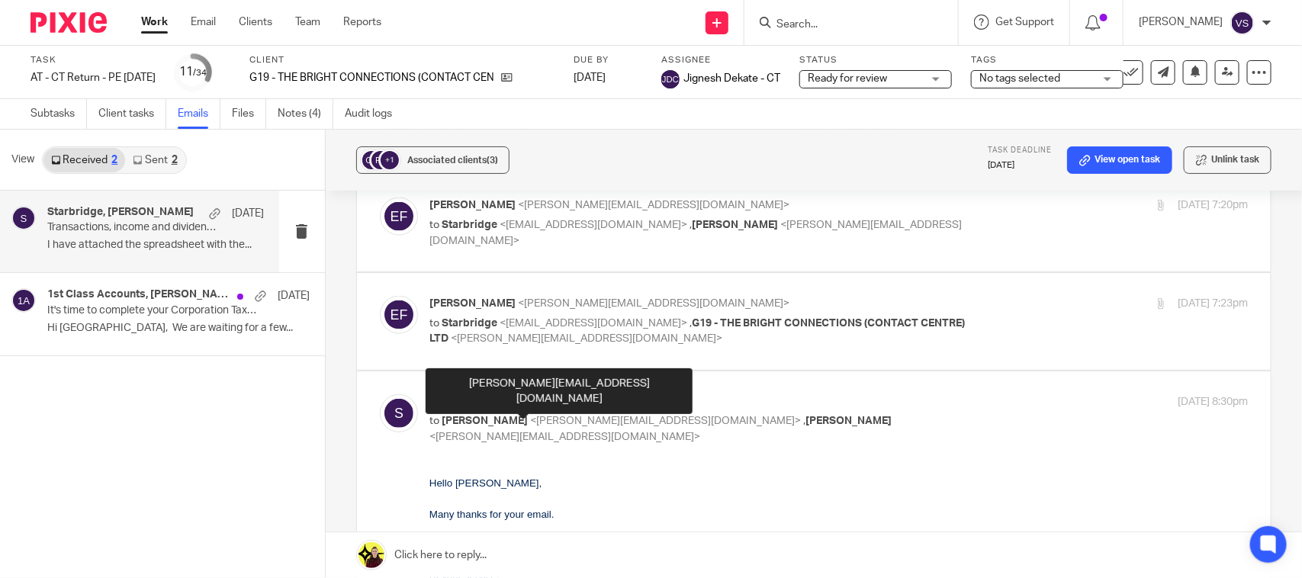
scroll to position [894, 0]
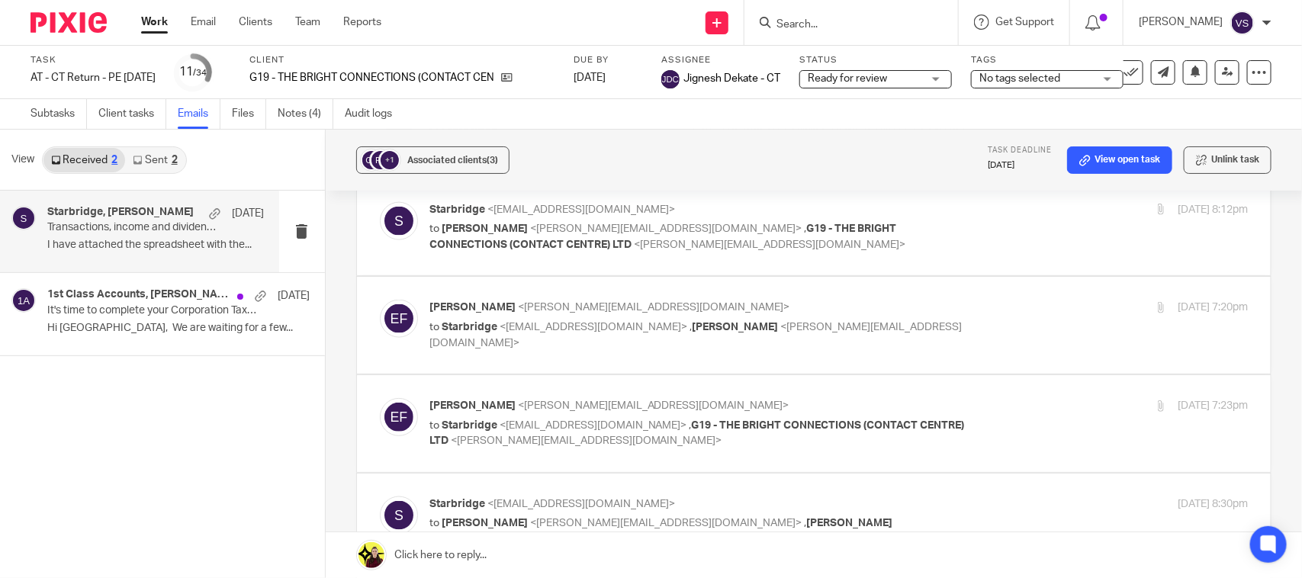
click at [481, 435] on p "to Starbridge <info@starbridge.uk> , G19 - THE BRIGHT CONNECTIONS (CONTACT CENT…" at bounding box center [702, 433] width 546 height 31
checkbox input "true"
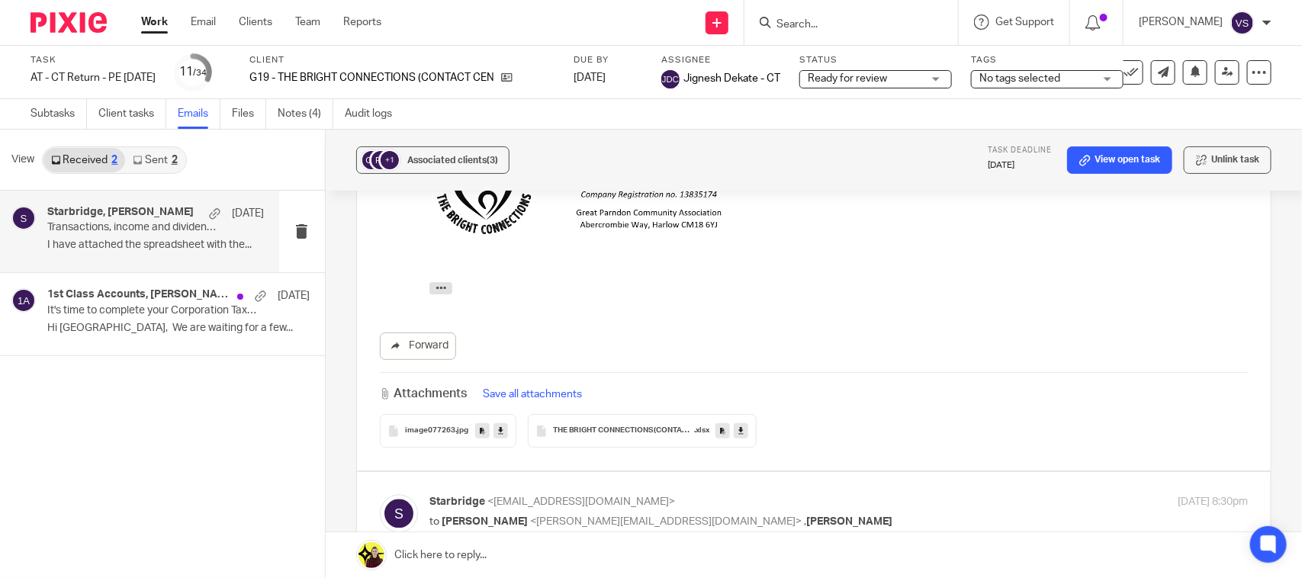
scroll to position [1371, 0]
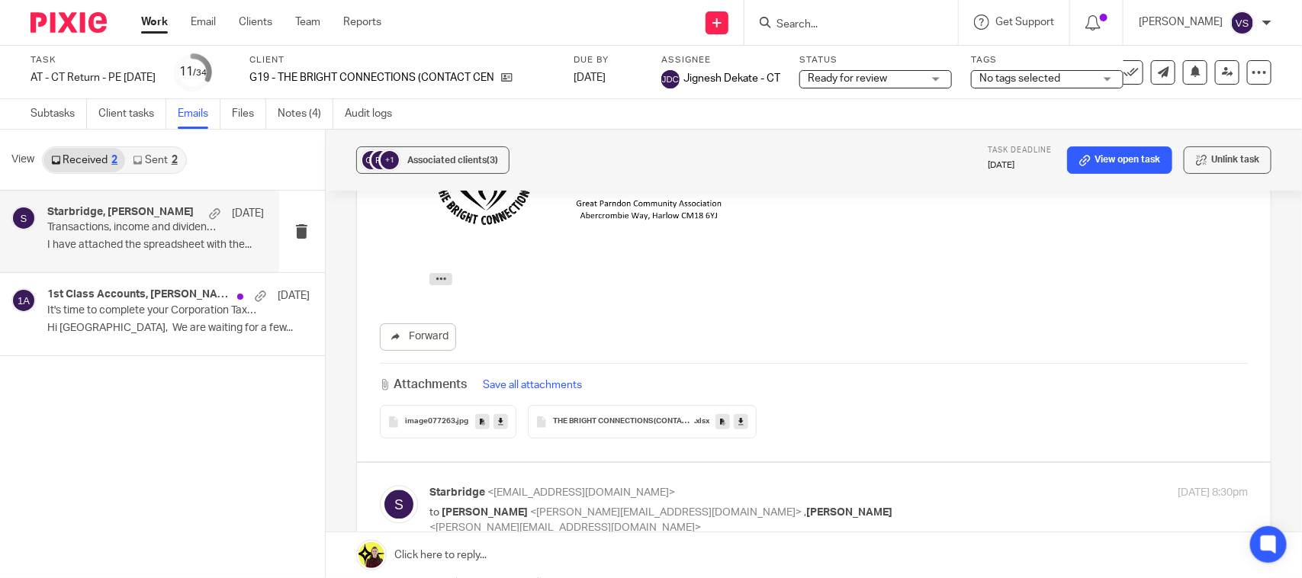
click at [593, 421] on span "THE BRIGHT CONNECTIONS (CONTACT CENTRE) LTD - Dividend" at bounding box center [624, 421] width 142 height 9
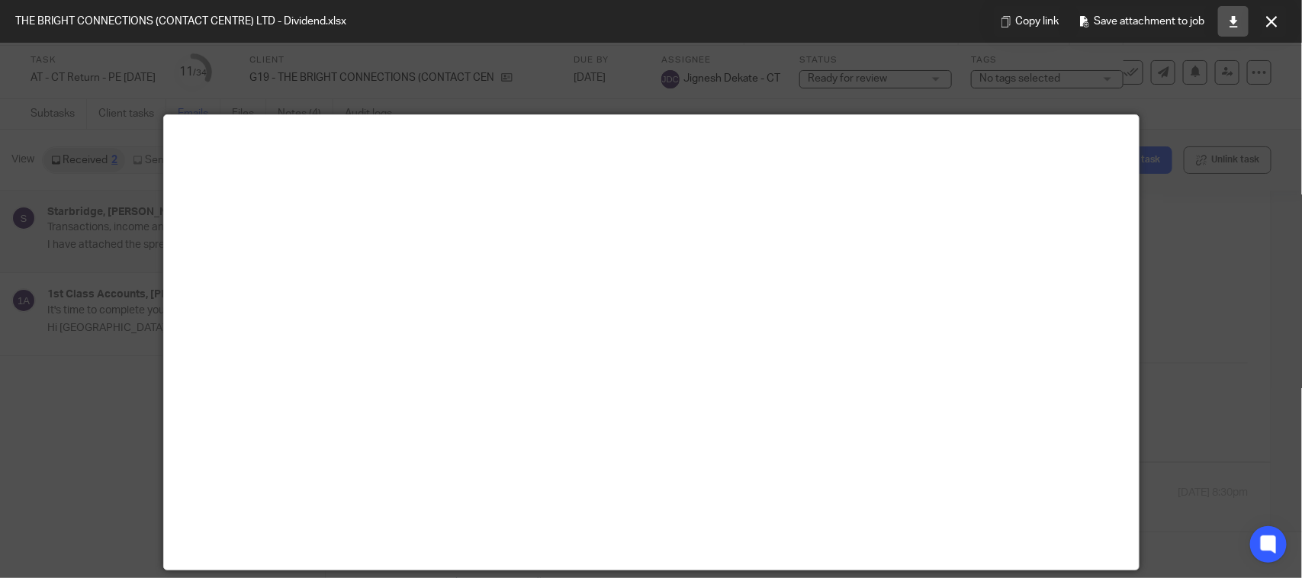
click at [1226, 28] on link at bounding box center [1233, 21] width 31 height 31
drag, startPoint x: 1268, startPoint y: 24, endPoint x: 953, endPoint y: 82, distance: 319.5
click at [1268, 24] on icon at bounding box center [1271, 21] width 11 height 11
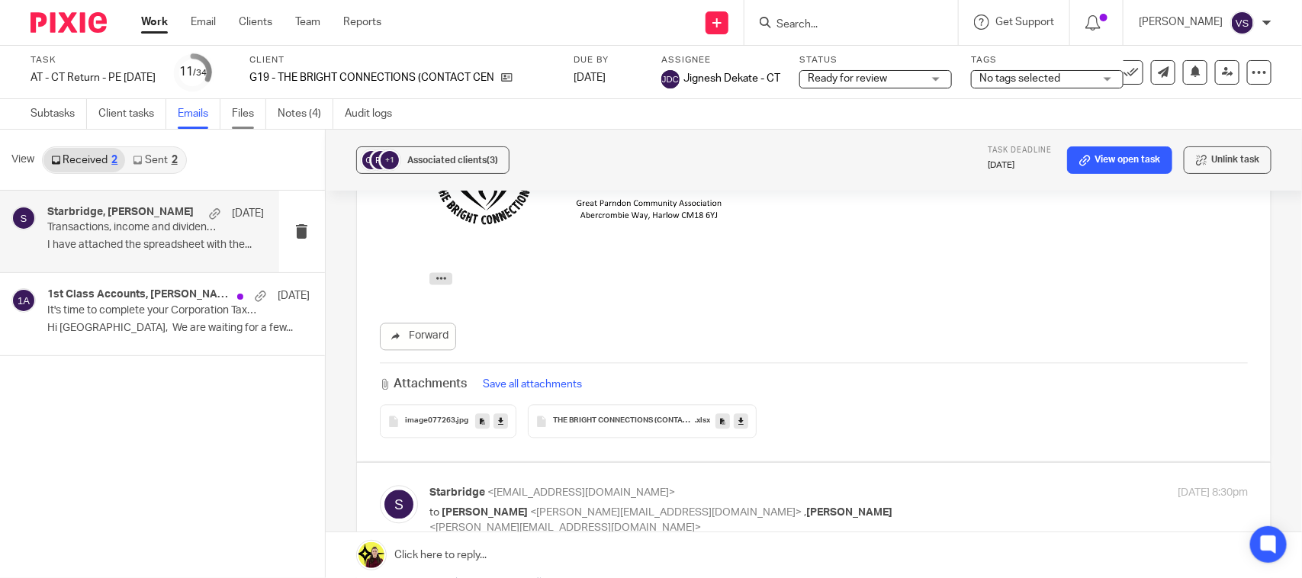
click at [252, 111] on link "Files" at bounding box center [249, 114] width 34 height 30
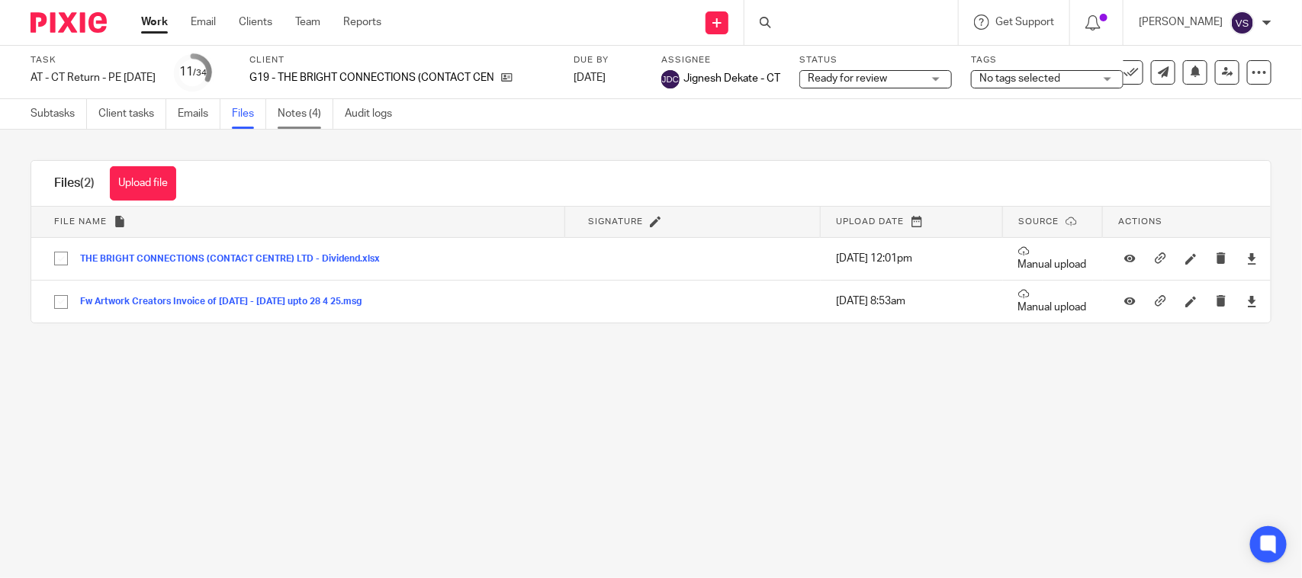
click at [307, 120] on link "Notes (4)" at bounding box center [306, 114] width 56 height 30
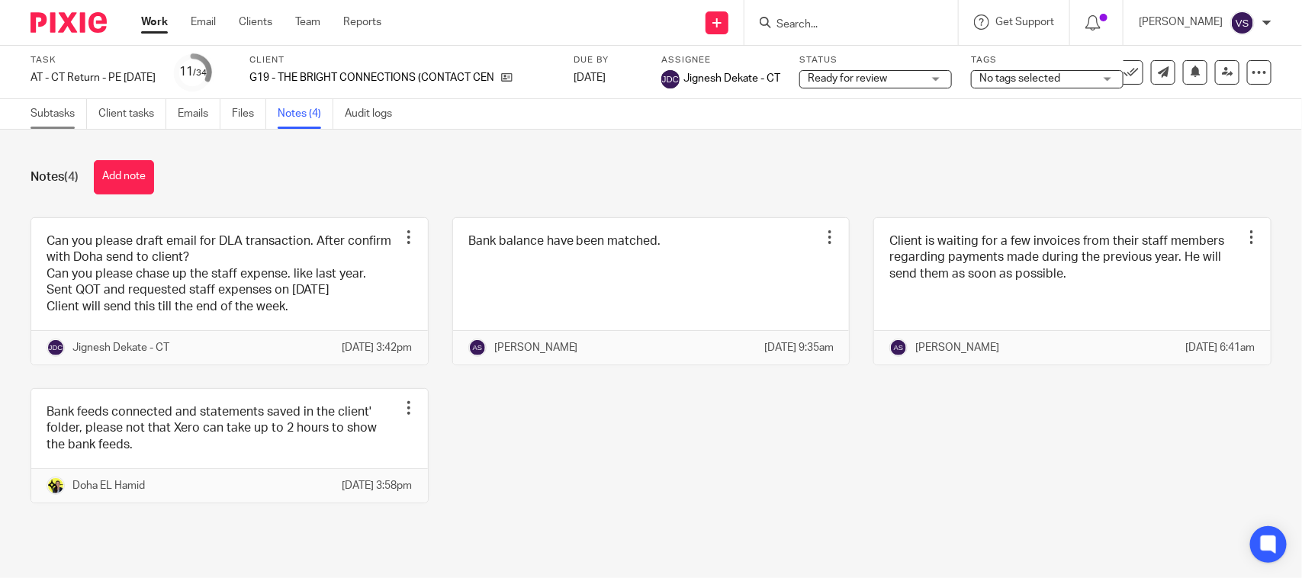
click at [62, 107] on link "Subtasks" at bounding box center [59, 114] width 56 height 30
